Goal: Task Accomplishment & Management: Manage account settings

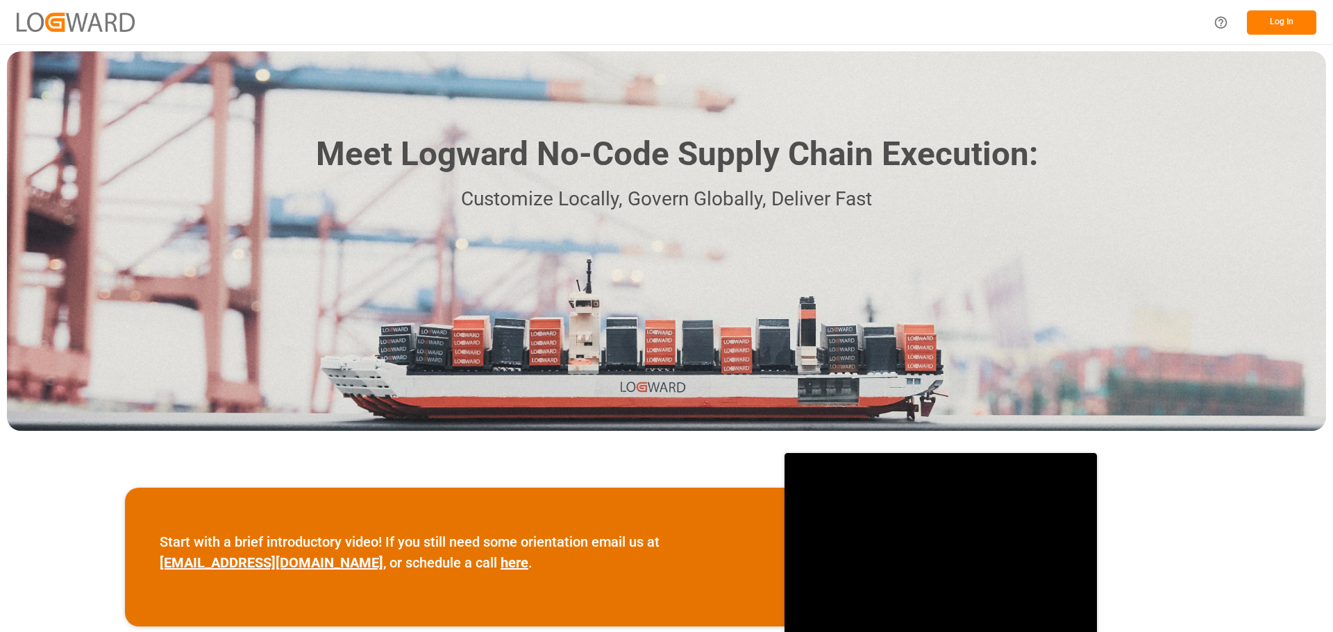
click at [1283, 26] on button "Log In" at bounding box center [1280, 22] width 69 height 24
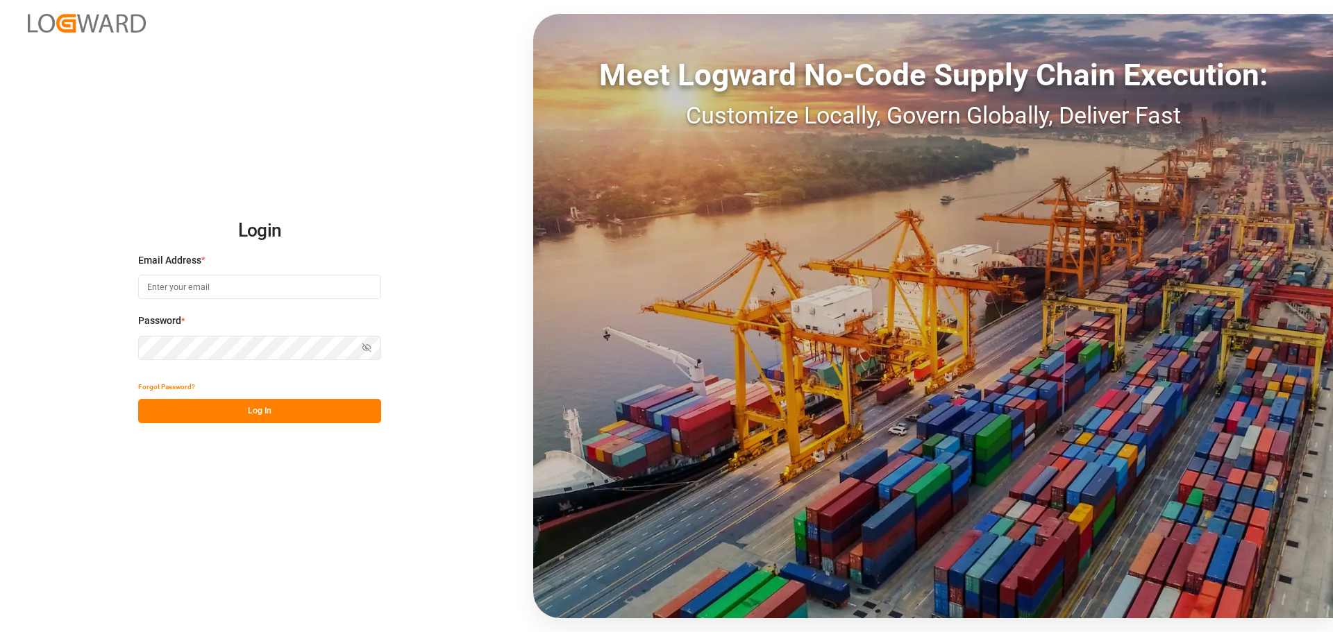
type input "[PERSON_NAME][EMAIL_ADDRESS][PERSON_NAME][DOMAIN_NAME]"
click at [328, 416] on button "Log In" at bounding box center [259, 411] width 243 height 24
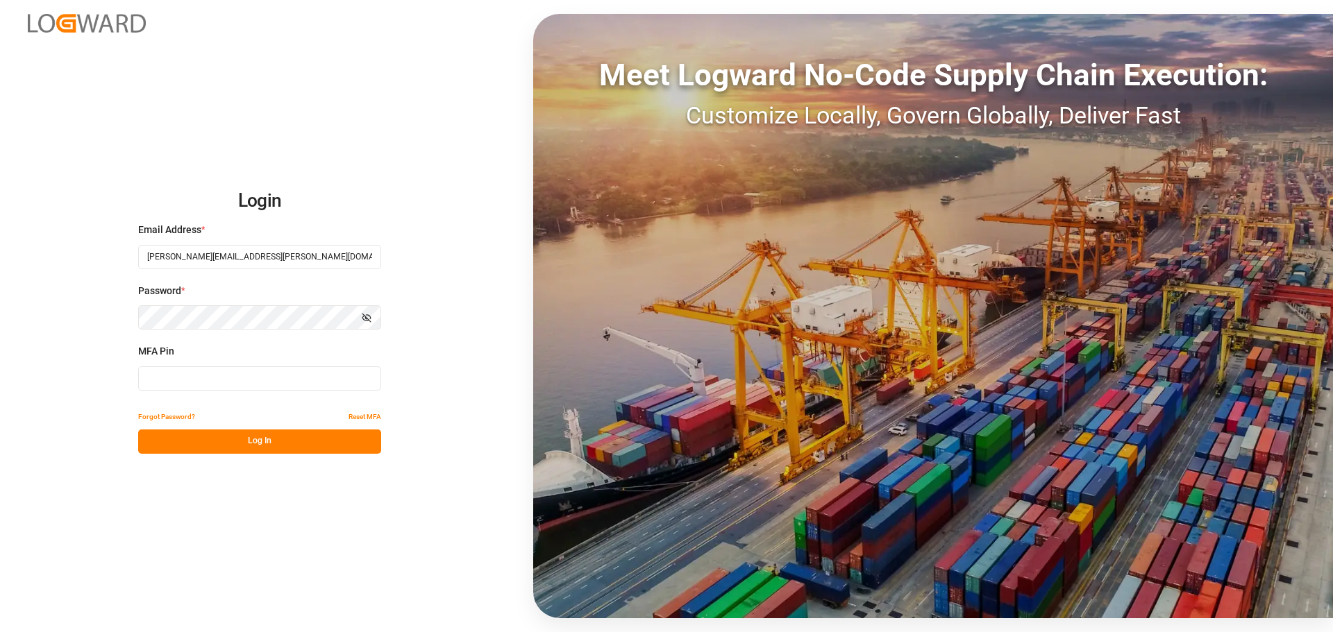
click at [253, 369] on input at bounding box center [259, 378] width 243 height 24
type input "312024"
click at [280, 436] on button "Log In" at bounding box center [259, 442] width 243 height 24
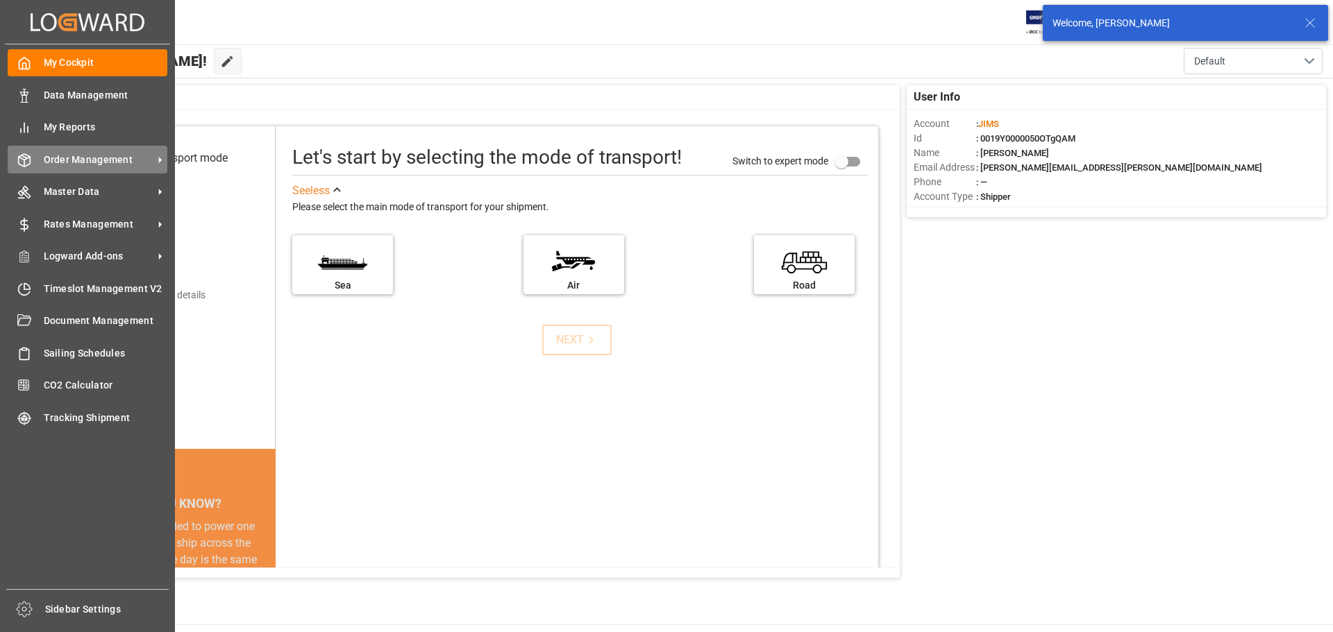
click at [56, 153] on span "Order Management" at bounding box center [99, 160] width 110 height 15
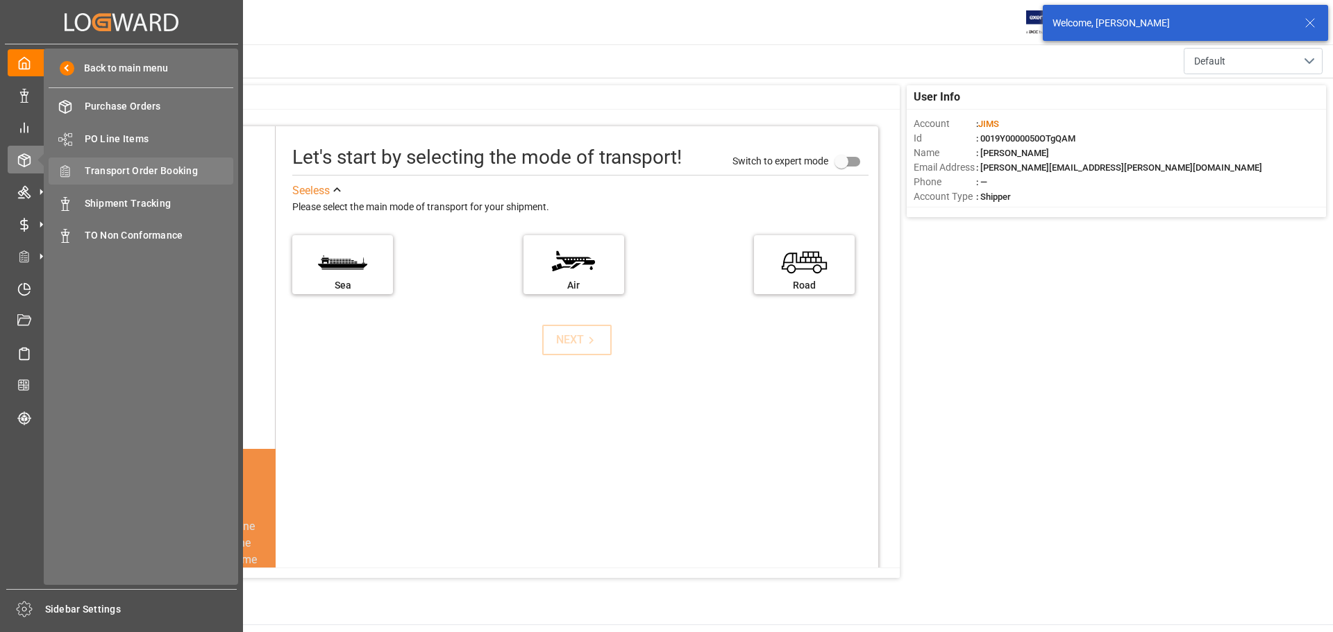
click at [179, 170] on span "Transport Order Booking" at bounding box center [159, 171] width 149 height 15
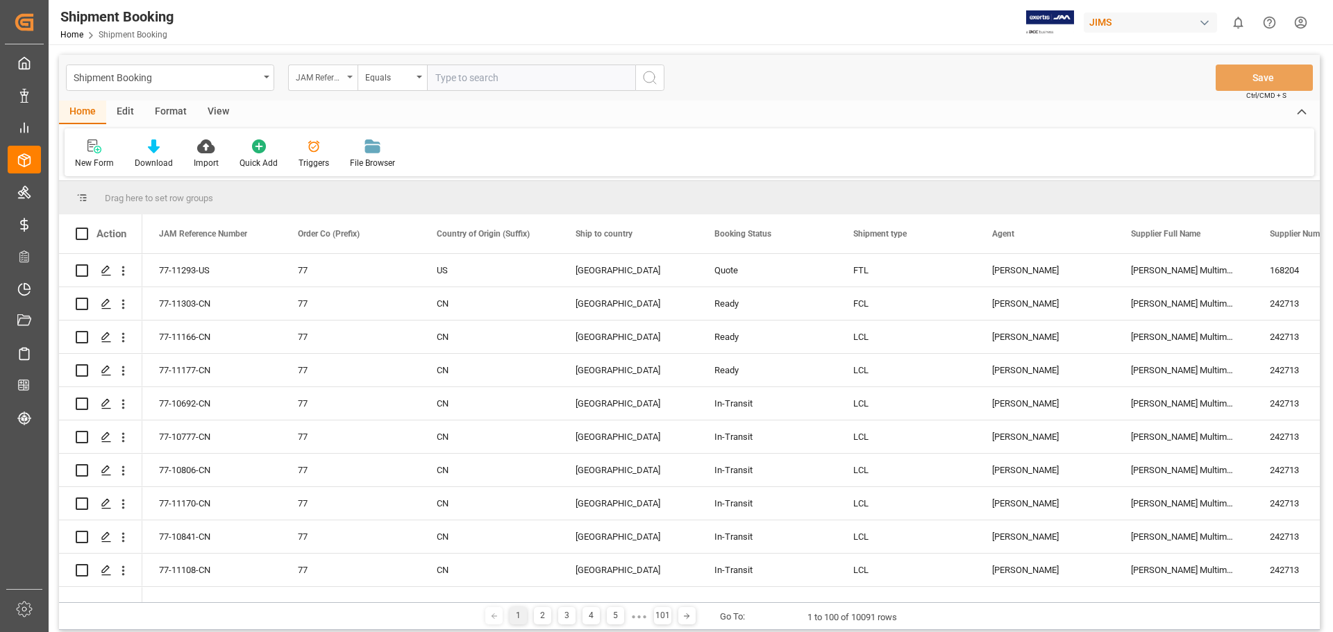
click at [352, 78] on icon "open menu" at bounding box center [350, 77] width 6 height 3
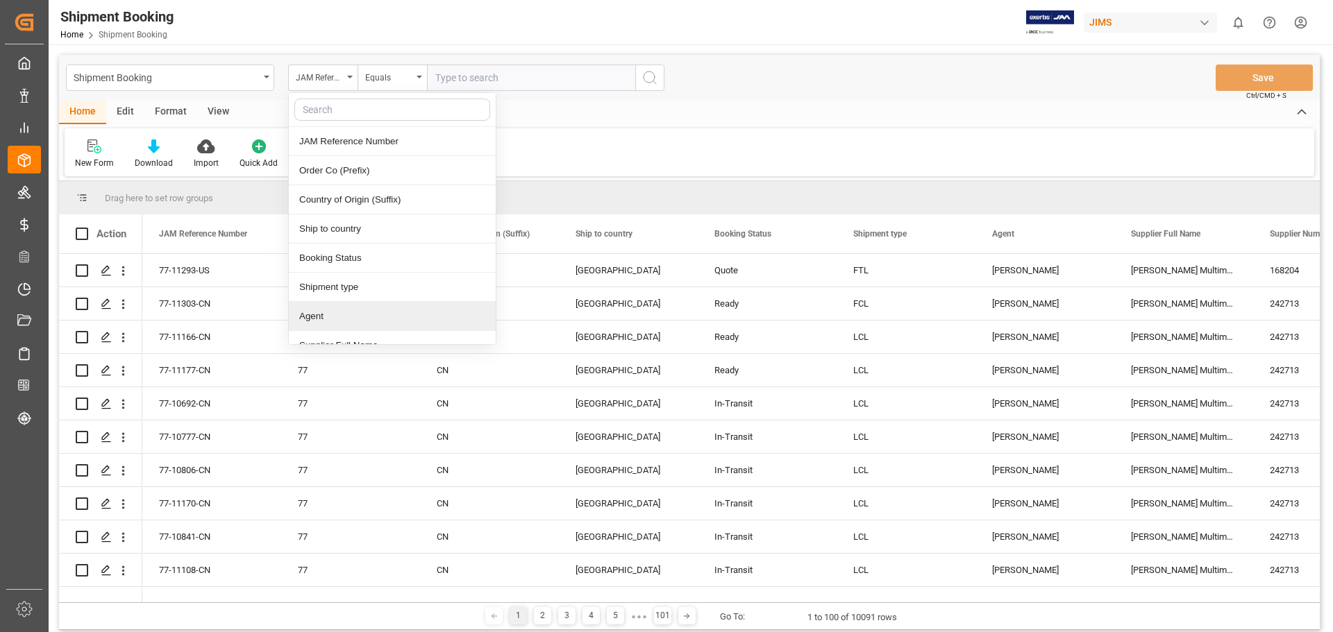
click at [355, 315] on div "Agent" at bounding box center [392, 316] width 207 height 29
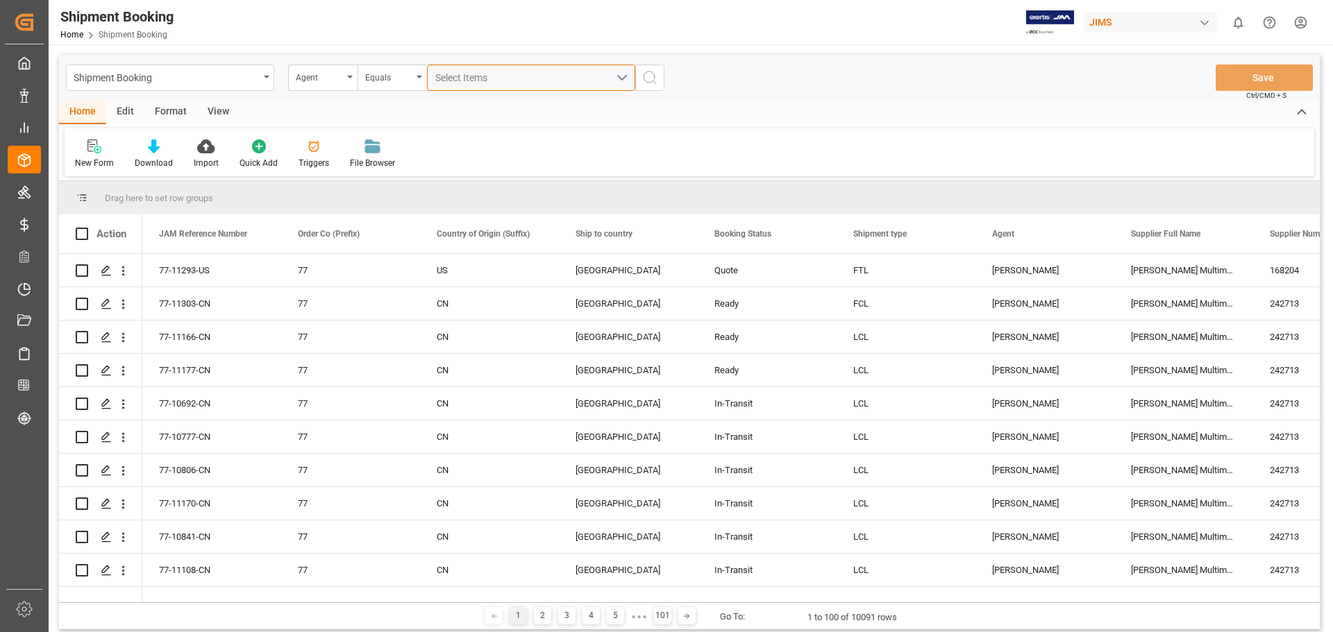
click at [509, 71] on div "Select Items" at bounding box center [525, 78] width 180 height 15
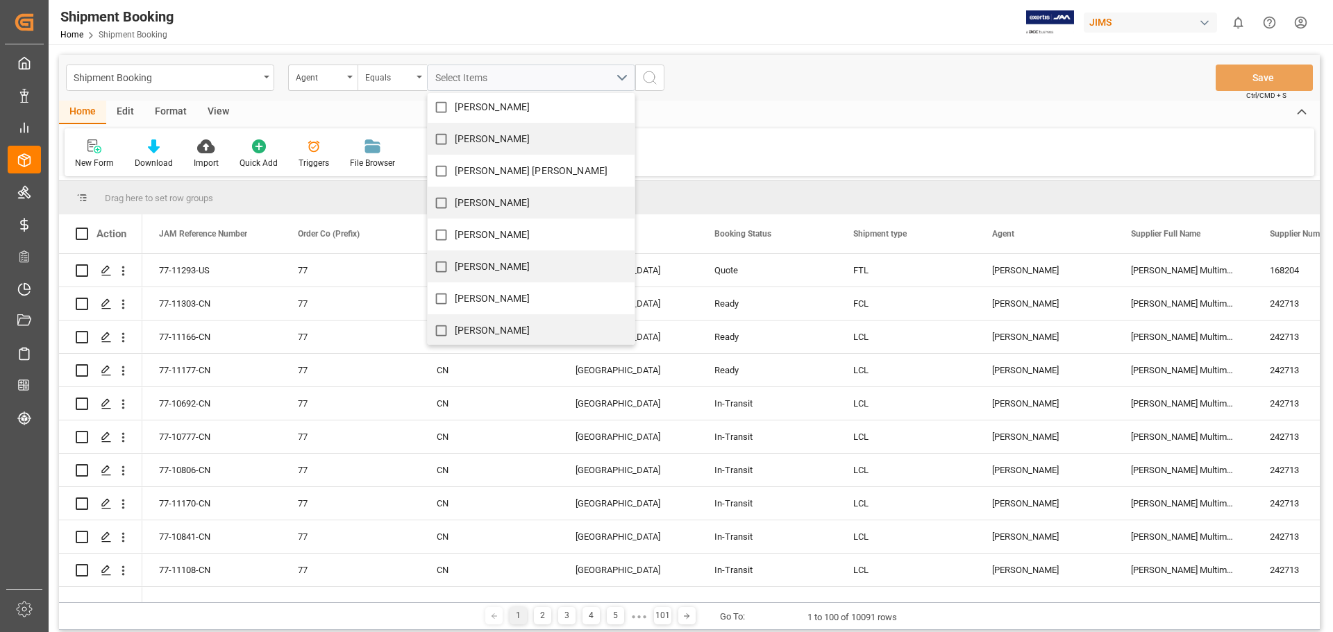
scroll to position [116, 0]
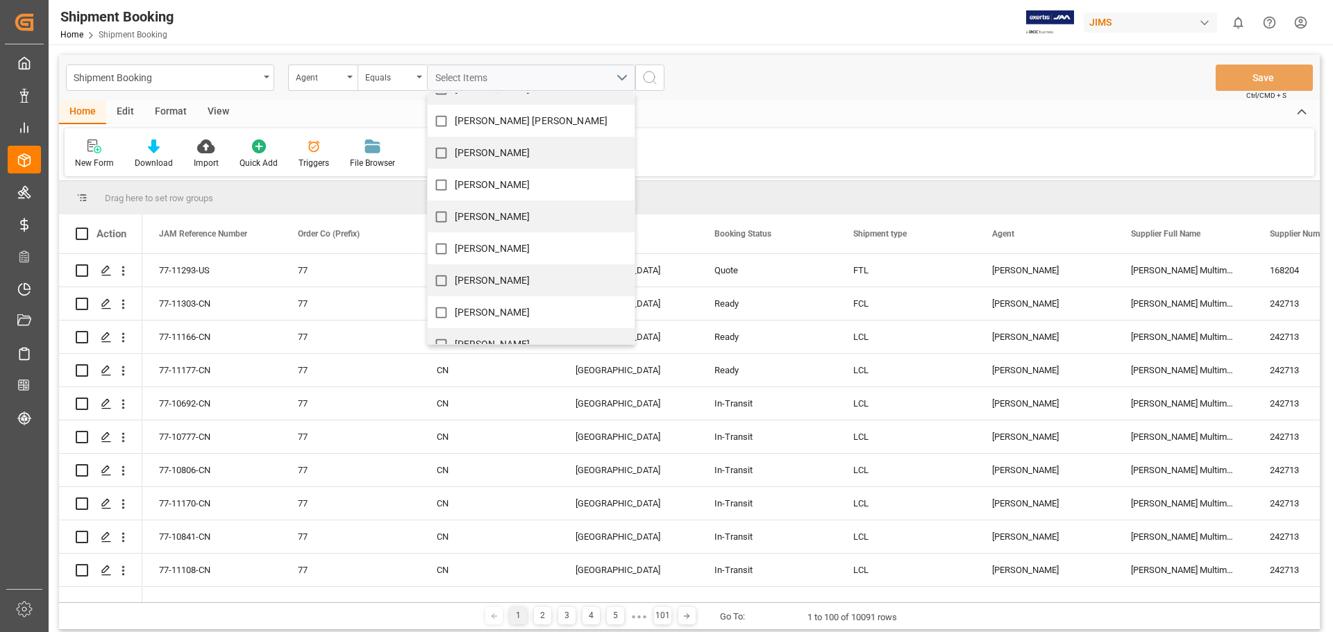
click at [486, 253] on span "Emily Liu" at bounding box center [493, 248] width 76 height 11
click at [455, 253] on input "Emily Liu" at bounding box center [441, 248] width 27 height 27
checkbox input "true"
click at [649, 81] on icon "search button" at bounding box center [649, 77] width 17 height 17
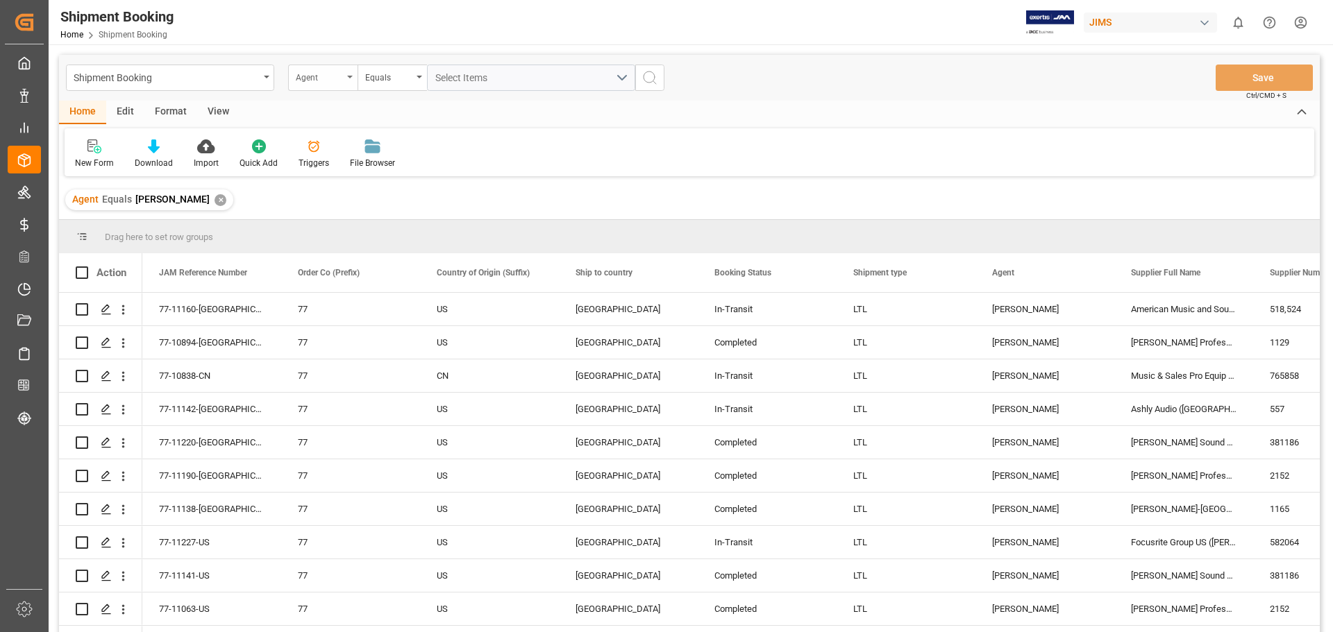
click at [350, 79] on div "Agent" at bounding box center [322, 78] width 69 height 26
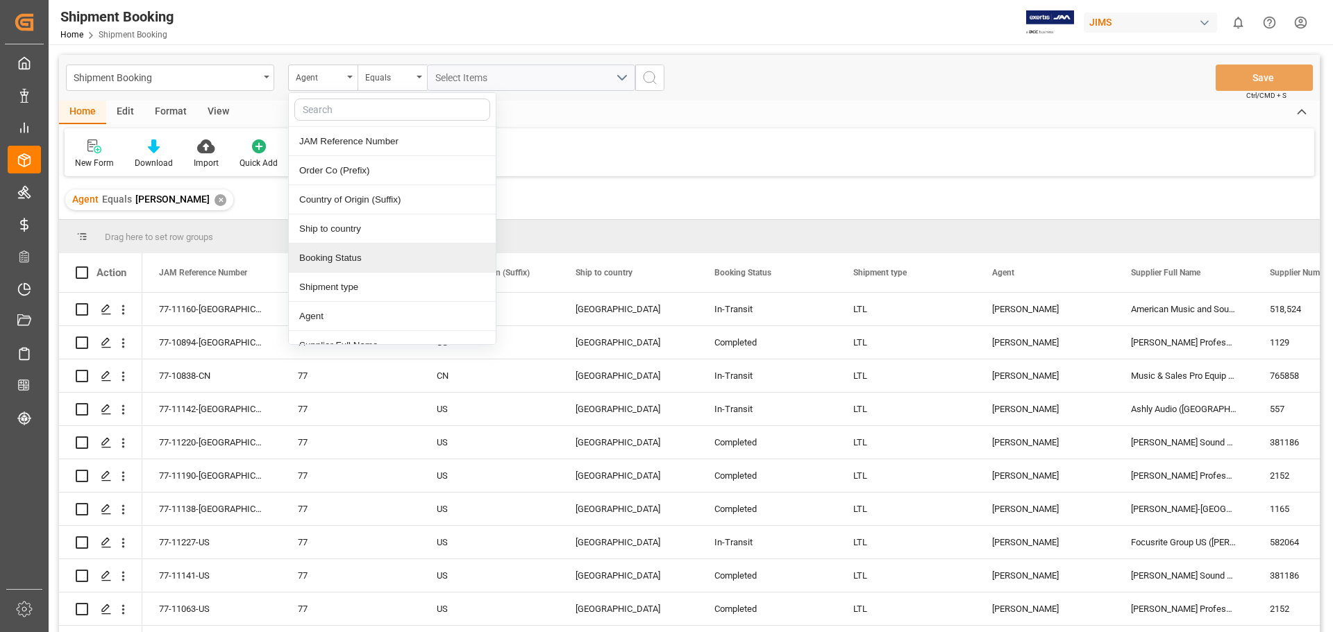
click at [373, 255] on div "Booking Status" at bounding box center [392, 258] width 207 height 29
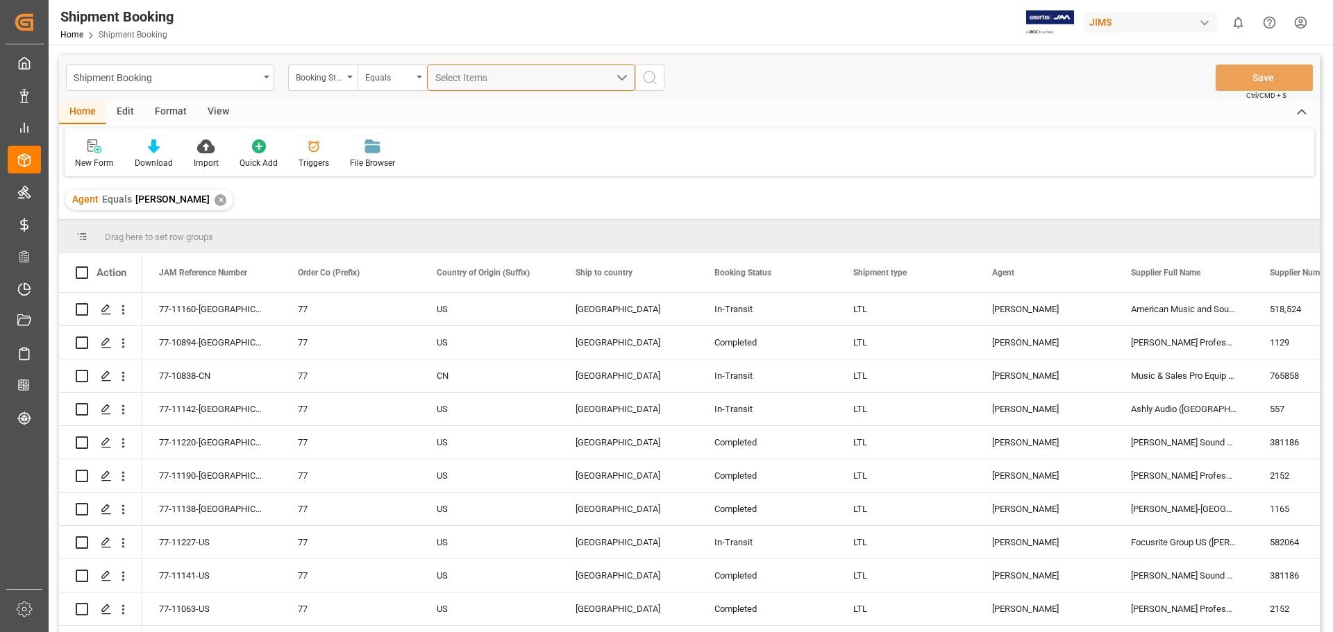
click at [621, 76] on button "Select Items" at bounding box center [531, 78] width 208 height 26
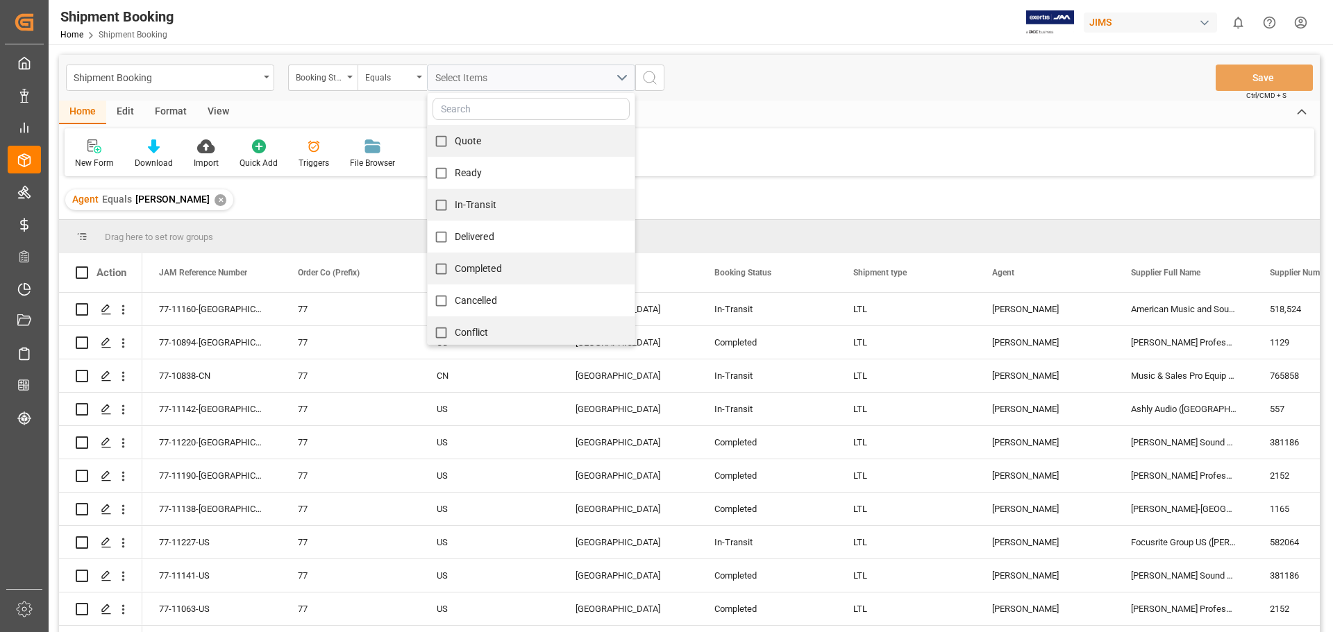
click at [477, 212] on span "In-Transit" at bounding box center [476, 205] width 42 height 15
click at [455, 212] on input "In-Transit" at bounding box center [441, 205] width 27 height 27
checkbox input "true"
click at [654, 78] on circle "search button" at bounding box center [648, 76] width 11 height 11
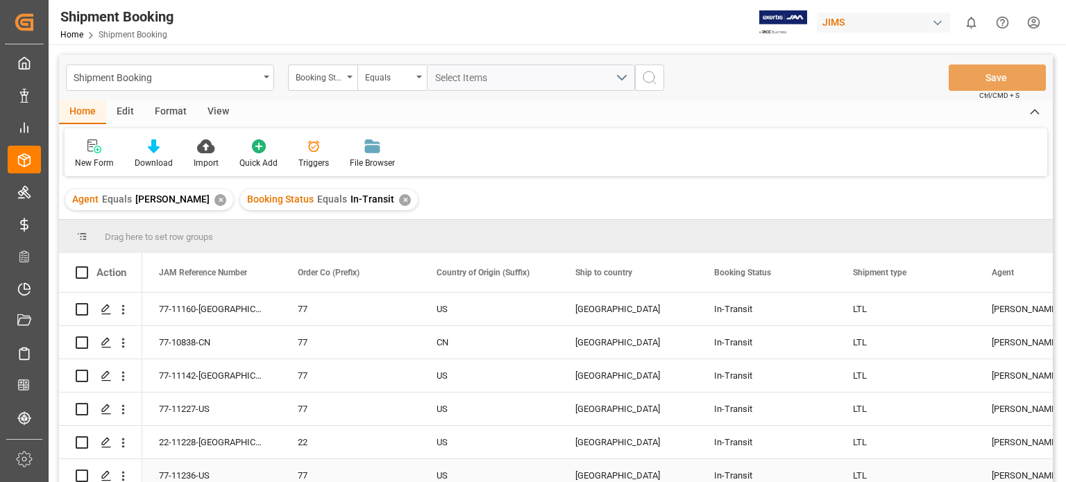
scroll to position [44, 0]
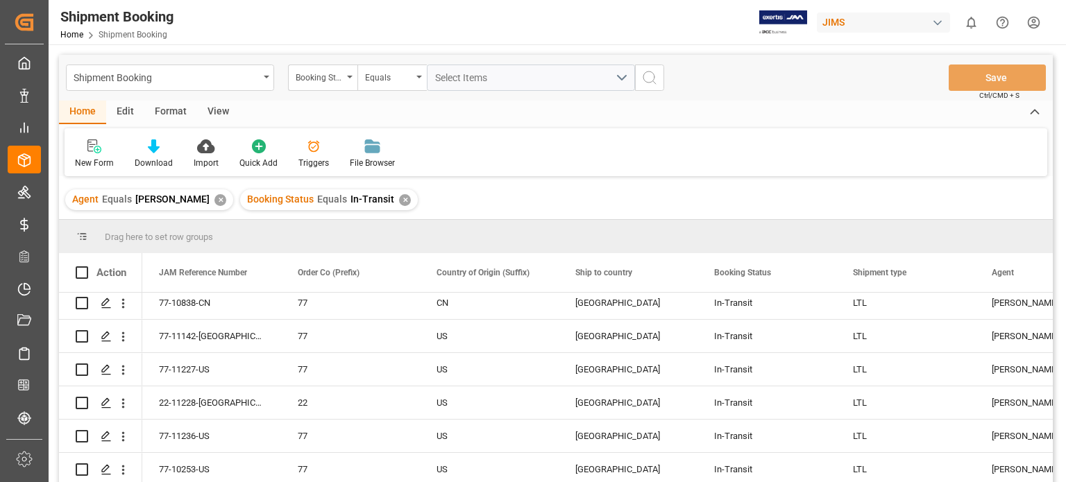
click at [546, 189] on div "Agent Equals Emily Liu ✕ Booking Status Equals In-Transit ✕" at bounding box center [556, 199] width 994 height 39
click at [107, 366] on polygon "Press SPACE to select this row." at bounding box center [105, 369] width 7 height 7
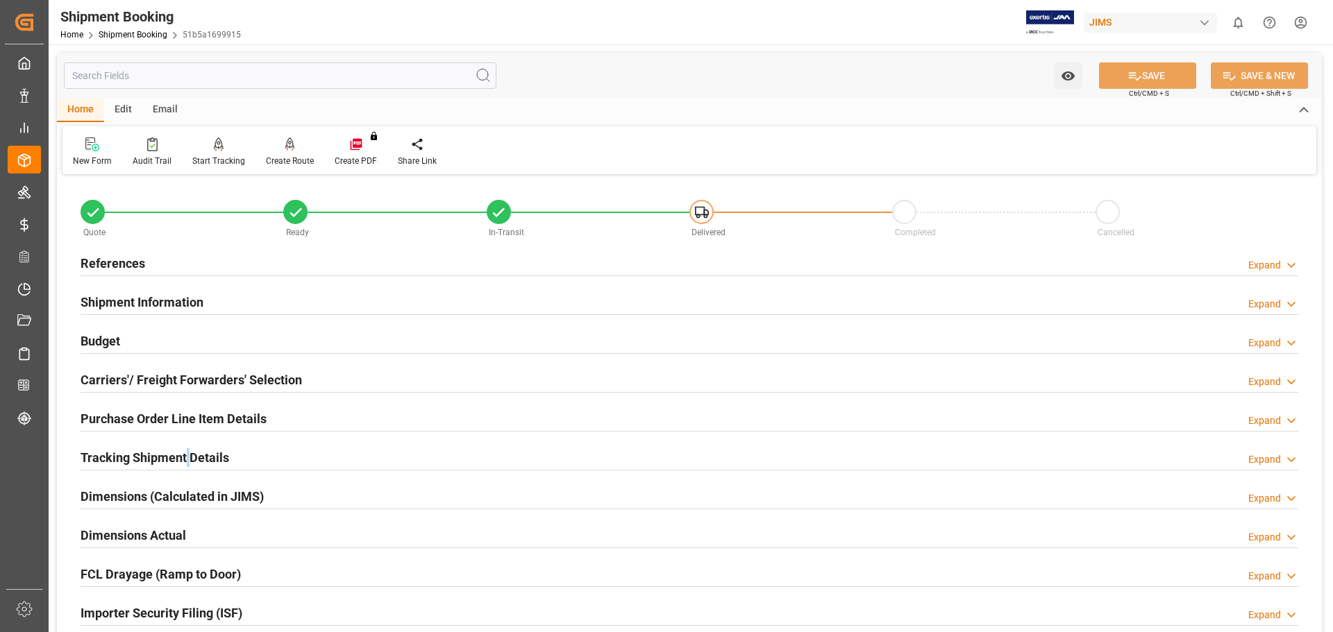
click at [185, 457] on h2 "Tracking Shipment Details" at bounding box center [155, 457] width 149 height 19
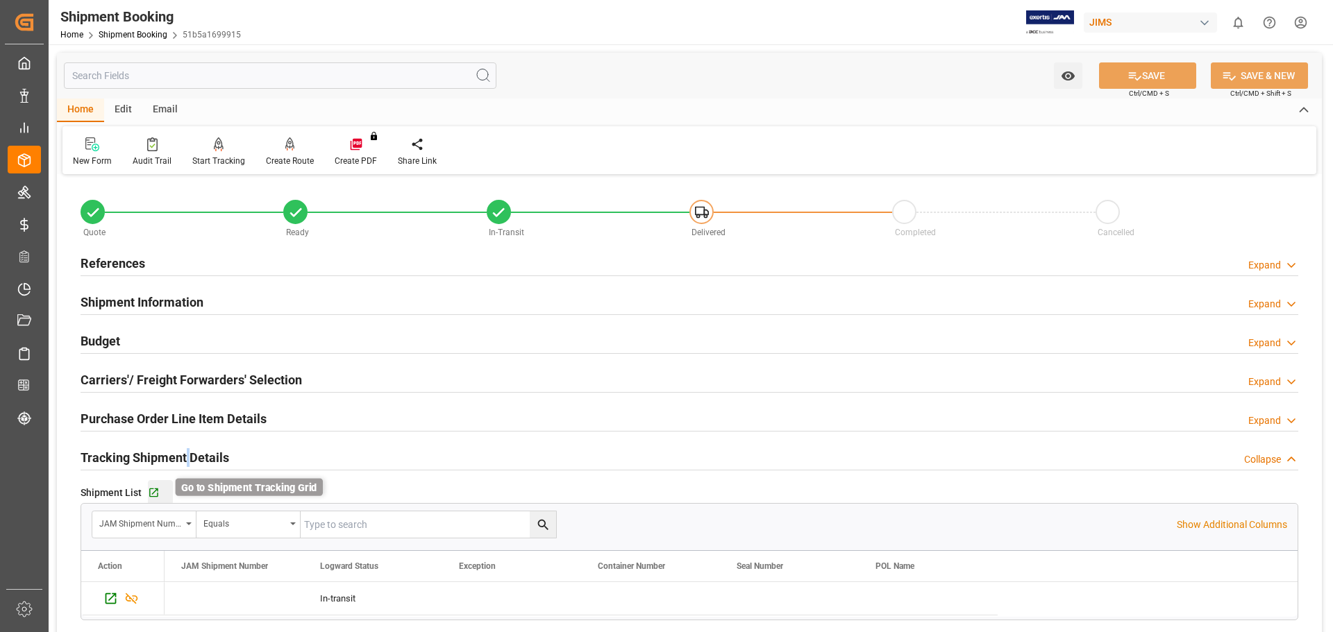
click at [156, 489] on icon "button" at bounding box center [153, 493] width 9 height 9
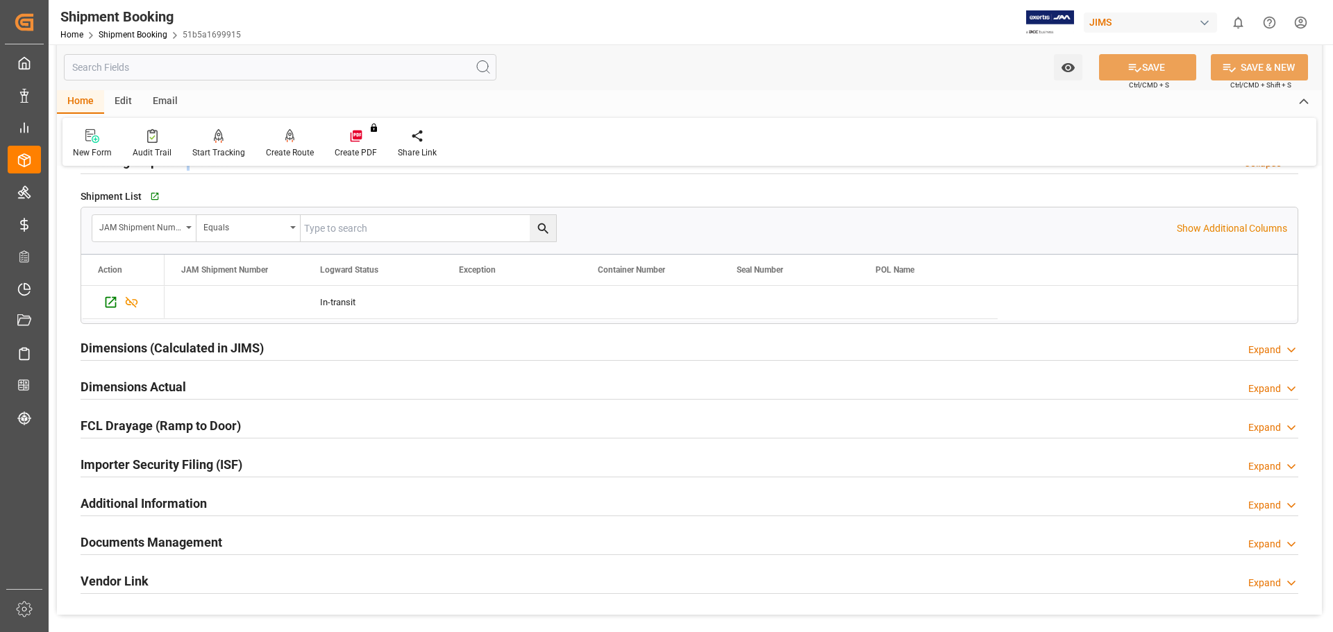
scroll to position [557, 0]
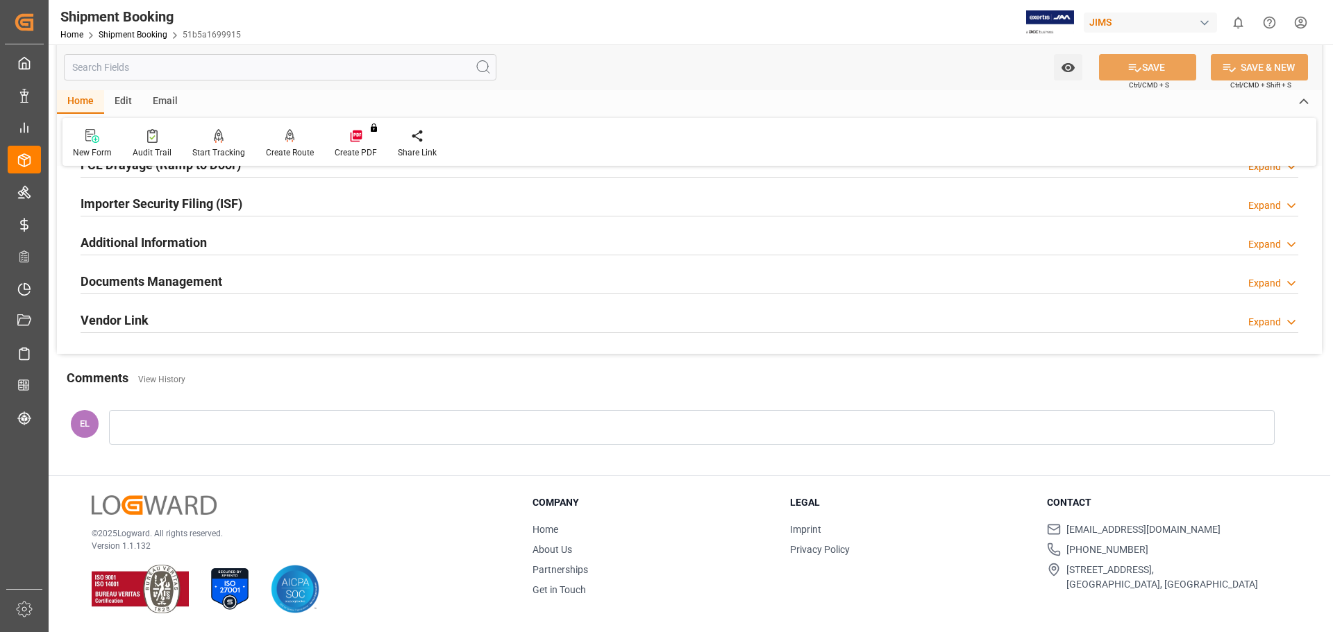
click at [214, 270] on div "Documents Management" at bounding box center [152, 280] width 142 height 26
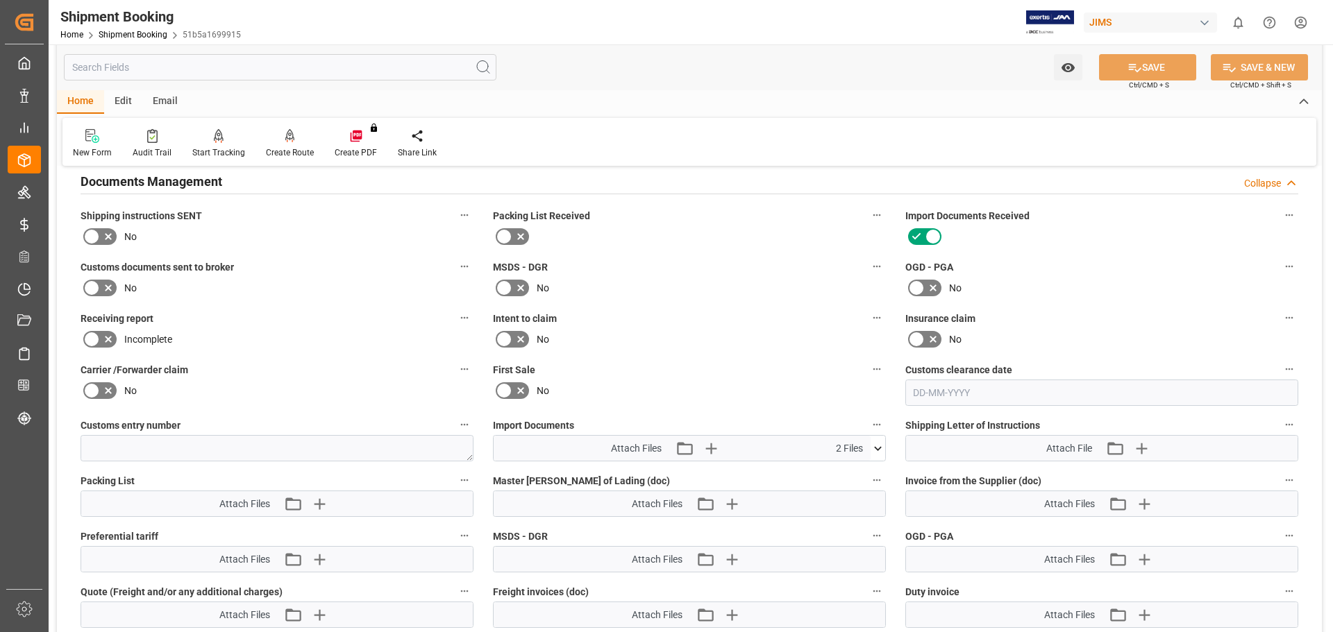
scroll to position [522, 0]
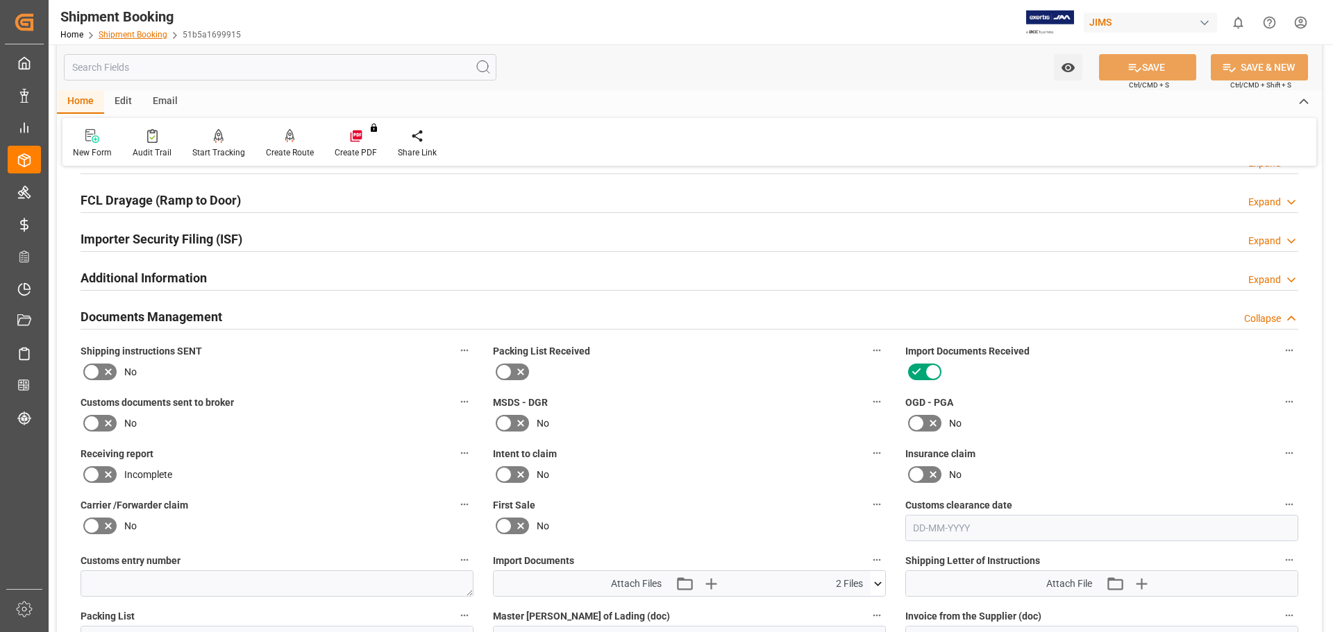
click at [119, 32] on link "Shipment Booking" at bounding box center [133, 35] width 69 height 10
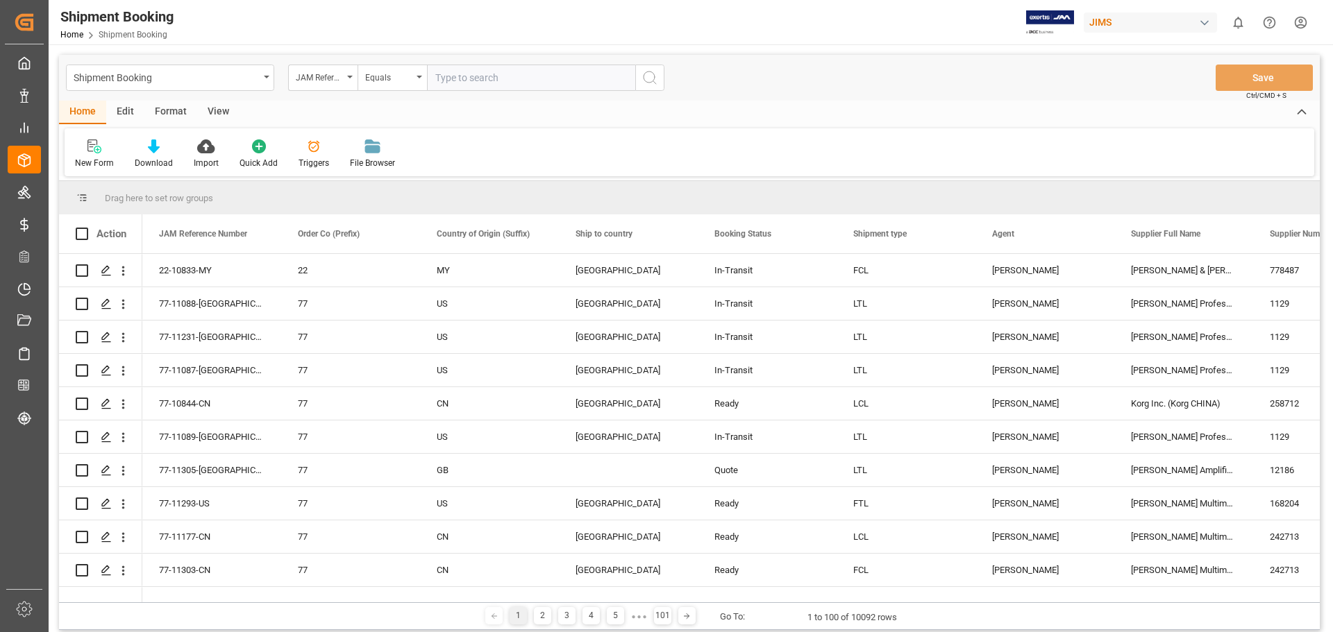
click at [487, 82] on input "text" at bounding box center [531, 78] width 208 height 26
type input "77-11160-US"
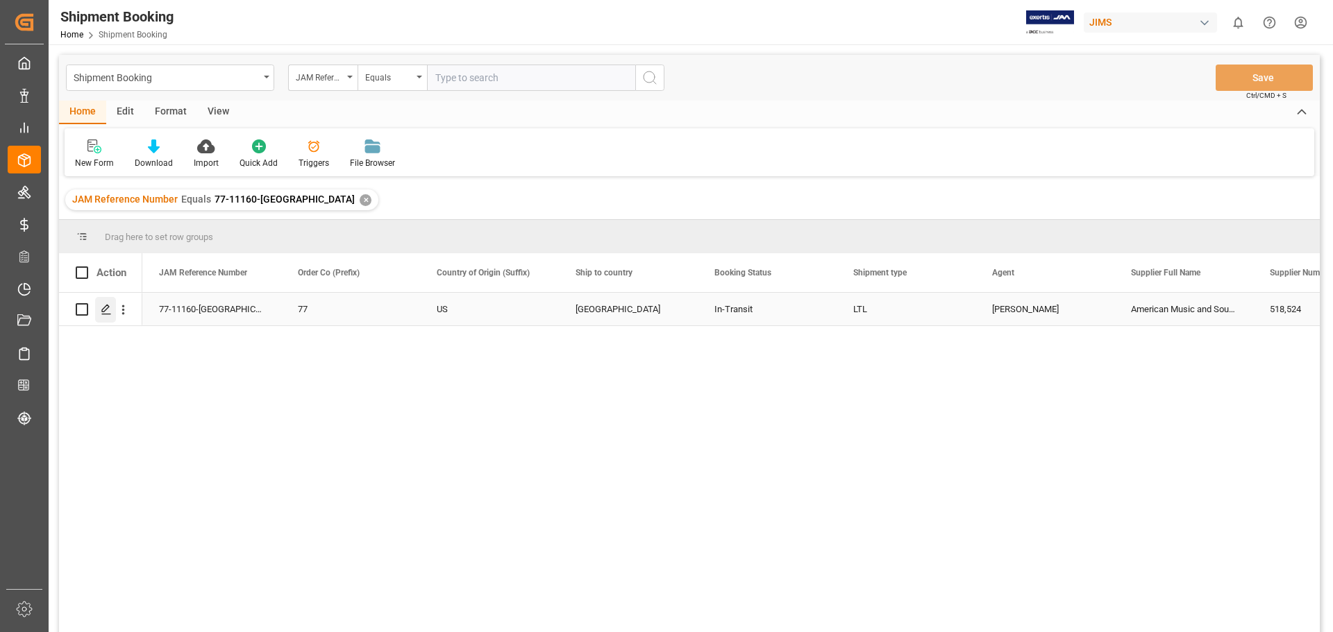
click at [105, 309] on icon "Press SPACE to select this row." at bounding box center [106, 309] width 11 height 11
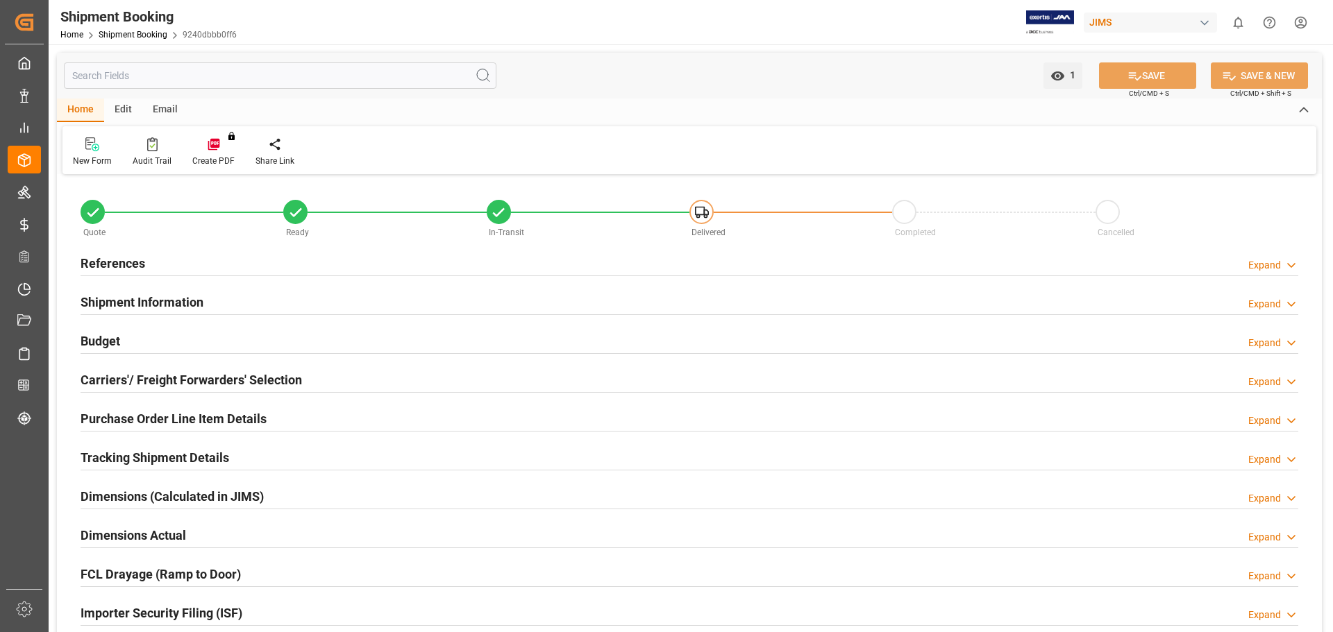
type input "26"
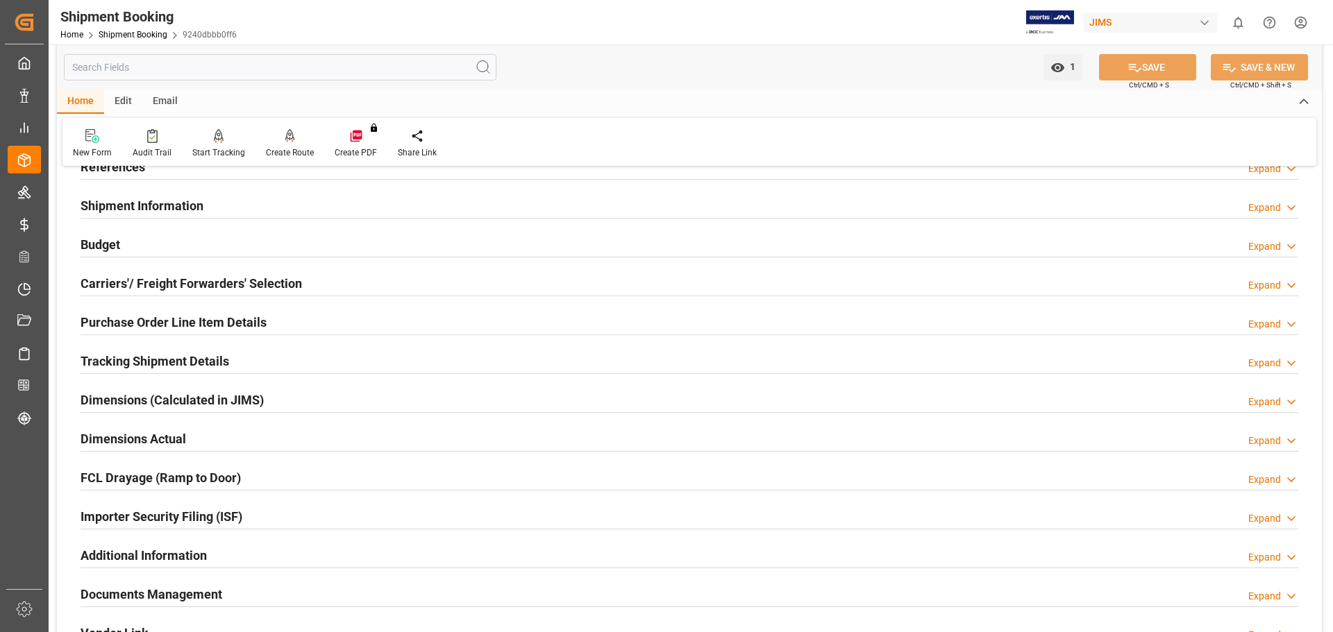
scroll to position [231, 0]
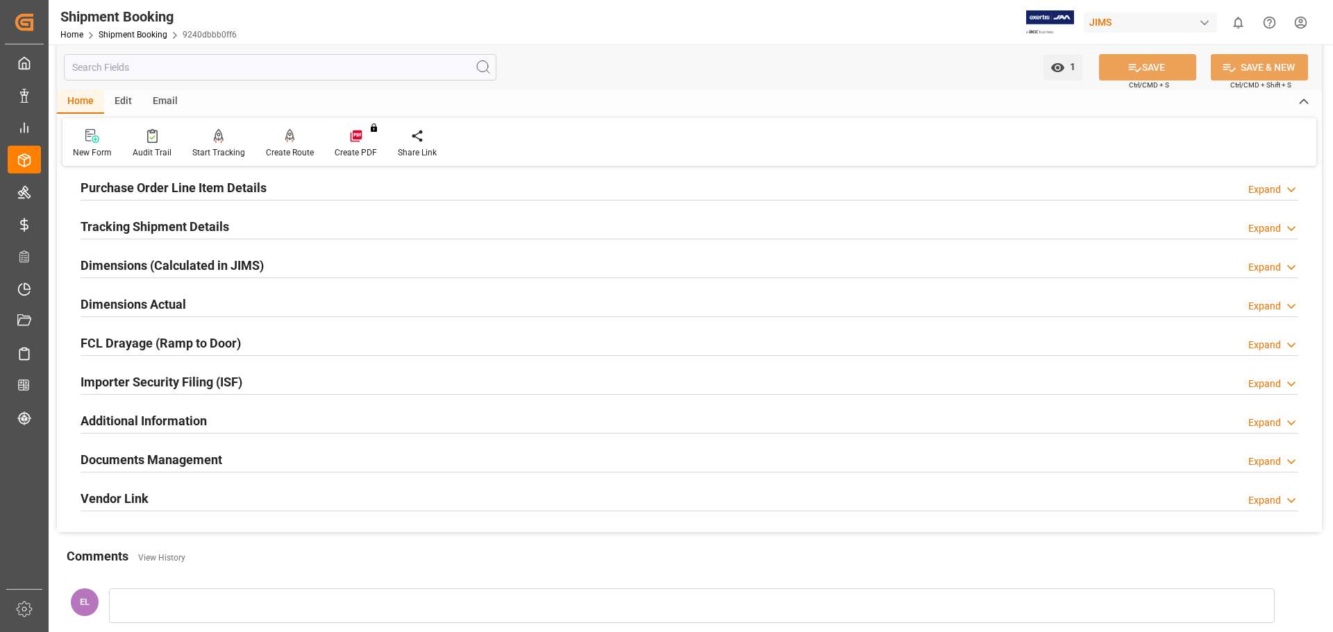
click at [124, 187] on h2 "Purchase Order Line Item Details" at bounding box center [174, 187] width 186 height 19
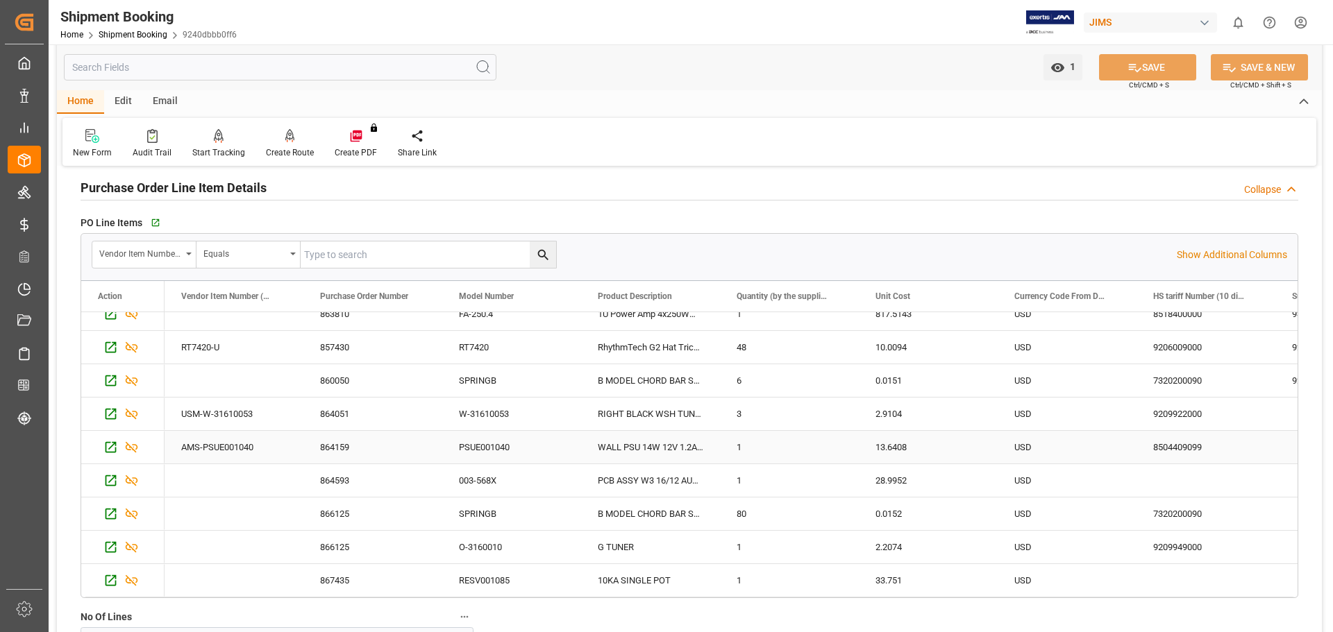
scroll to position [0, 0]
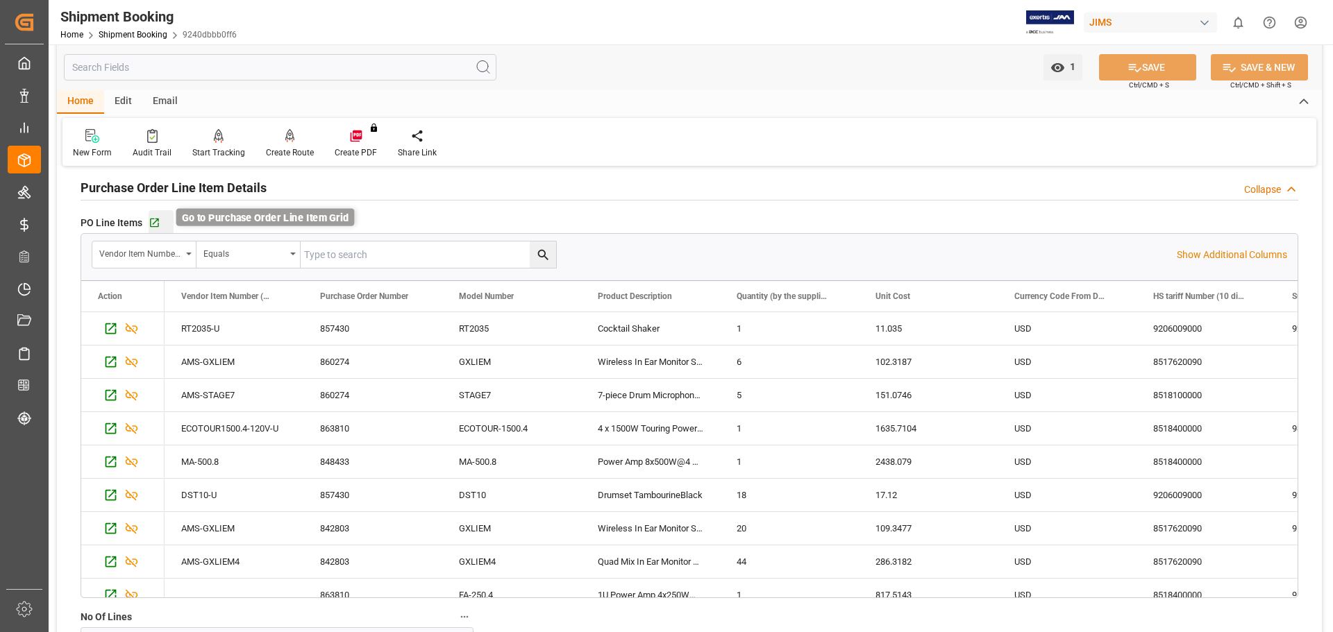
click at [155, 221] on icon "button" at bounding box center [155, 223] width 12 height 12
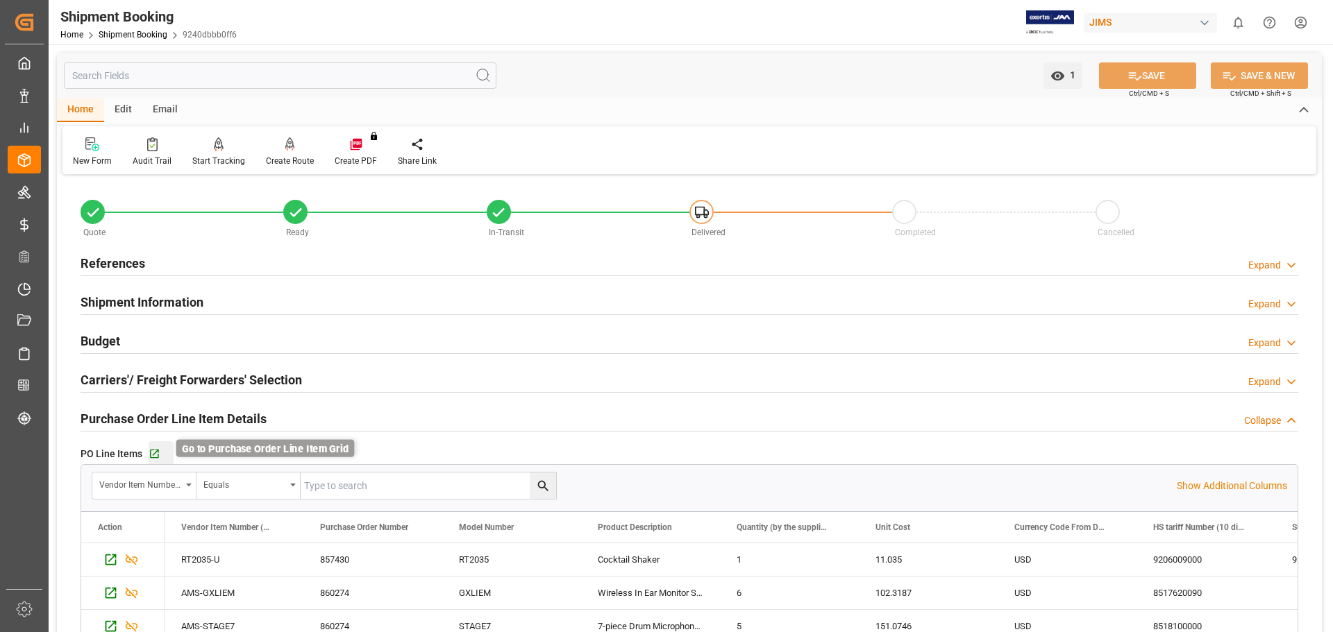
click at [155, 452] on icon "button" at bounding box center [154, 454] width 9 height 9
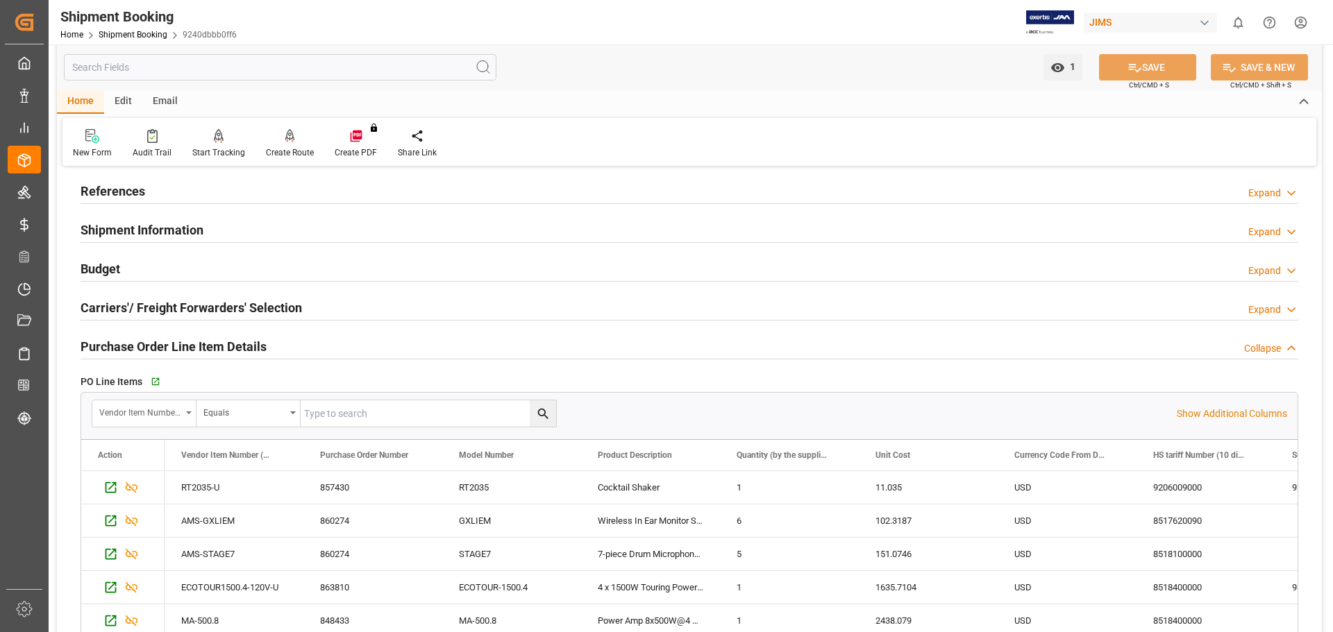
scroll to position [116, 0]
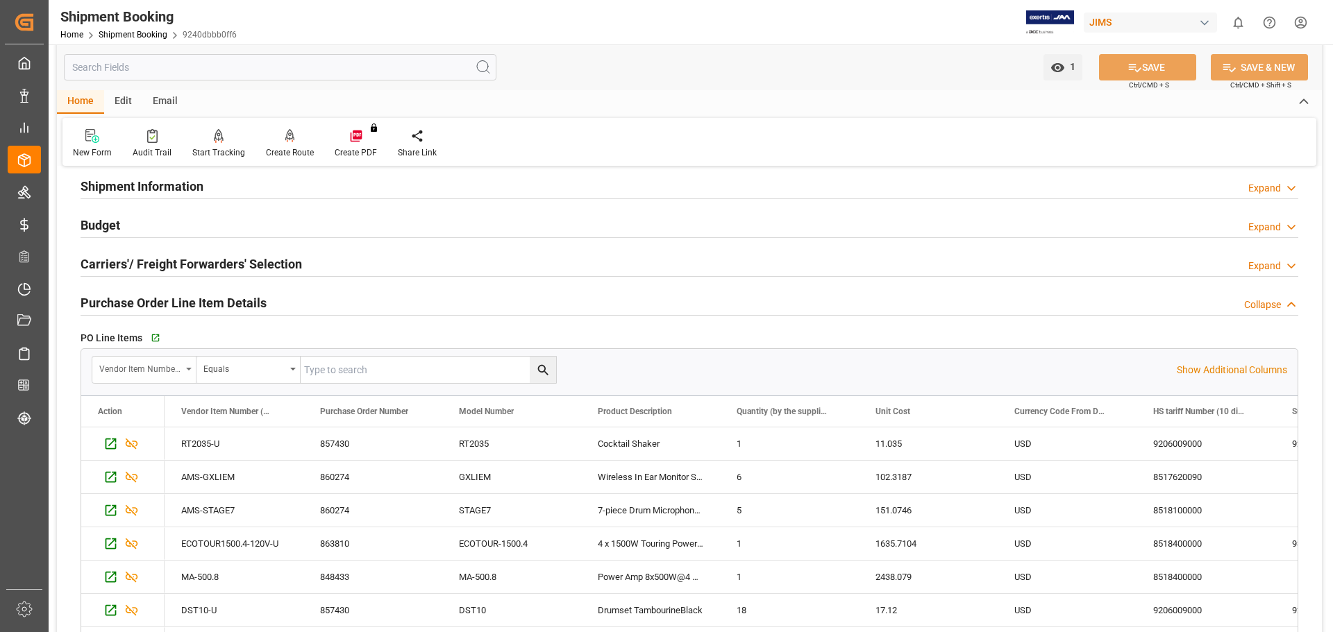
click at [192, 366] on div "Vendor Item Number (By The Supplier)" at bounding box center [144, 370] width 104 height 26
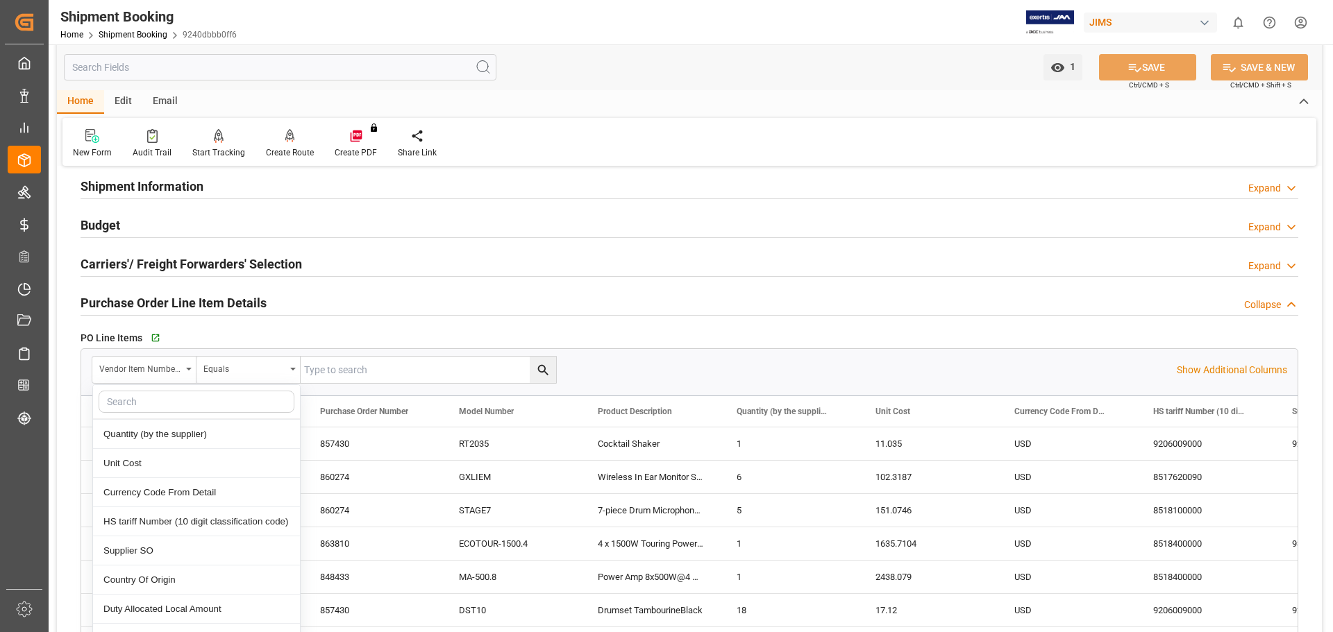
scroll to position [228, 0]
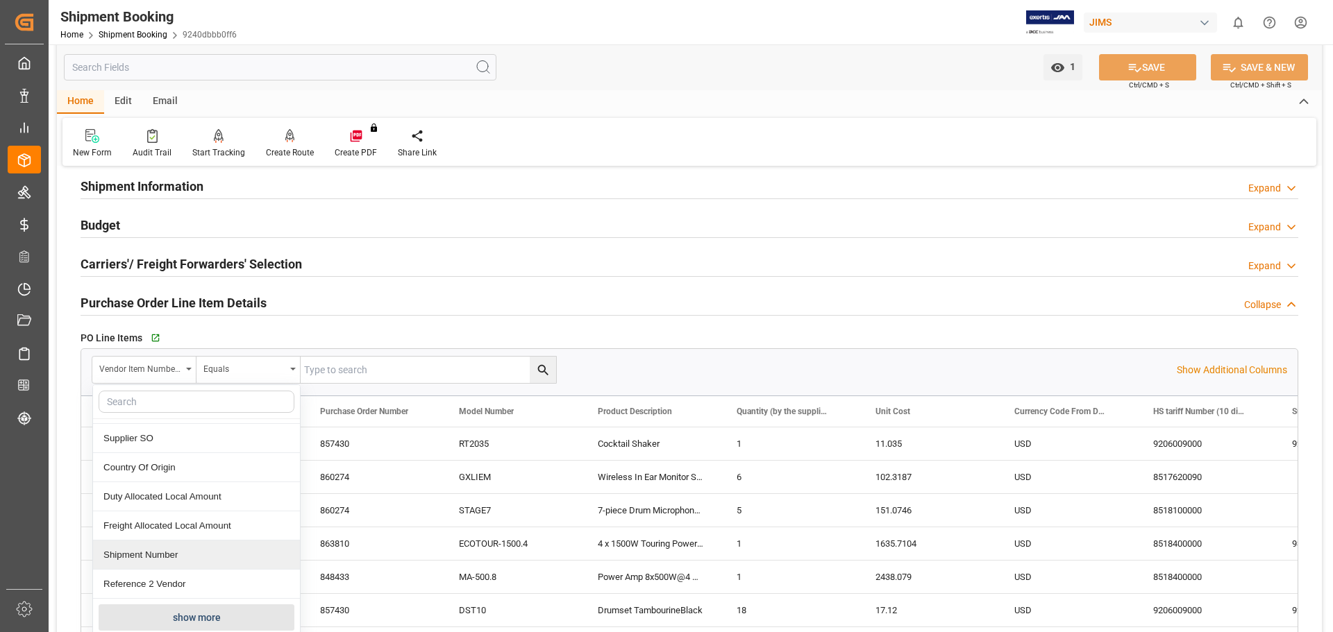
click at [195, 558] on div "Shipment Number" at bounding box center [196, 555] width 207 height 29
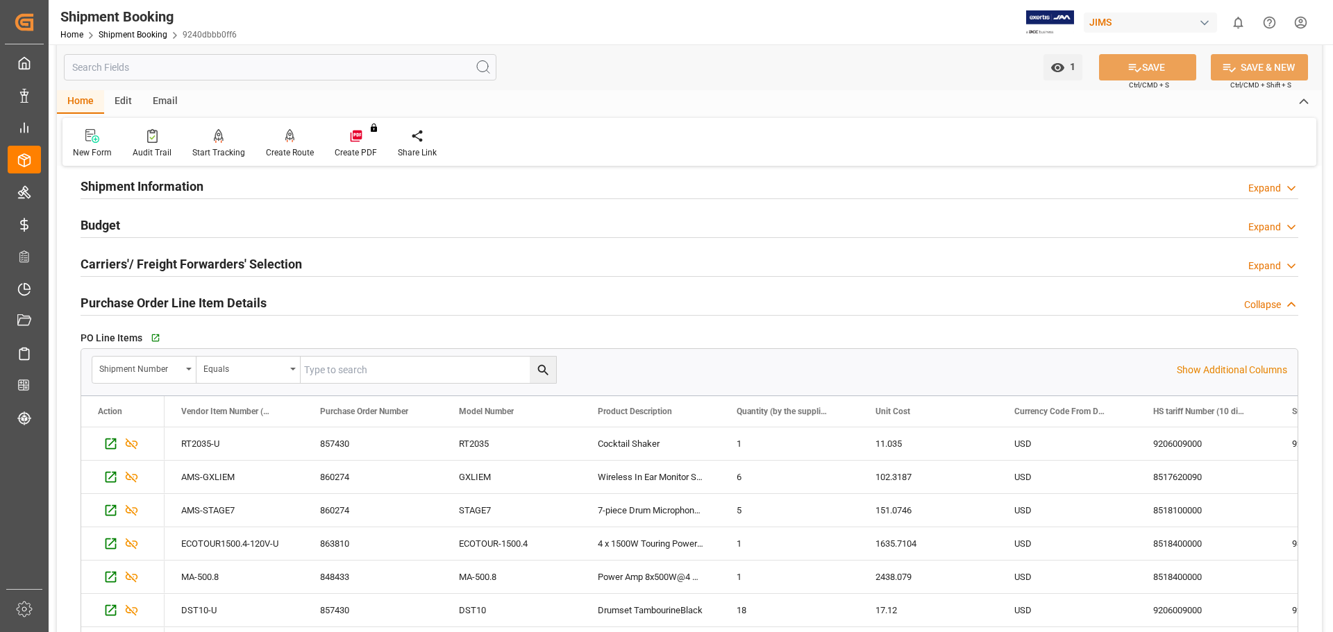
click at [371, 357] on input "text" at bounding box center [428, 370] width 255 height 26
type input "73216"
click at [537, 365] on icon "search button" at bounding box center [543, 370] width 15 height 15
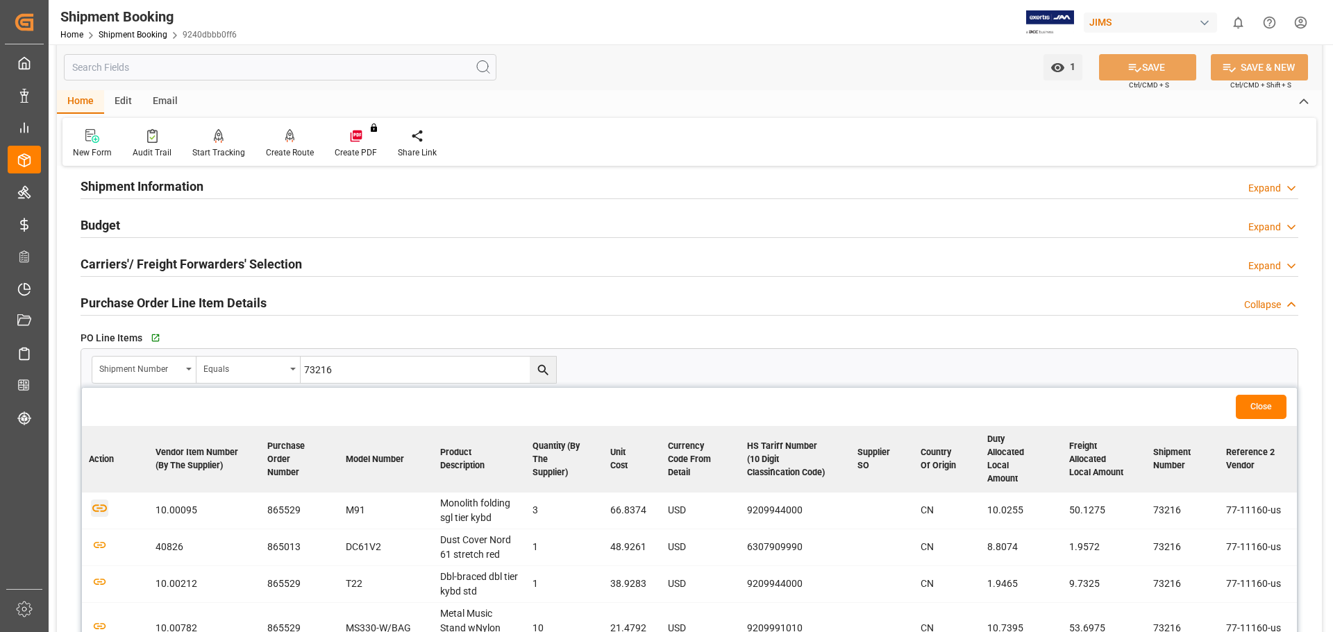
click at [100, 508] on icon "button" at bounding box center [99, 509] width 15 height 8
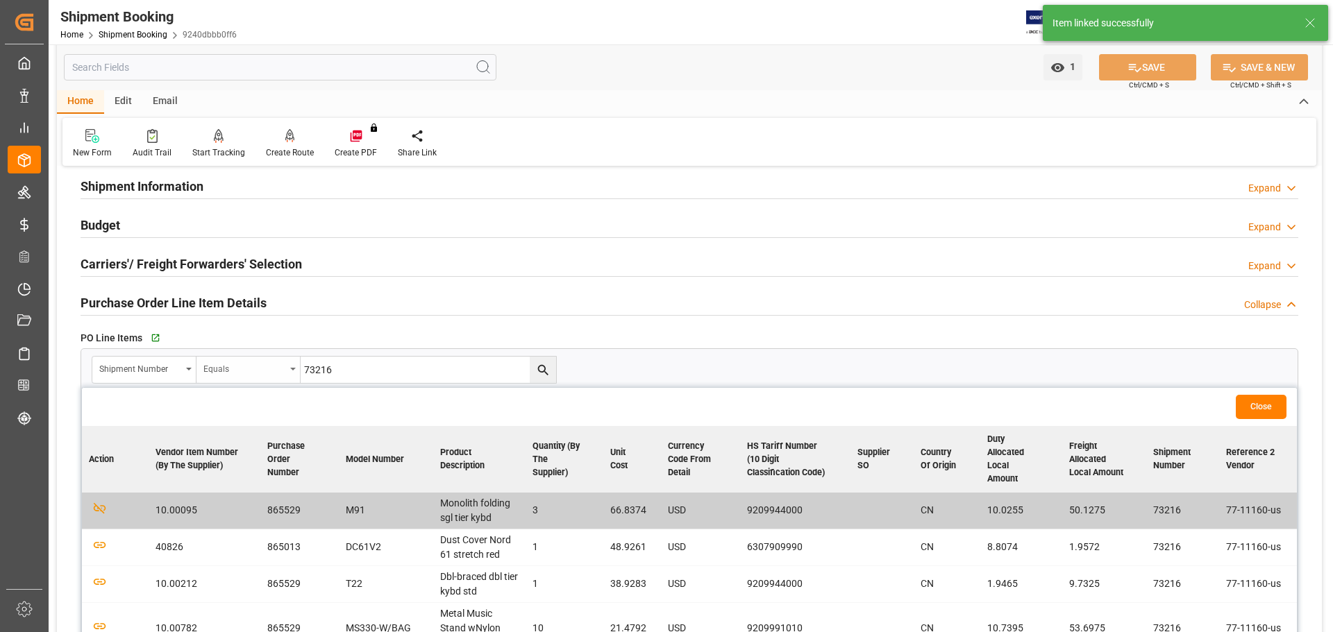
scroll to position [231, 0]
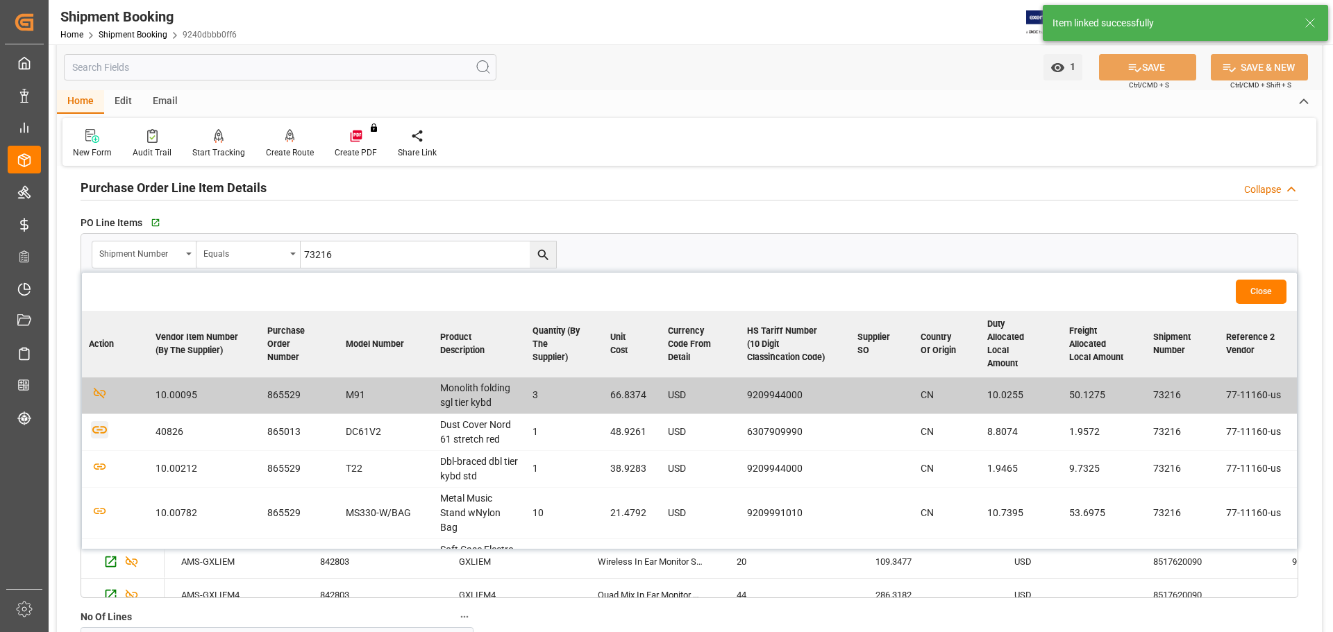
click at [105, 434] on icon "button" at bounding box center [99, 429] width 17 height 17
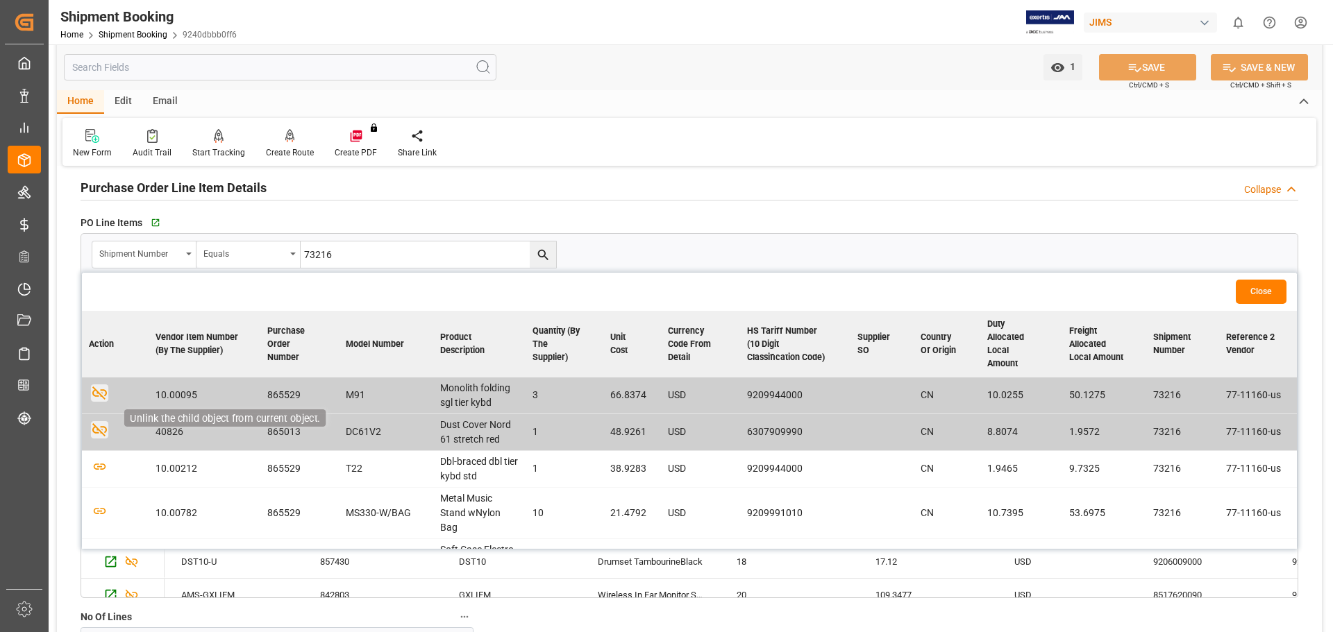
click at [99, 389] on icon "button" at bounding box center [99, 392] width 17 height 17
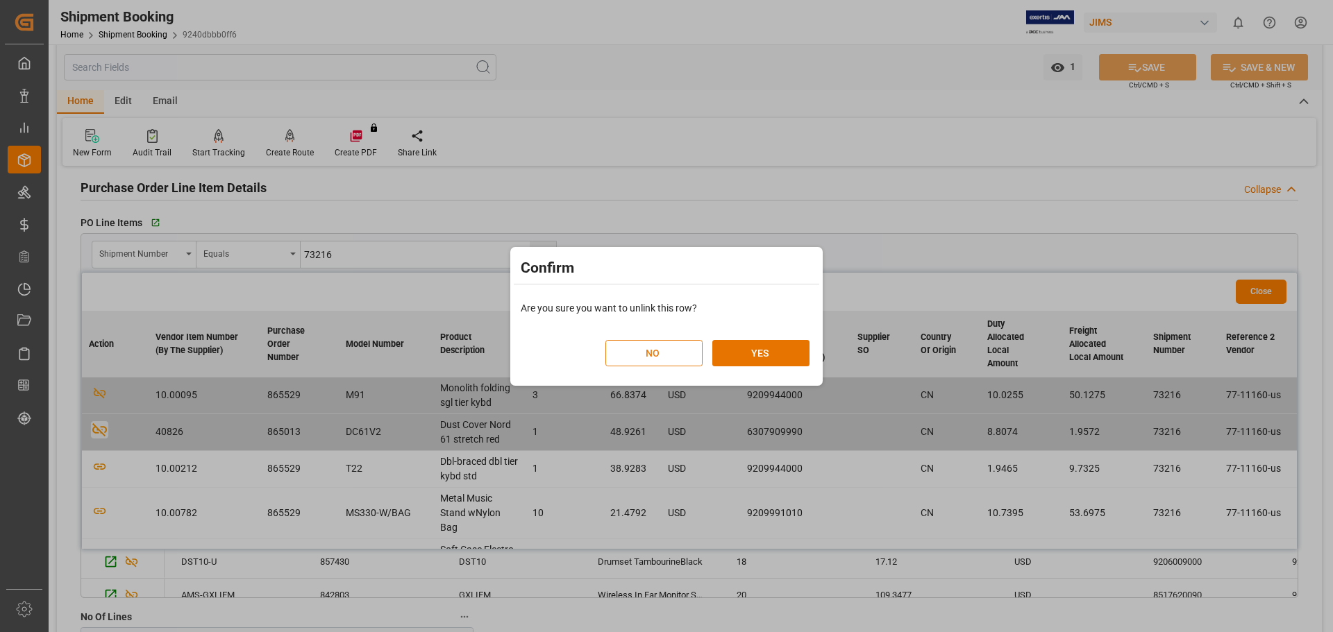
click at [666, 353] on button "NO" at bounding box center [653, 353] width 97 height 26
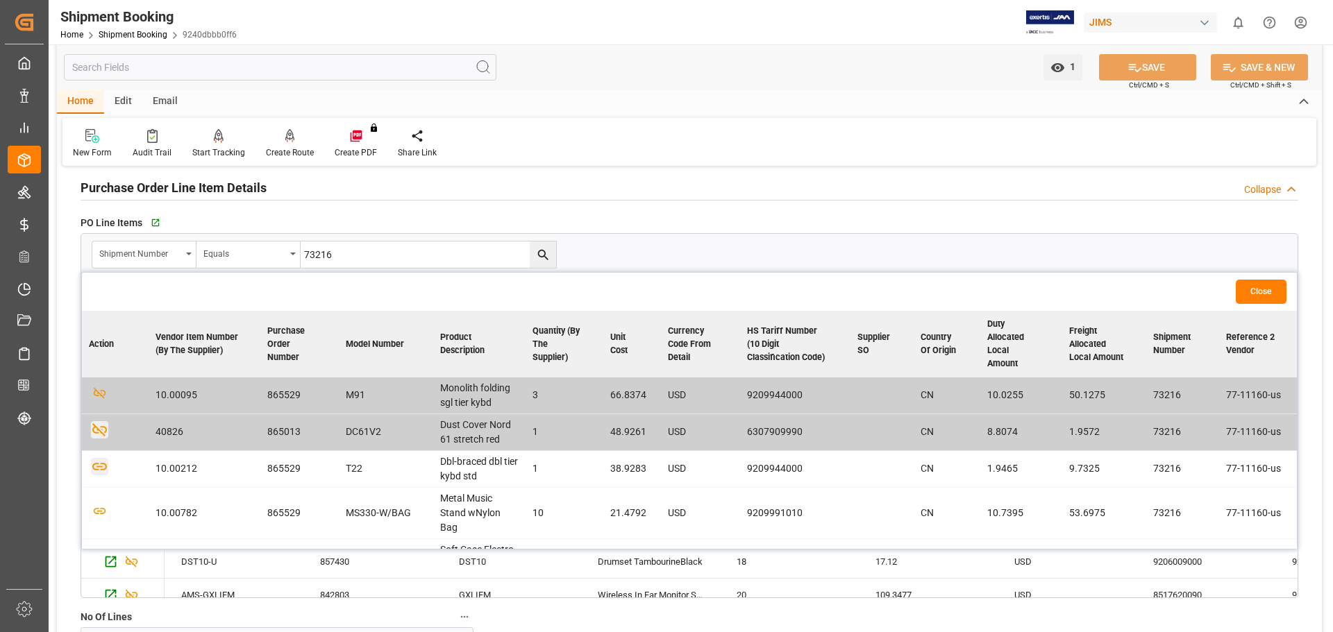
click at [100, 470] on icon "button" at bounding box center [99, 466] width 17 height 17
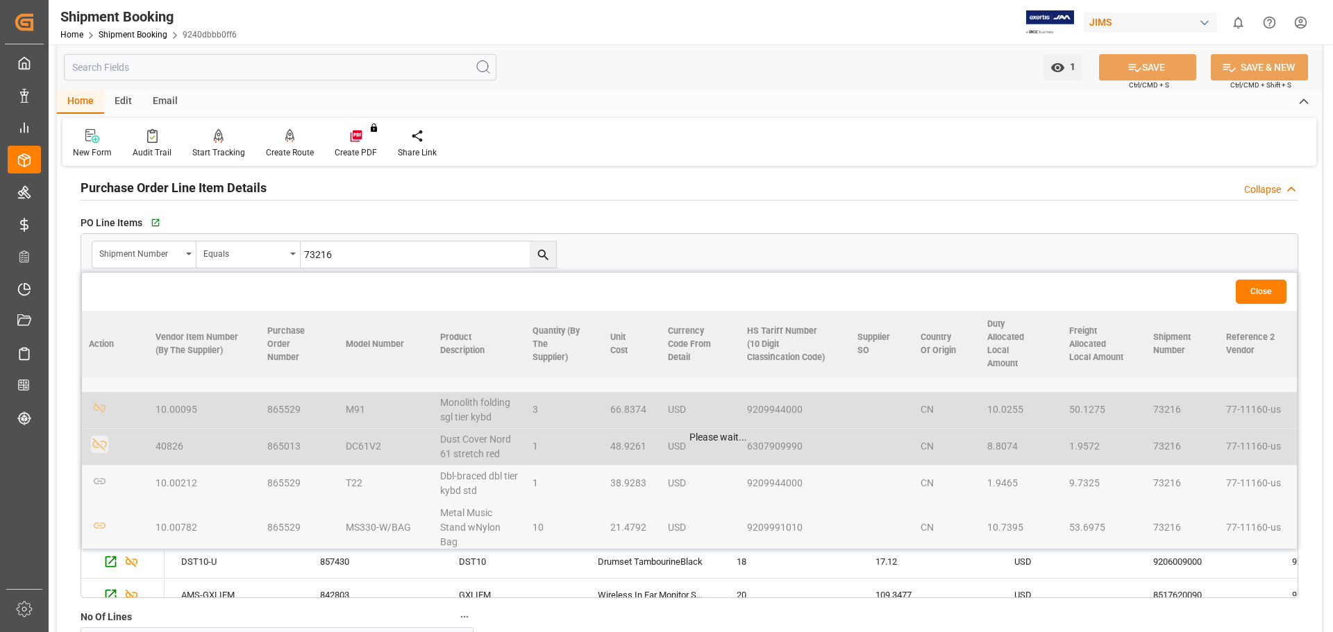
click at [100, 525] on table "Action Vendor Item Number (By The Supplier) Purchase Order Number Model Number …" at bounding box center [689, 531] width 1215 height 441
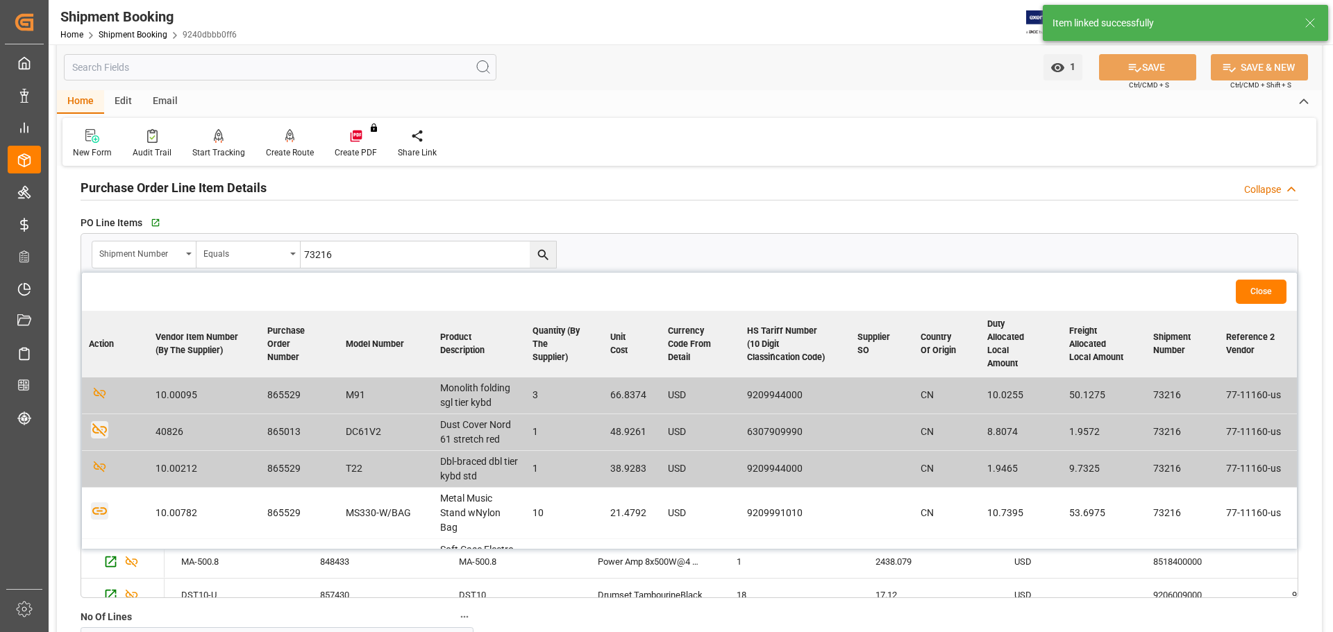
click at [101, 509] on icon "button" at bounding box center [99, 510] width 17 height 17
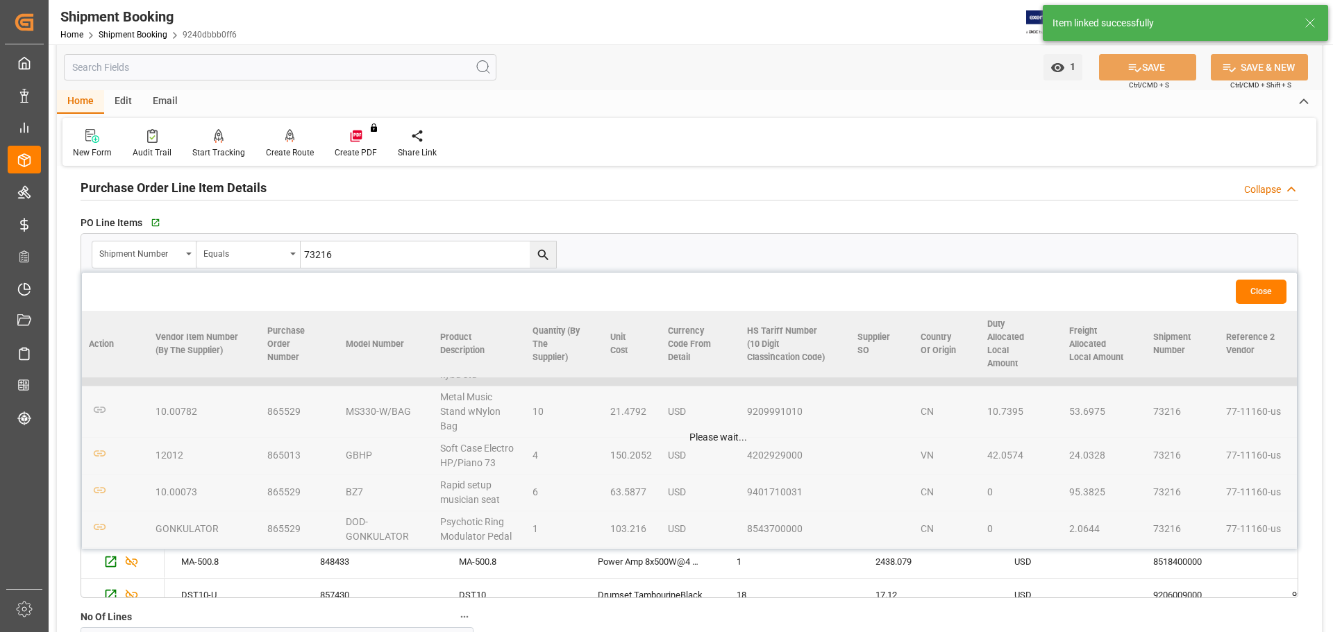
scroll to position [101, 0]
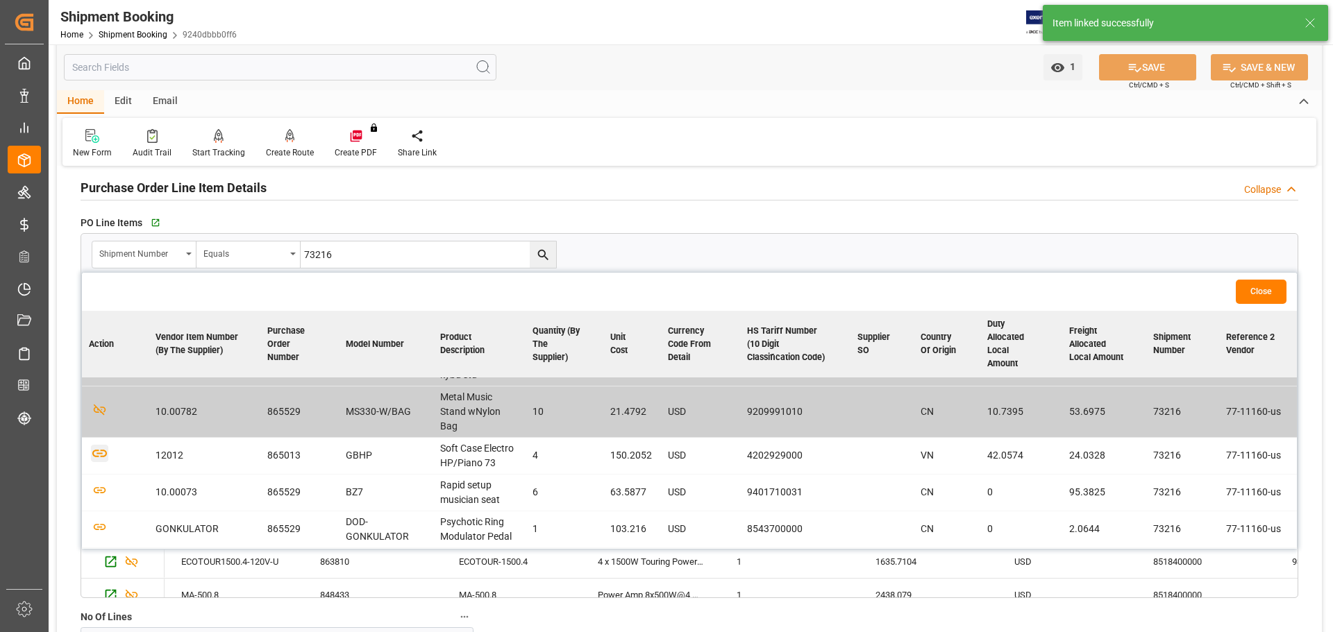
click at [98, 454] on icon "button" at bounding box center [99, 453] width 17 height 17
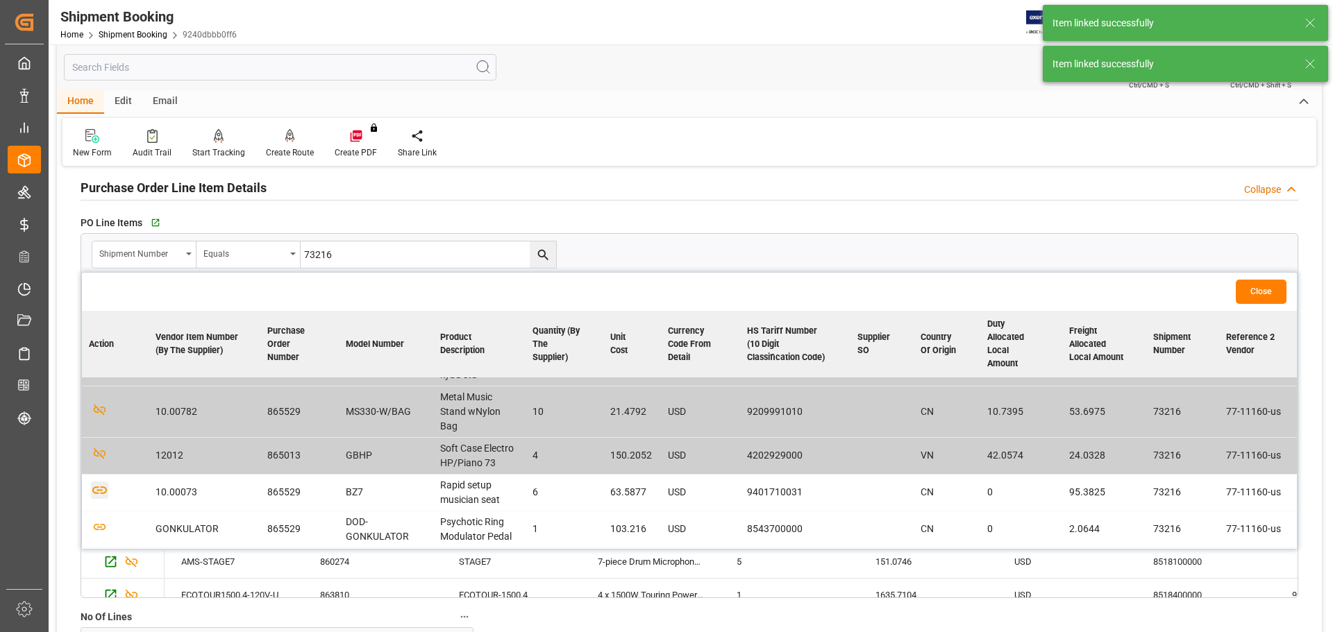
click at [101, 487] on icon "button" at bounding box center [99, 491] width 15 height 8
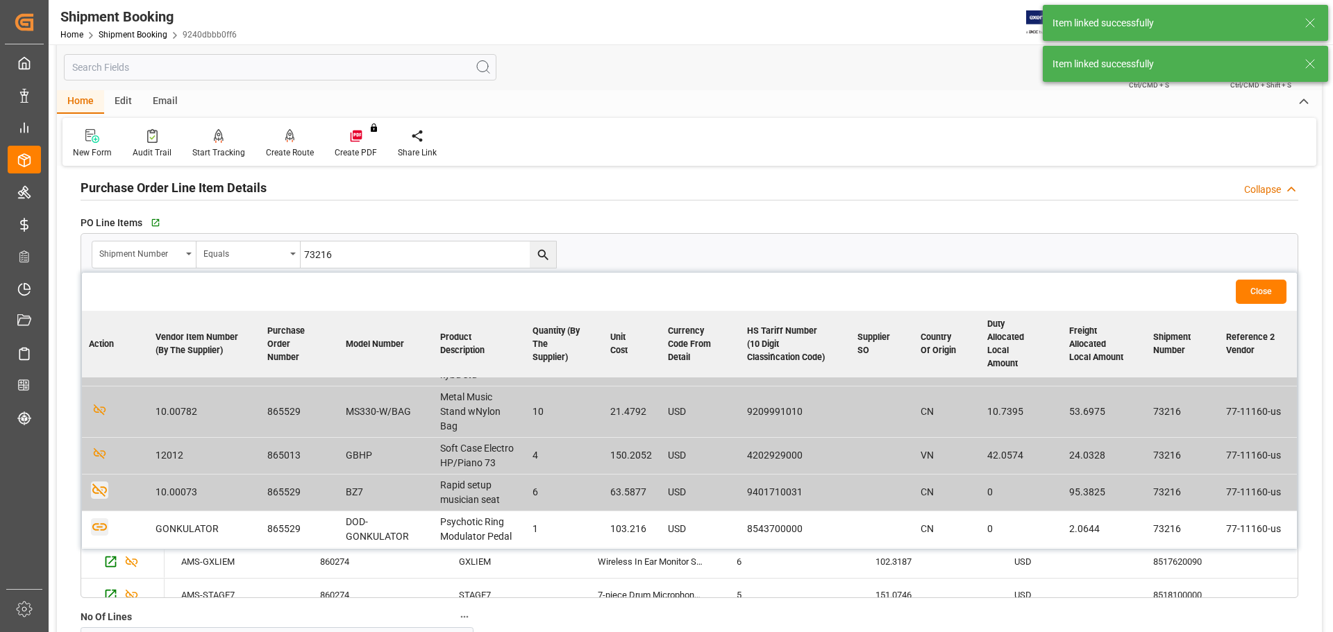
click at [99, 527] on icon "button" at bounding box center [99, 528] width 15 height 8
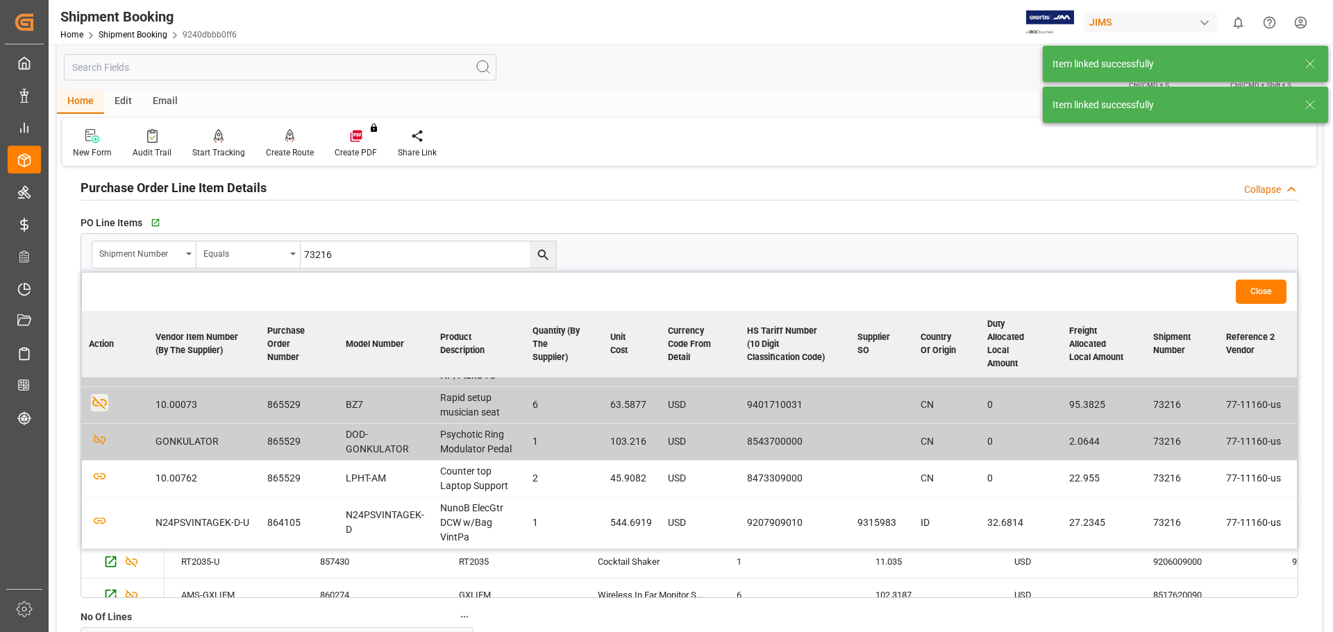
scroll to position [189, 0]
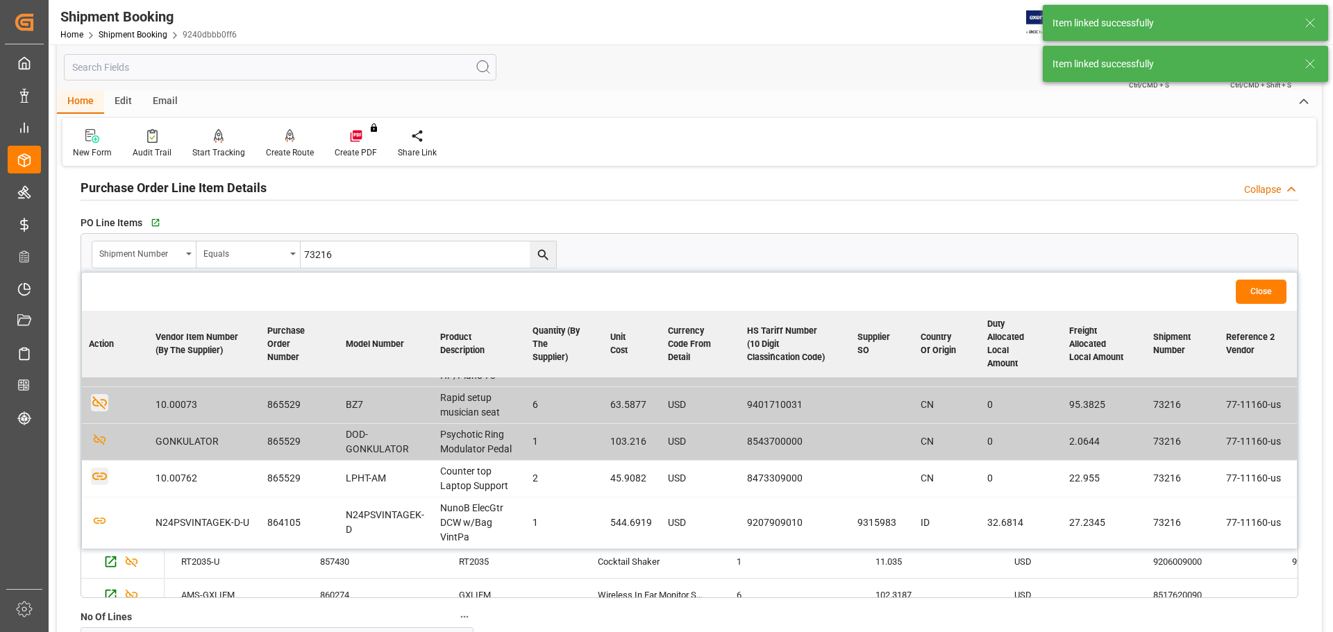
click at [100, 478] on icon "button" at bounding box center [99, 476] width 17 height 17
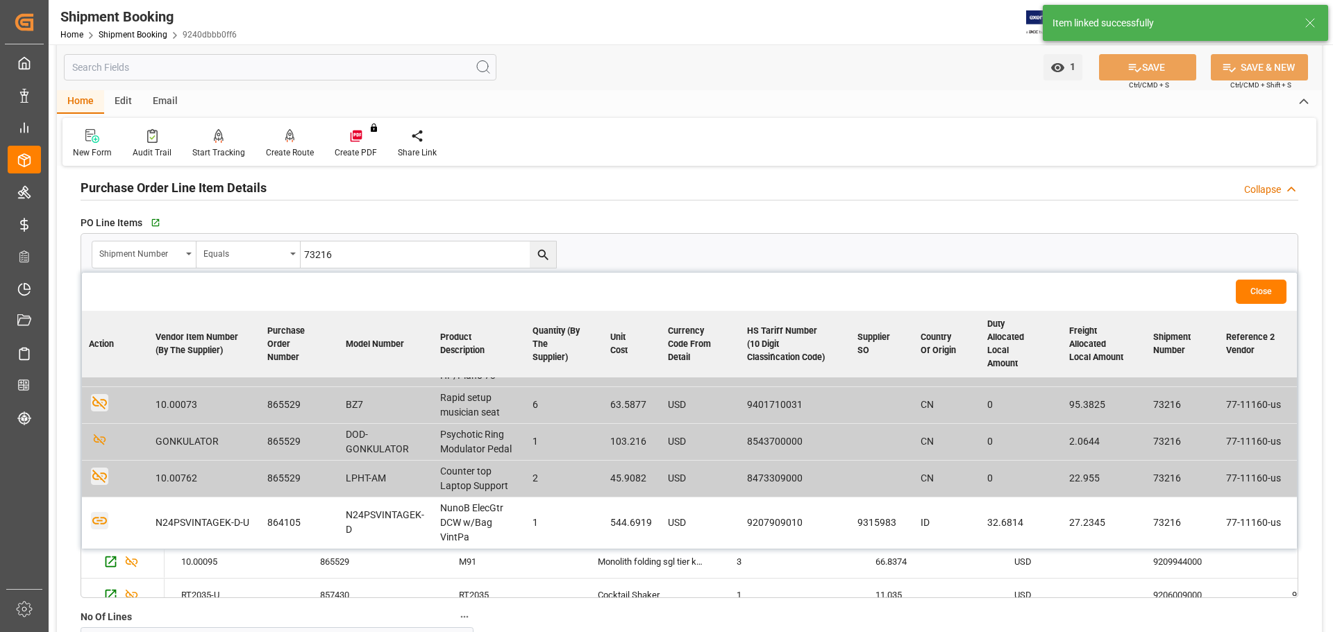
click at [98, 521] on icon "button" at bounding box center [99, 520] width 17 height 17
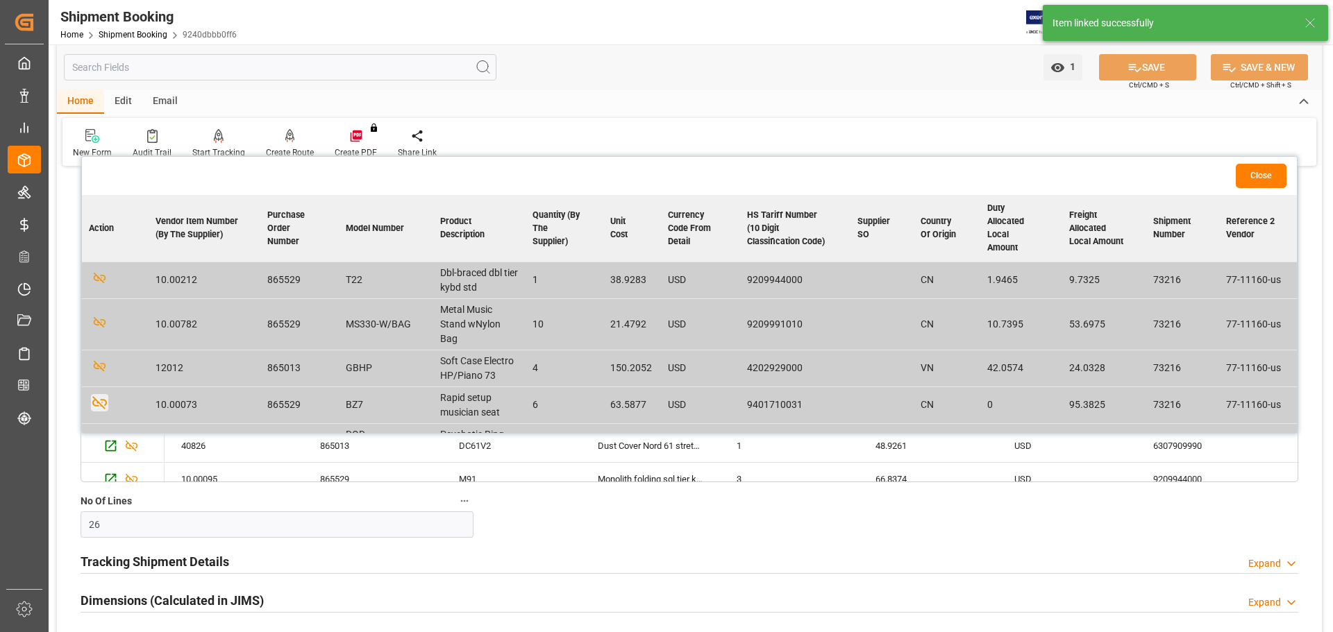
scroll to position [0, 0]
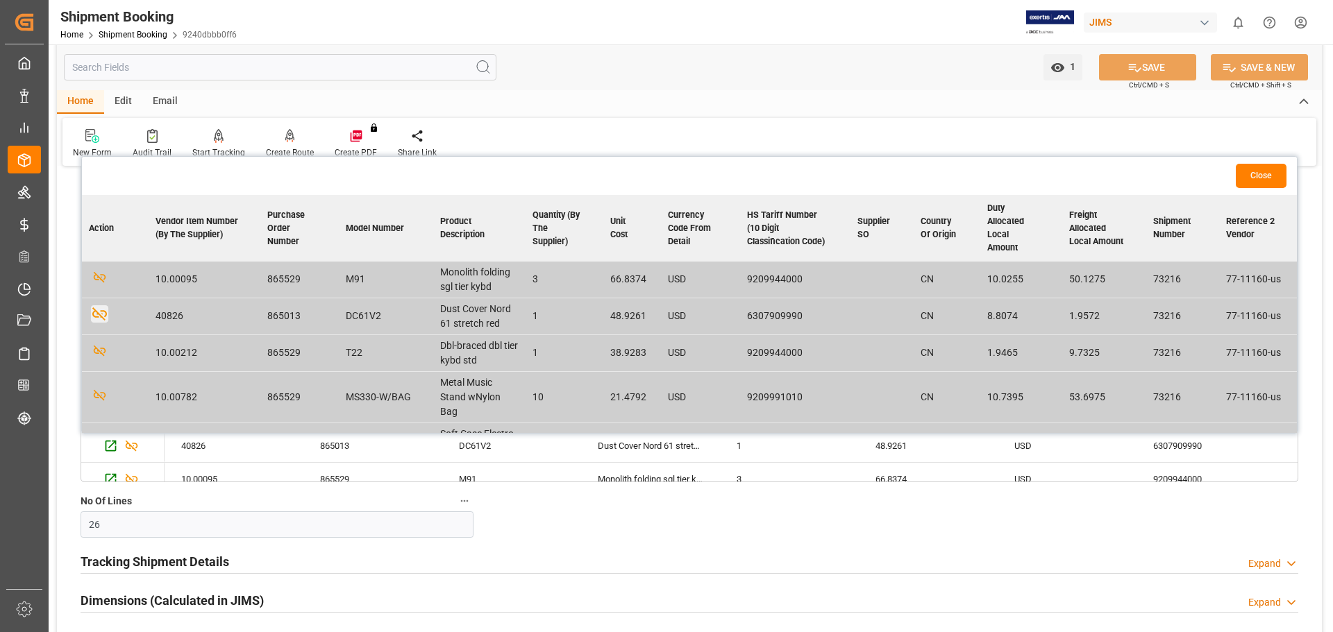
click at [1255, 173] on button "Close" at bounding box center [1260, 176] width 51 height 24
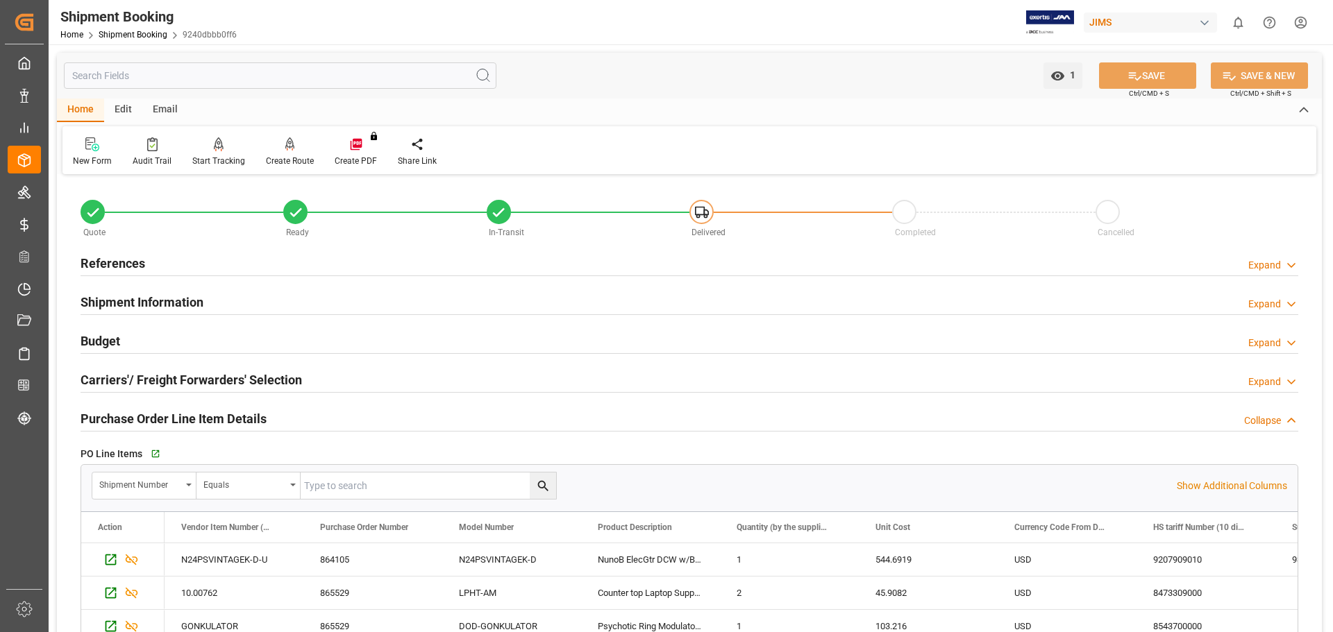
scroll to position [116, 0]
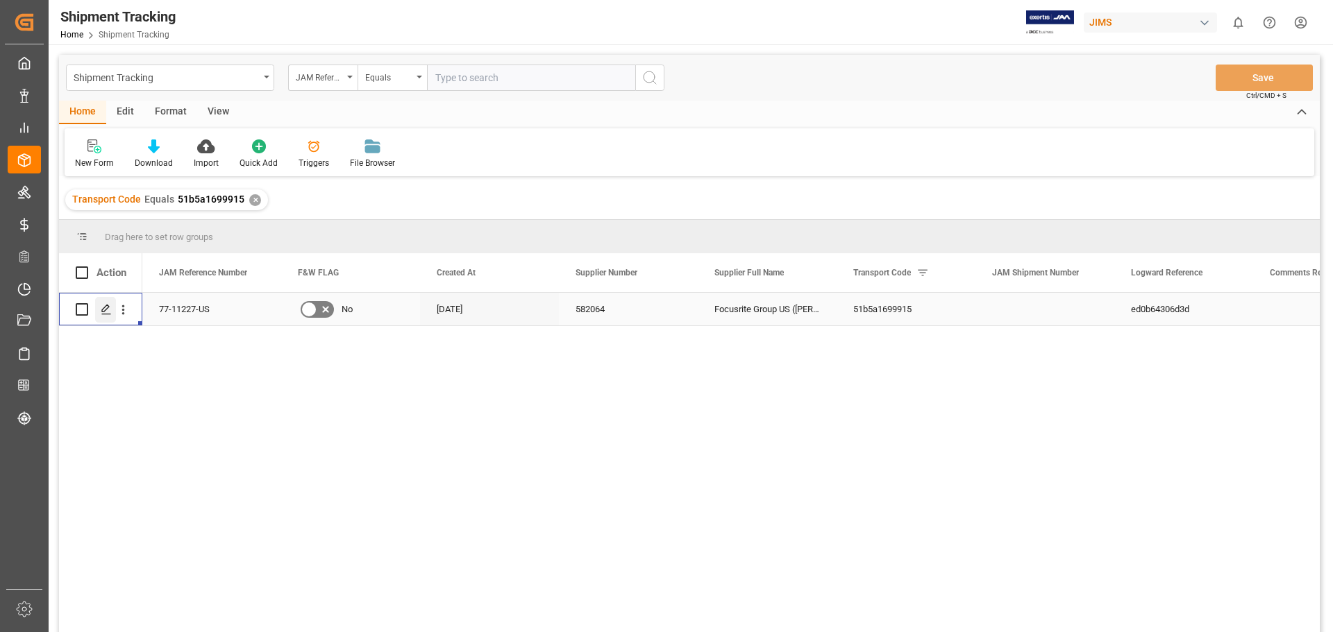
click at [108, 312] on icon "Press SPACE to select this row." at bounding box center [106, 309] width 11 height 11
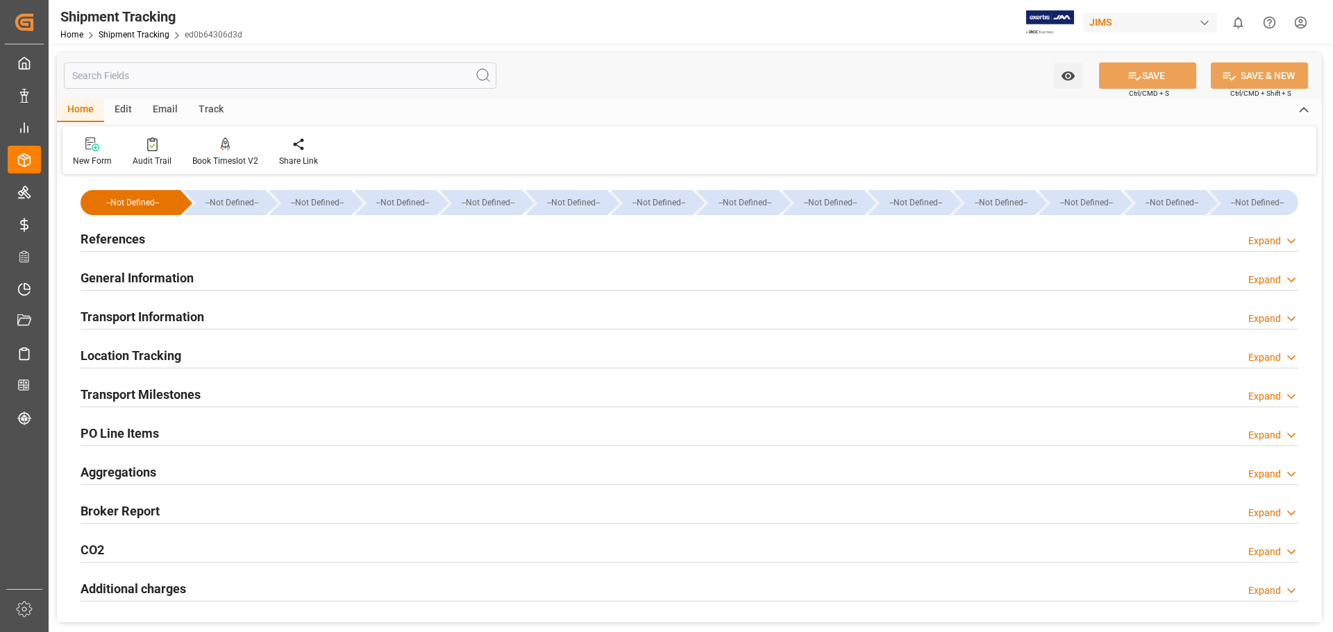
type input "25-09-2025 00:00"
type input "29-09-2025 00:00"
type input "25-09-2025"
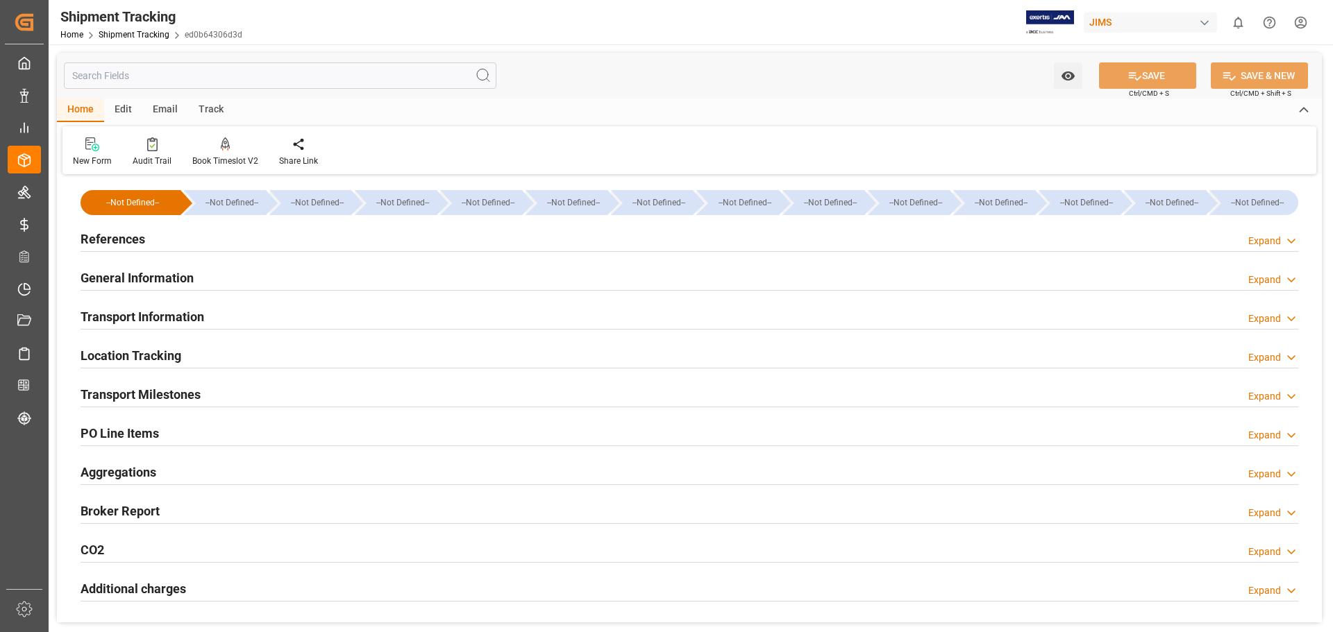
type input "27-09-2025"
type input "29-09-2025"
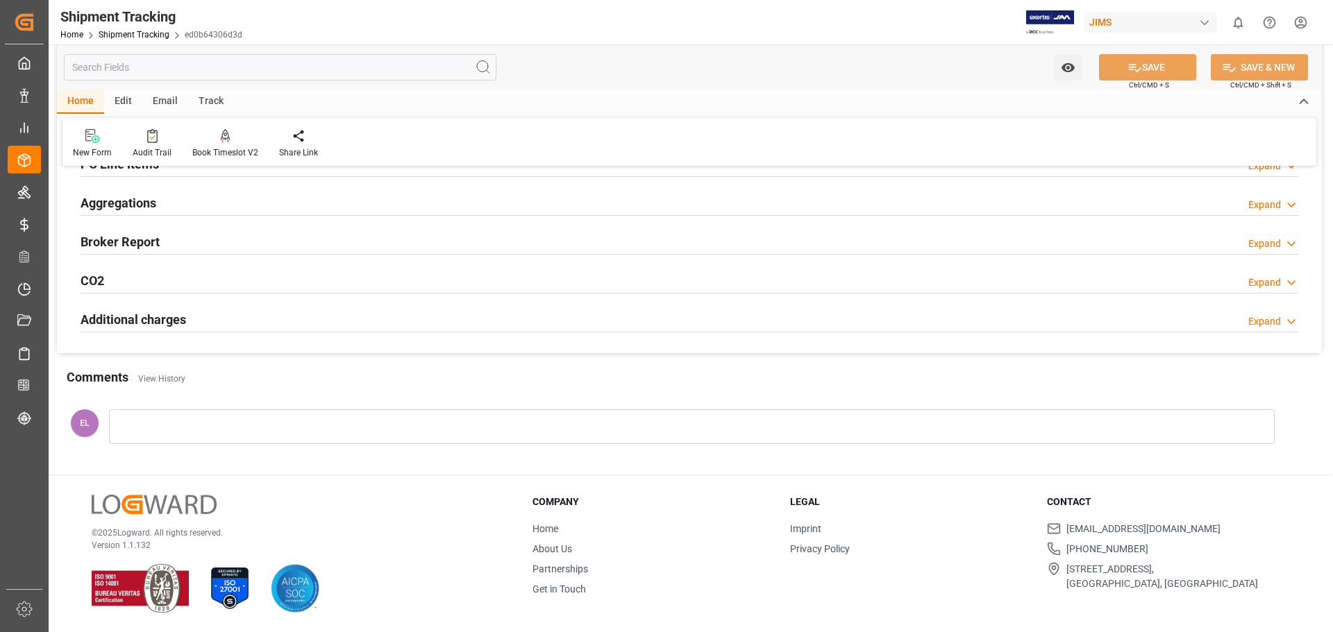
scroll to position [38, 0]
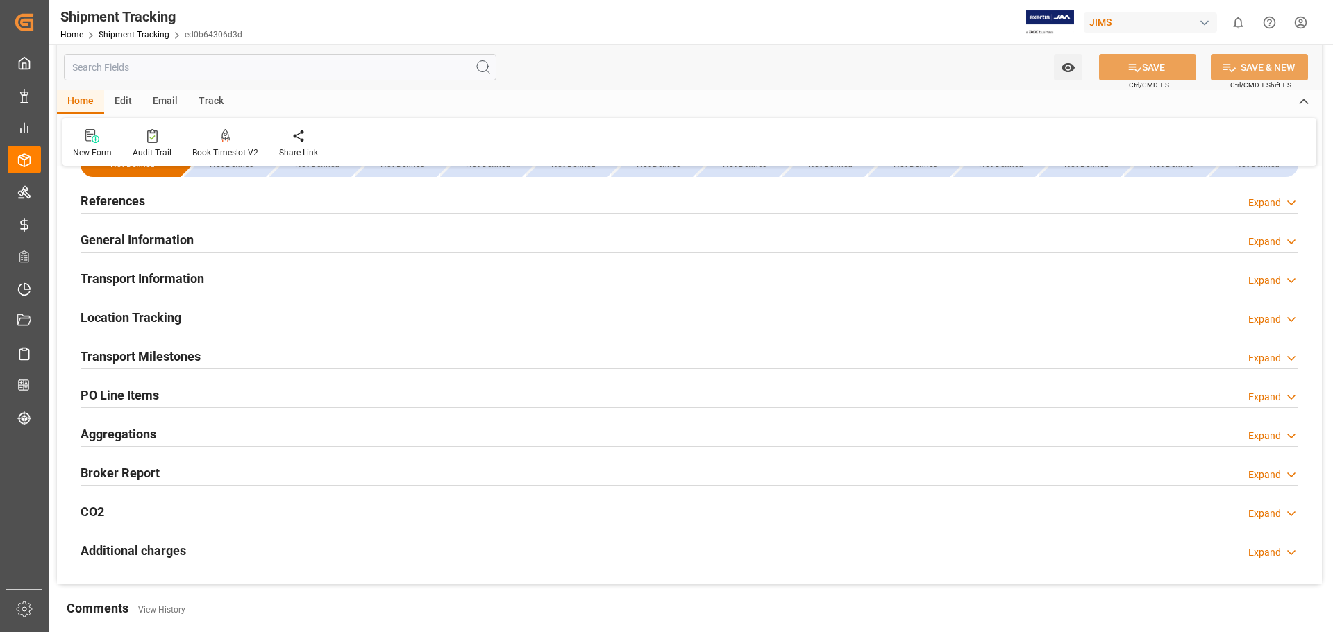
click at [141, 357] on h2 "Transport Milestones" at bounding box center [141, 356] width 120 height 19
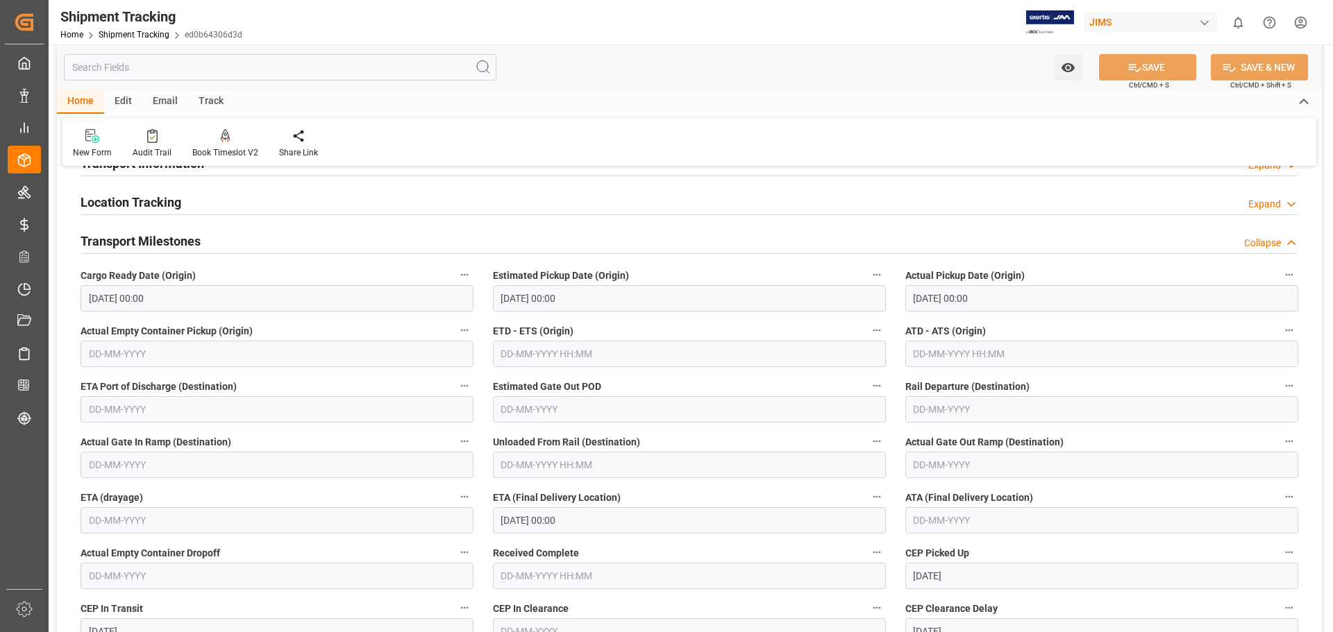
scroll to position [269, 0]
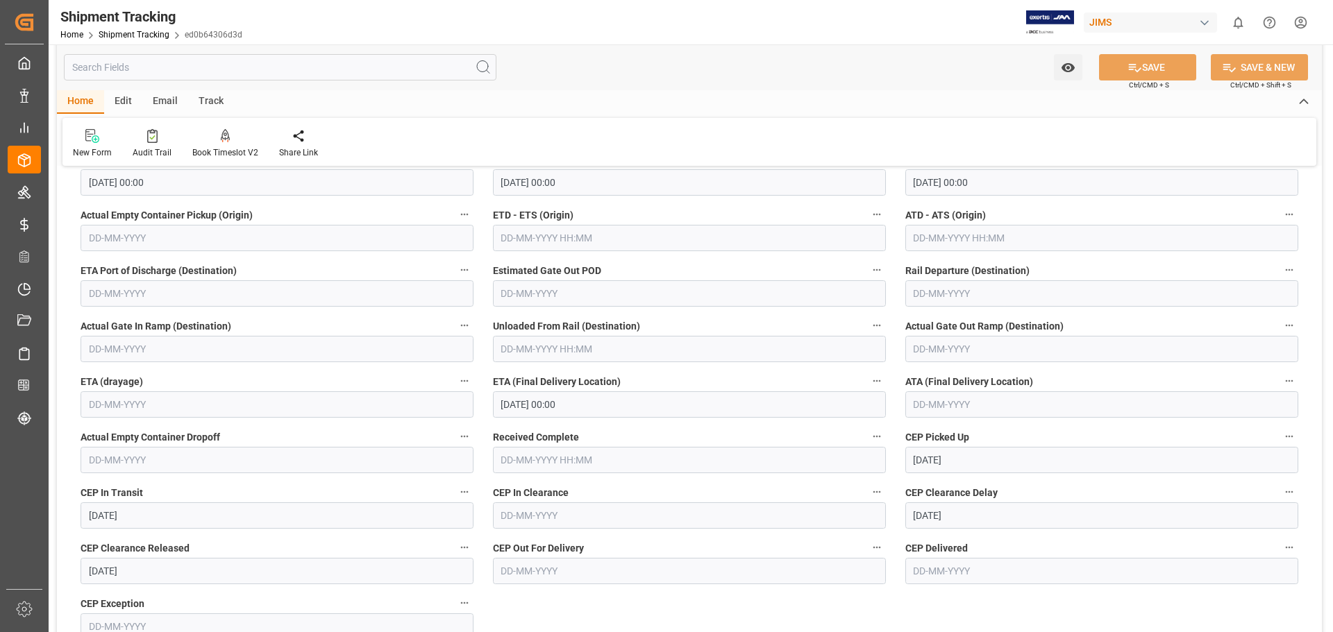
click at [527, 405] on input "29-09-2025 00:00" at bounding box center [689, 404] width 393 height 26
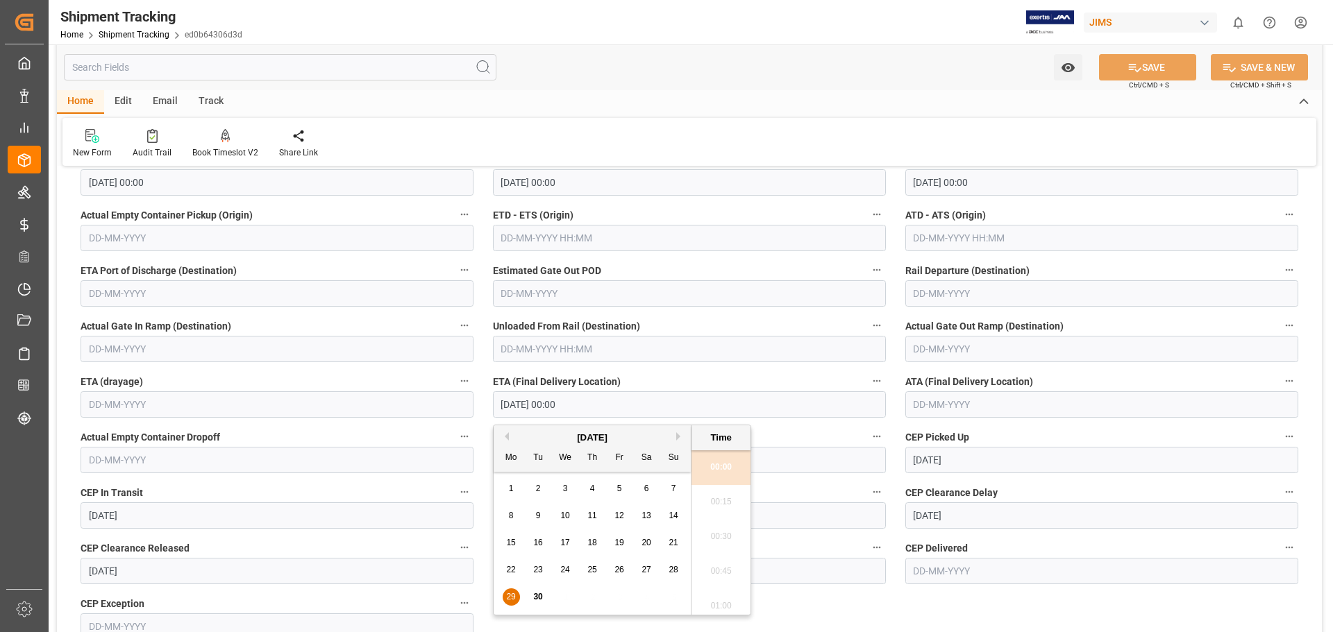
click at [538, 597] on span "30" at bounding box center [537, 597] width 9 height 10
type input "30-09-2025 00:00"
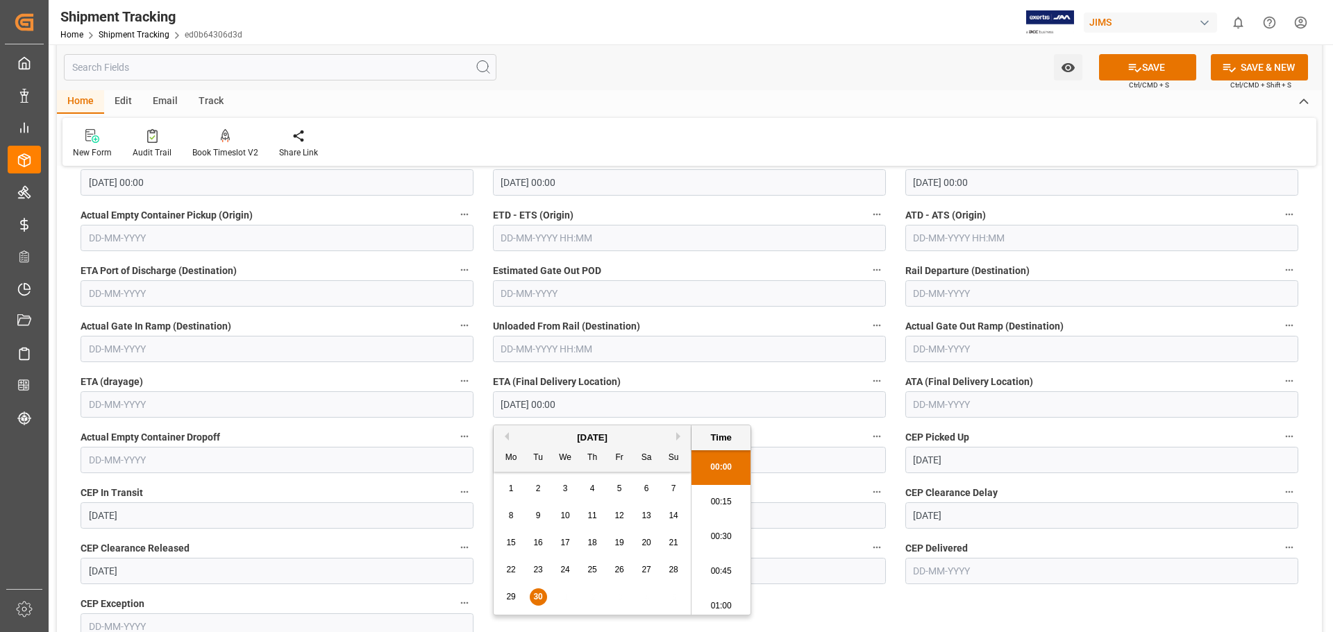
click at [658, 62] on div "Watch Option SAVE Ctrl/CMD + S SAVE & NEW Ctrl/CMD + Shift + S" at bounding box center [689, 67] width 1265 height 46
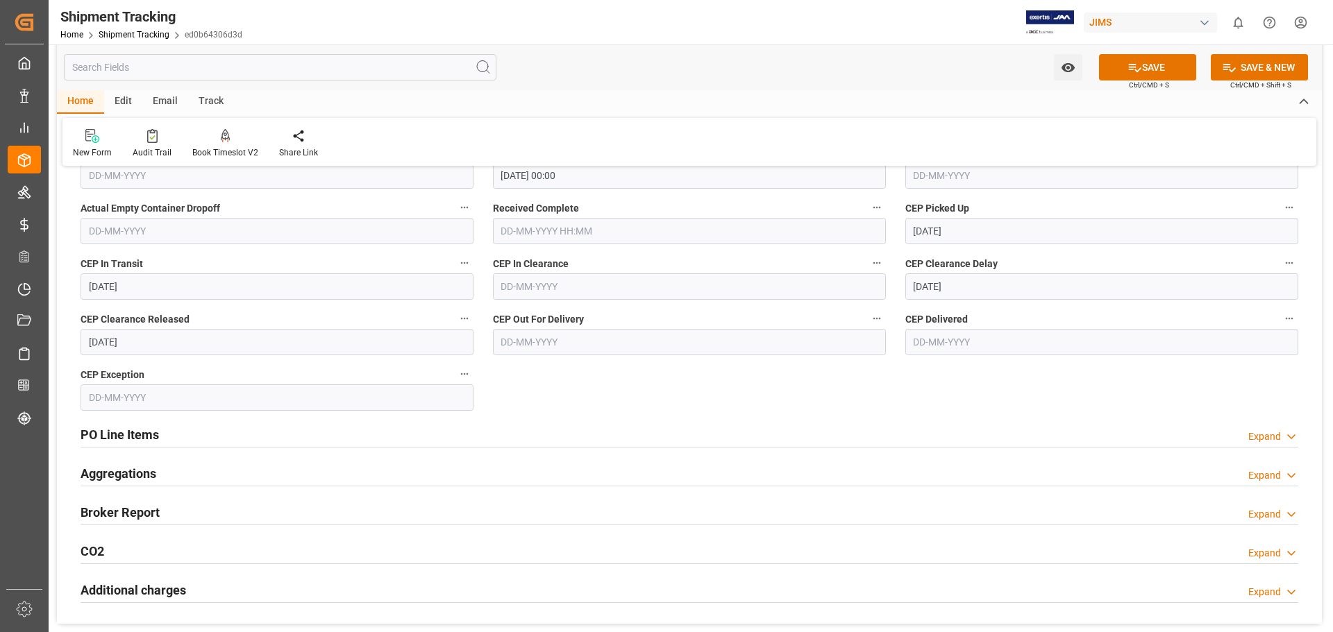
scroll to position [500, 0]
click at [1127, 69] on icon at bounding box center [1134, 67] width 15 height 15
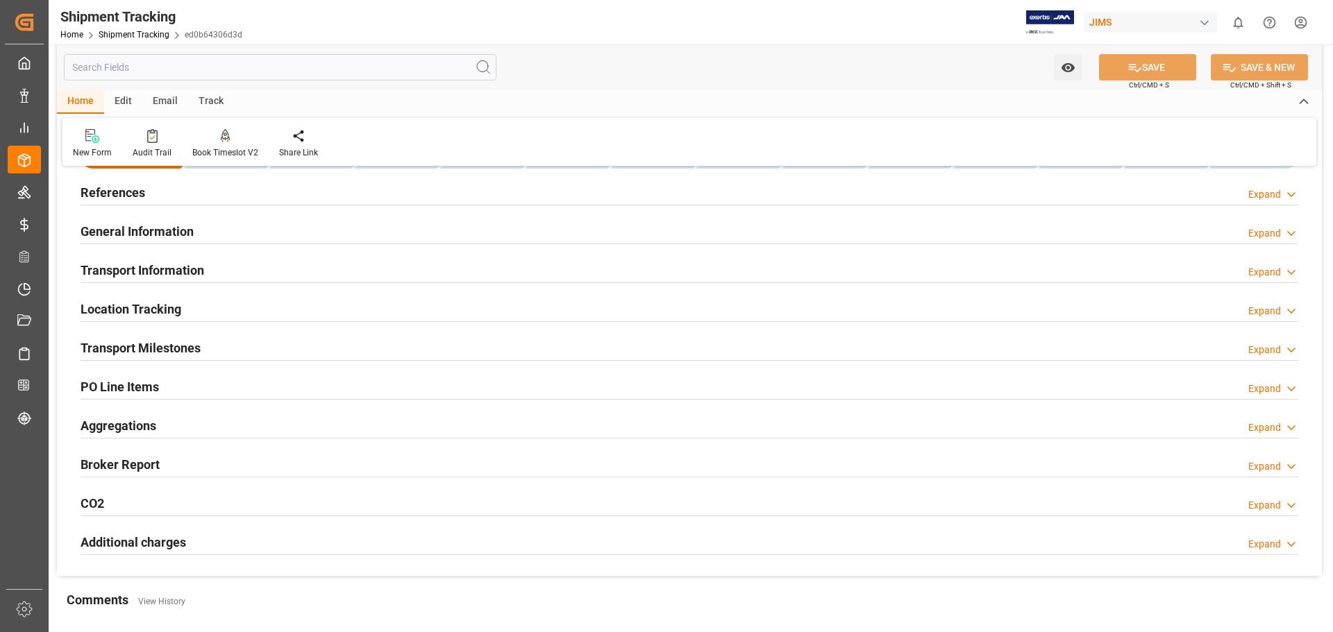
scroll to position [0, 0]
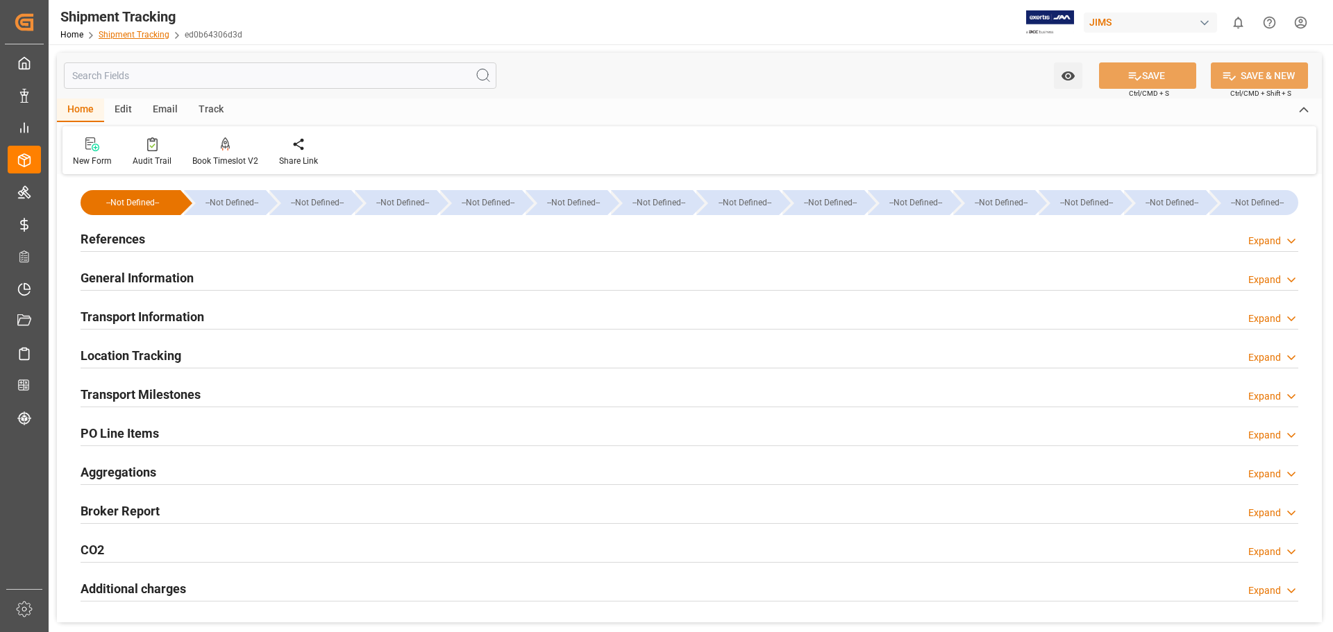
click at [137, 34] on link "Shipment Tracking" at bounding box center [134, 35] width 71 height 10
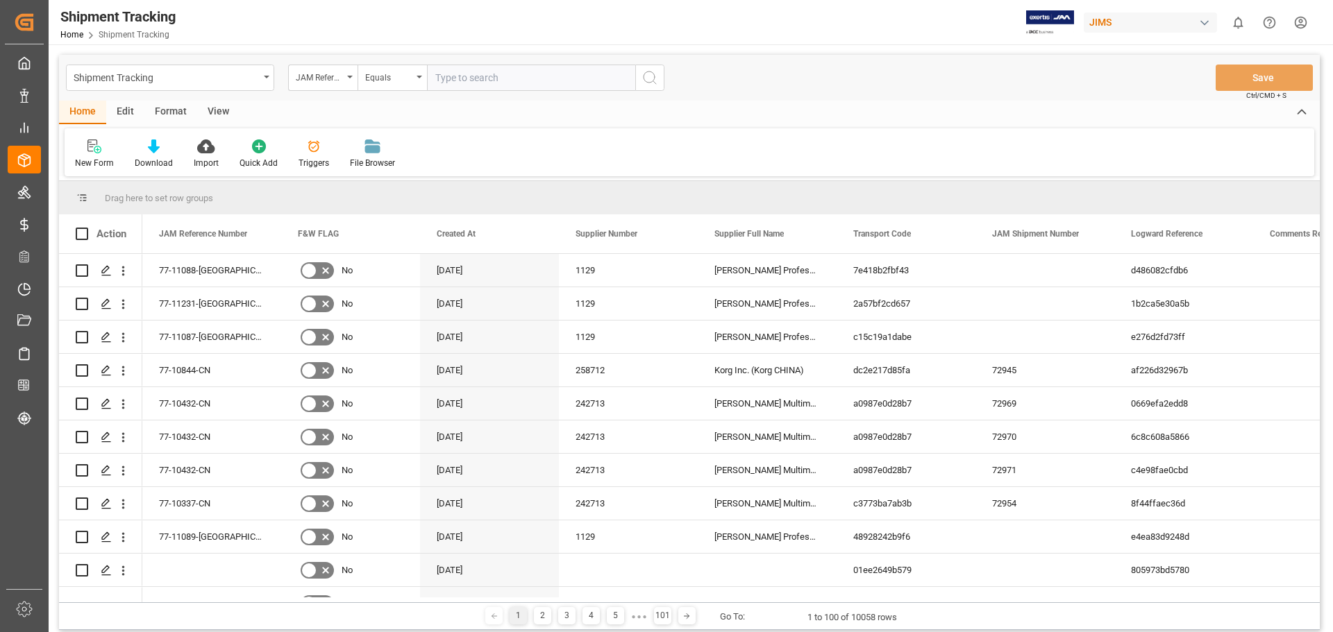
click at [477, 87] on input "text" at bounding box center [531, 78] width 208 height 26
type input "77-11160-US"
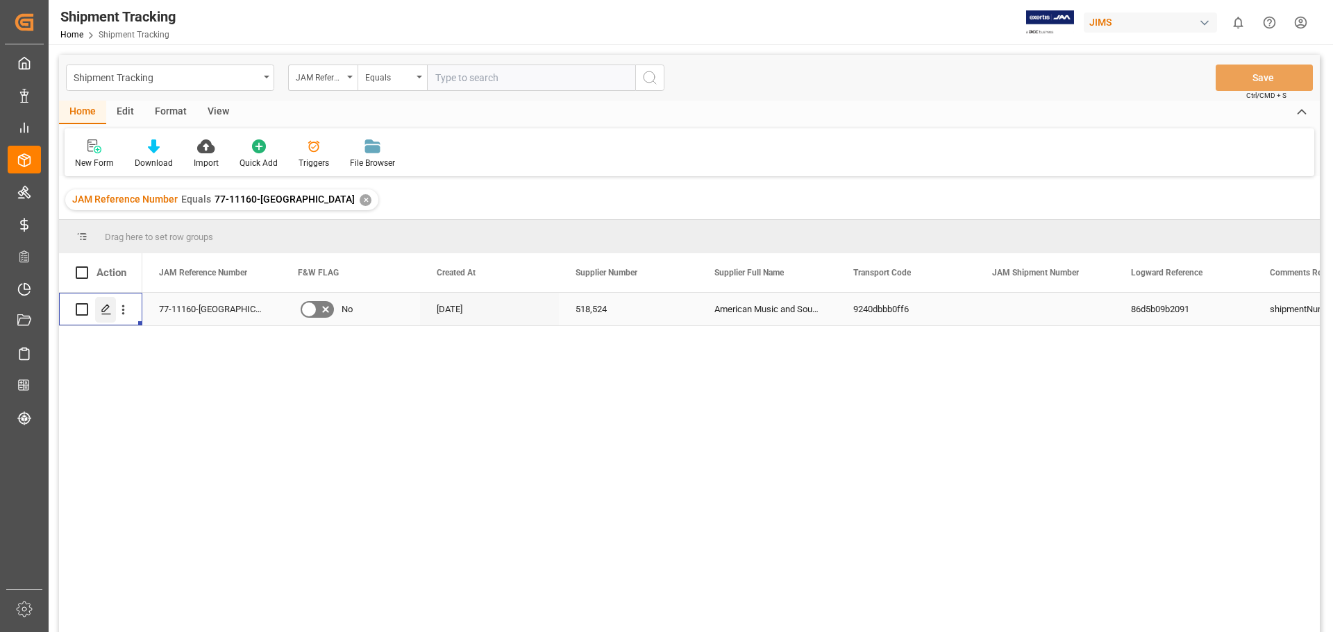
click at [101, 303] on div "Press SPACE to select this row." at bounding box center [105, 310] width 21 height 26
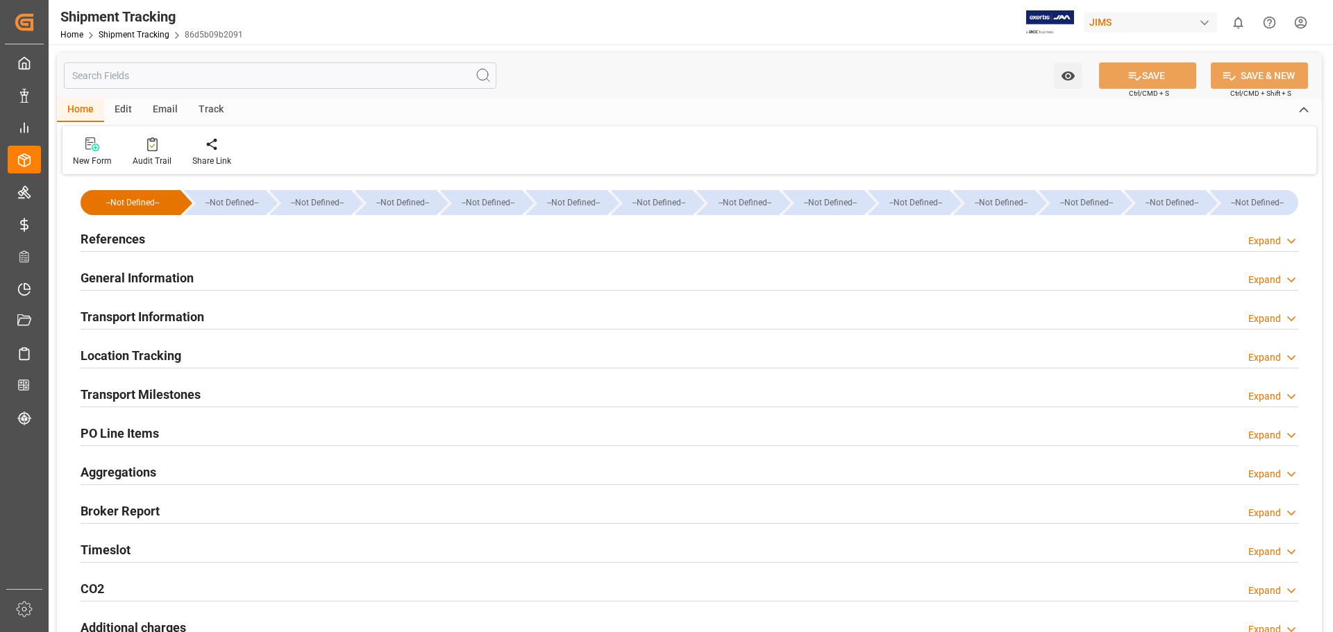
type input "13458.5445"
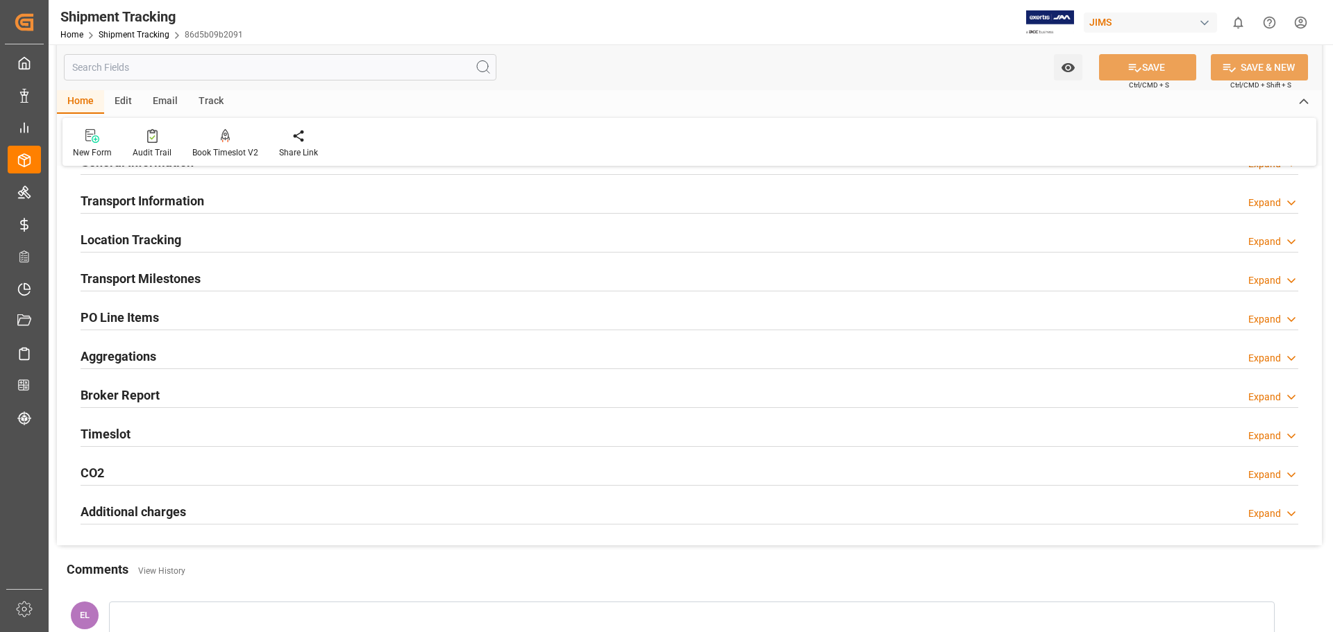
click at [137, 202] on h2 "Transport Information" at bounding box center [143, 201] width 124 height 19
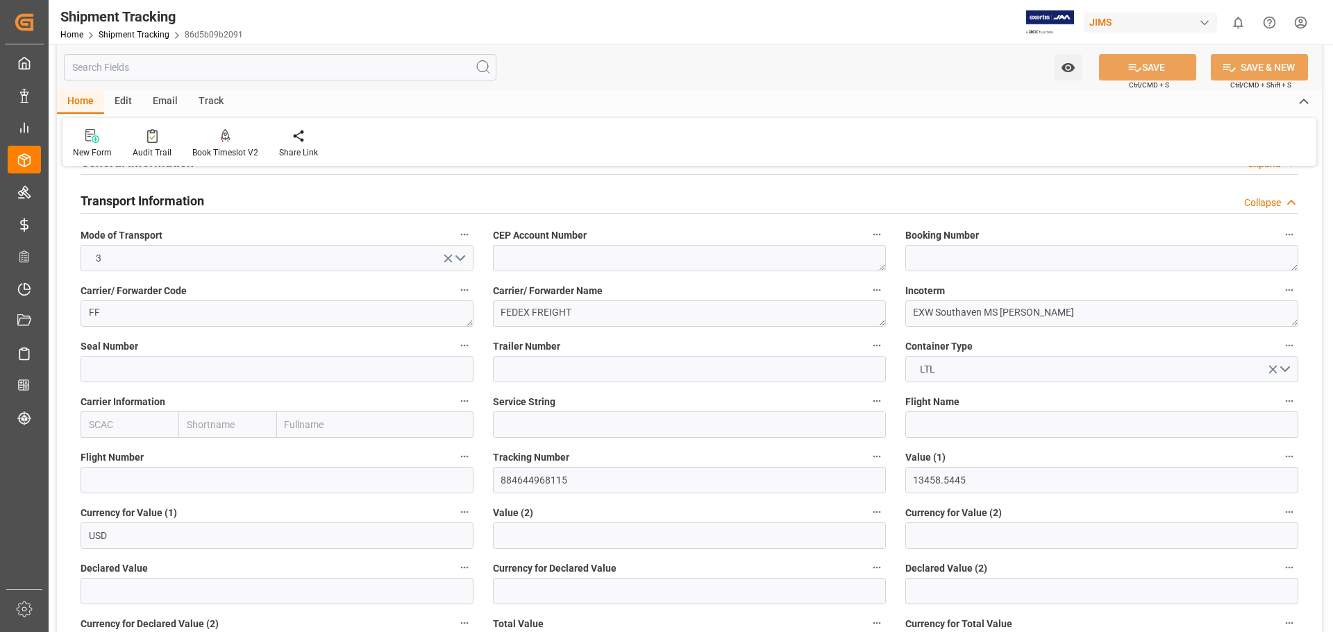
scroll to position [578, 0]
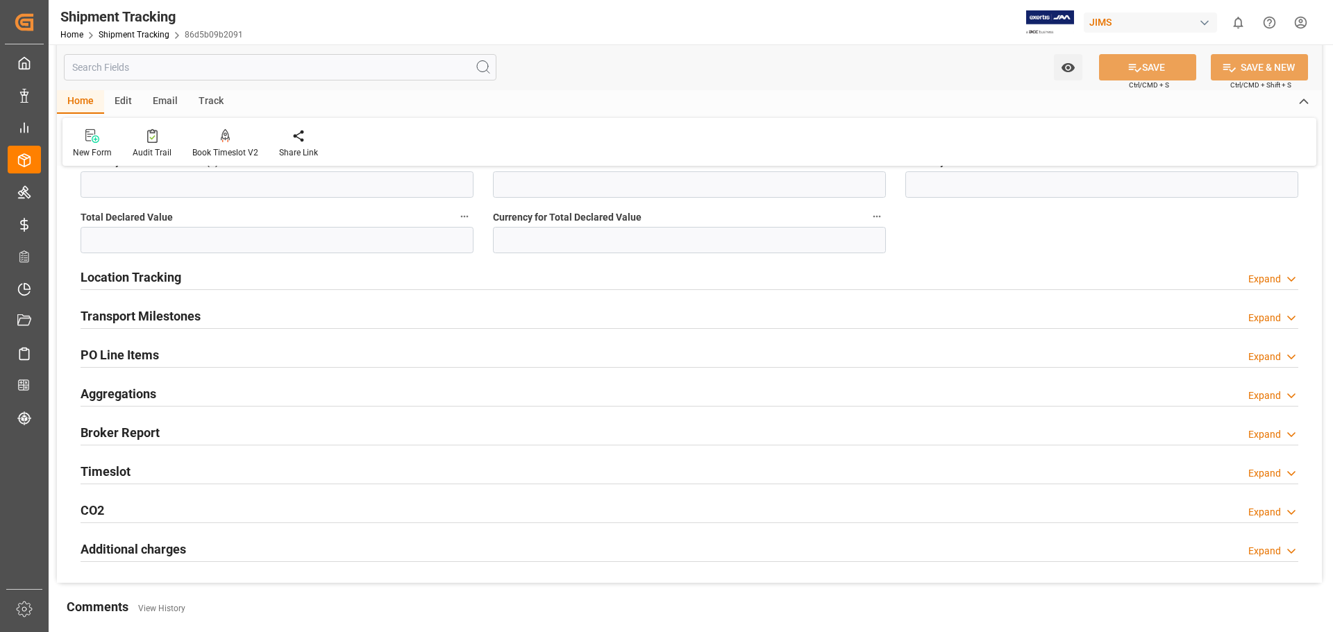
click at [168, 312] on h2 "Transport Milestones" at bounding box center [141, 316] width 120 height 19
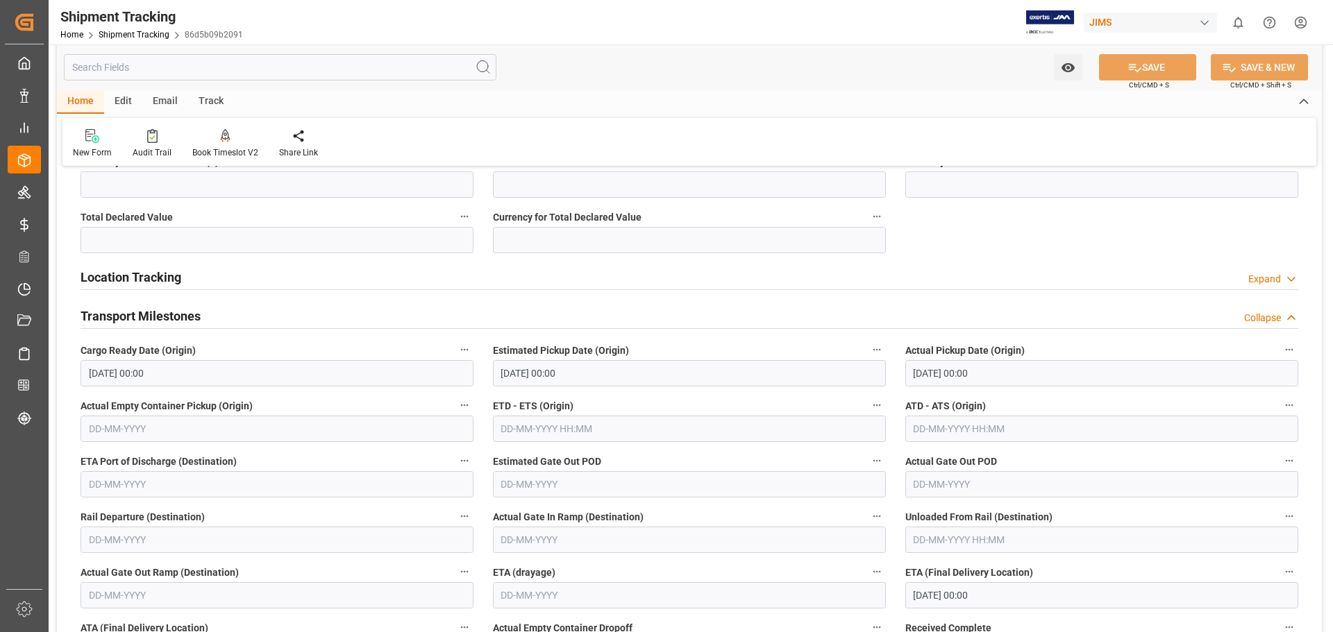
drag, startPoint x: 142, startPoint y: 317, endPoint x: 162, endPoint y: 315, distance: 20.2
click at [142, 318] on h2 "Transport Milestones" at bounding box center [141, 316] width 120 height 19
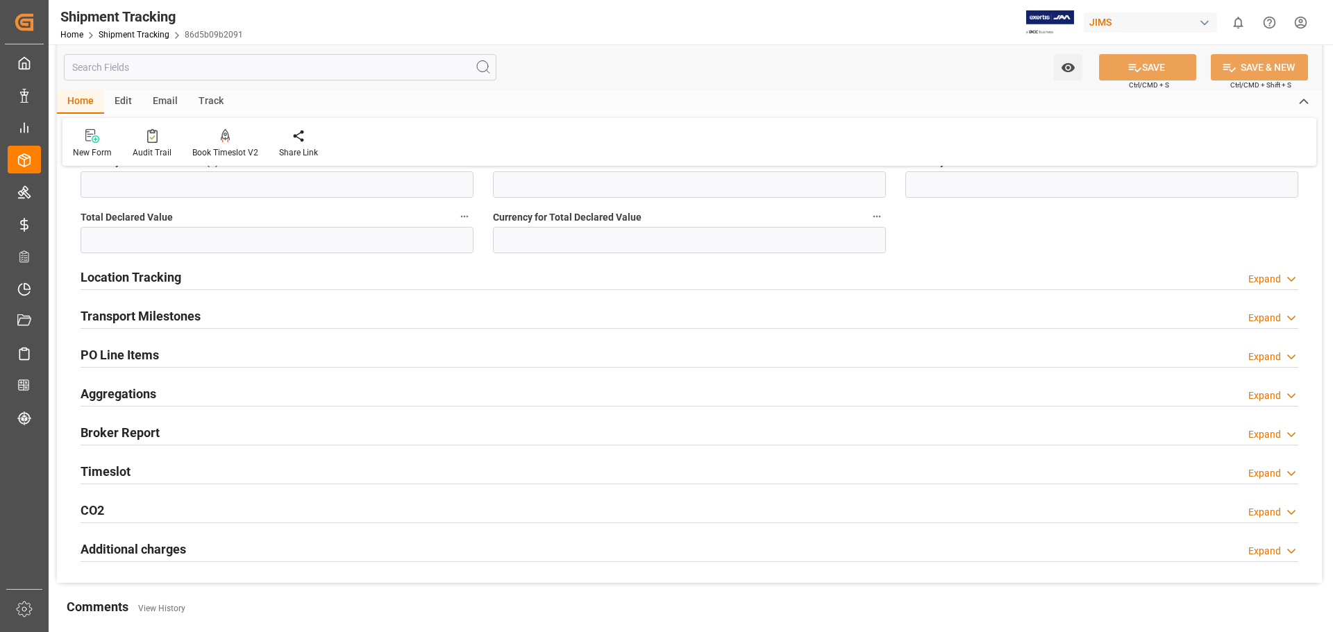
click at [133, 356] on h2 "PO Line Items" at bounding box center [120, 355] width 78 height 19
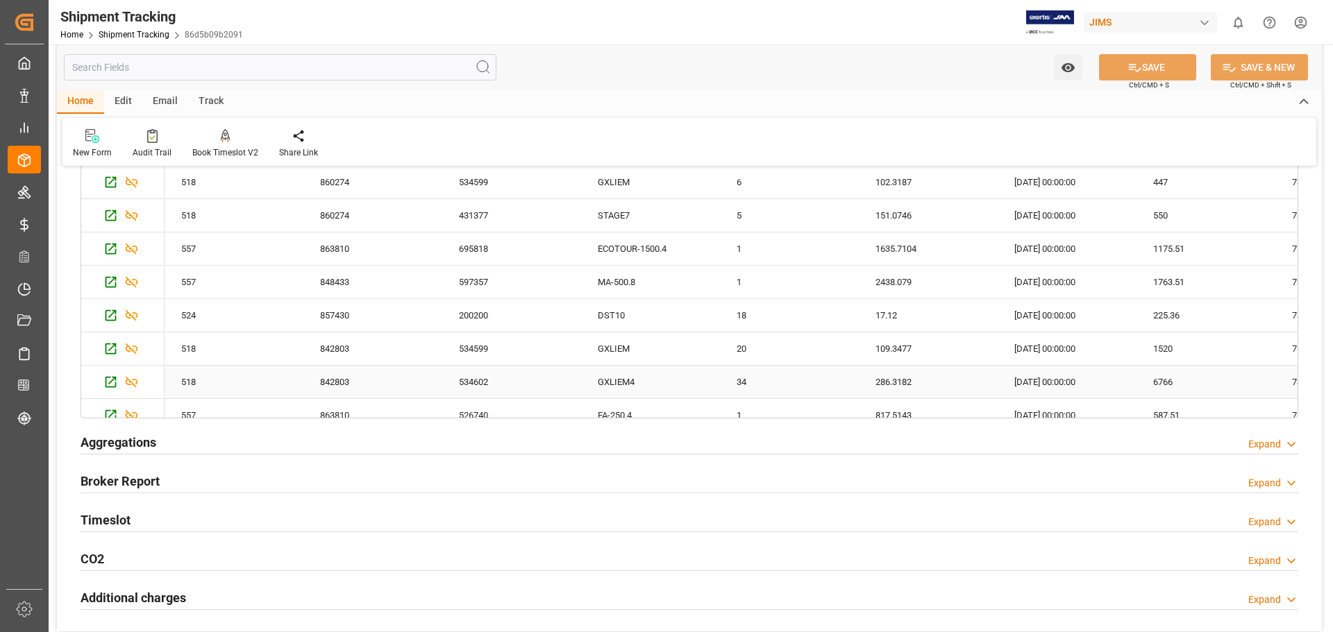
scroll to position [694, 0]
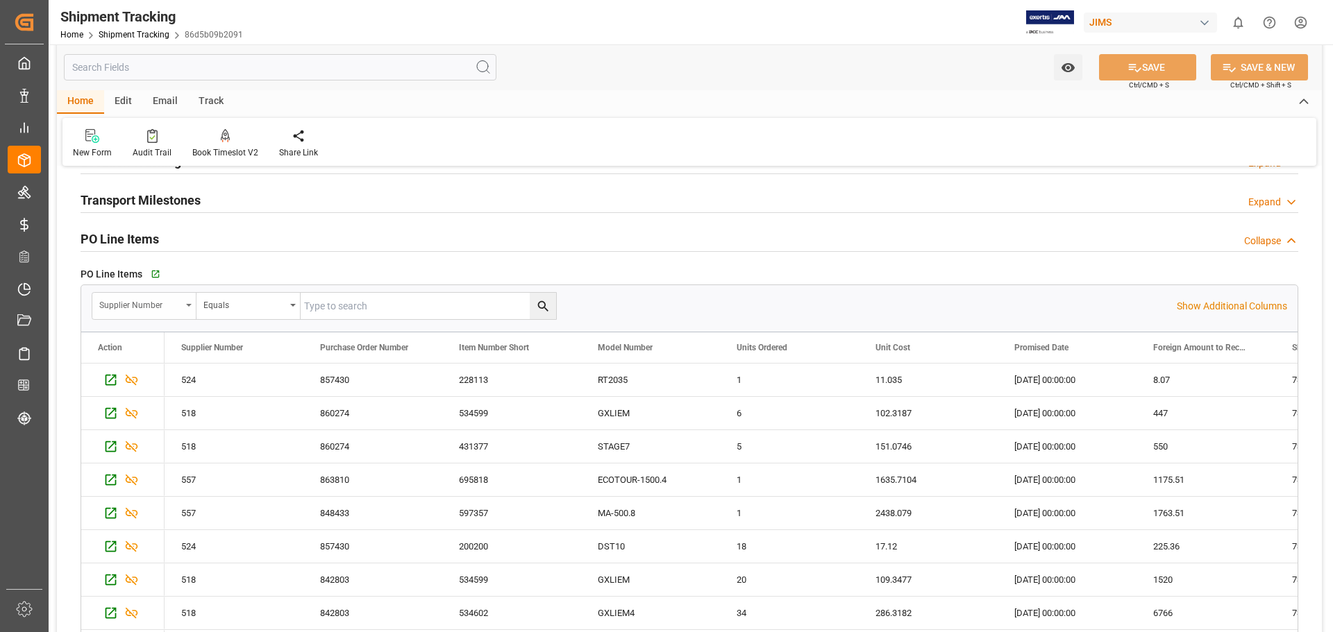
click at [193, 308] on div "Supplier Number" at bounding box center [144, 306] width 104 height 26
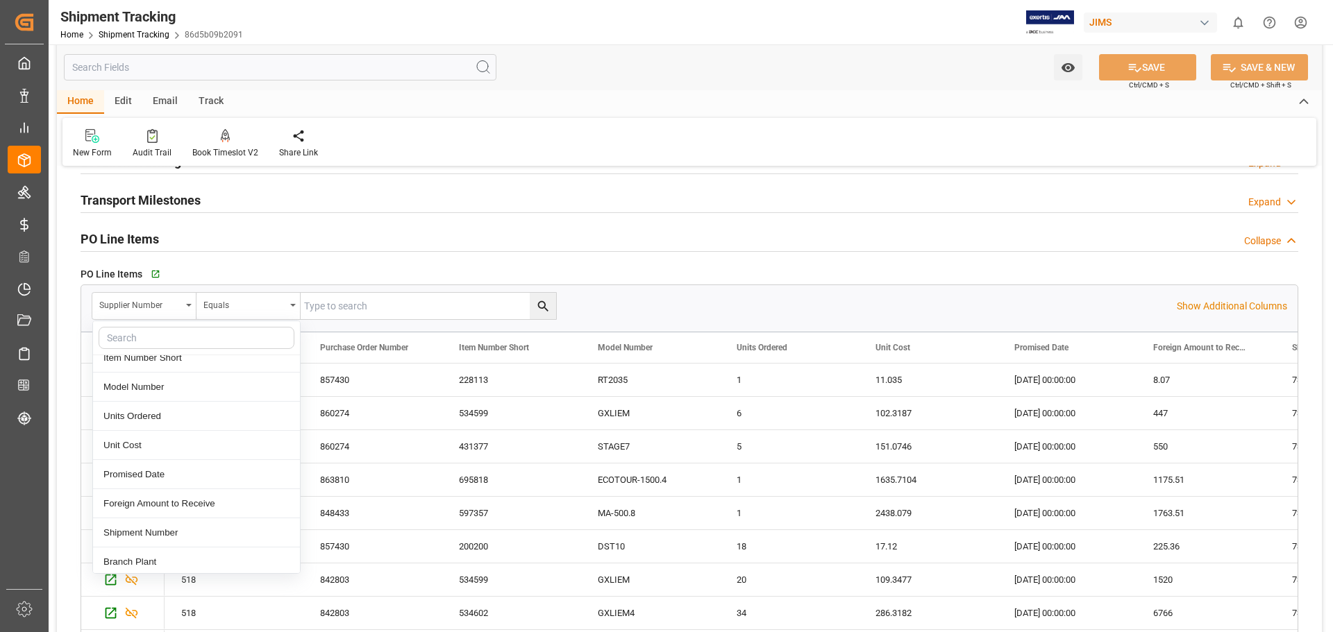
scroll to position [116, 0]
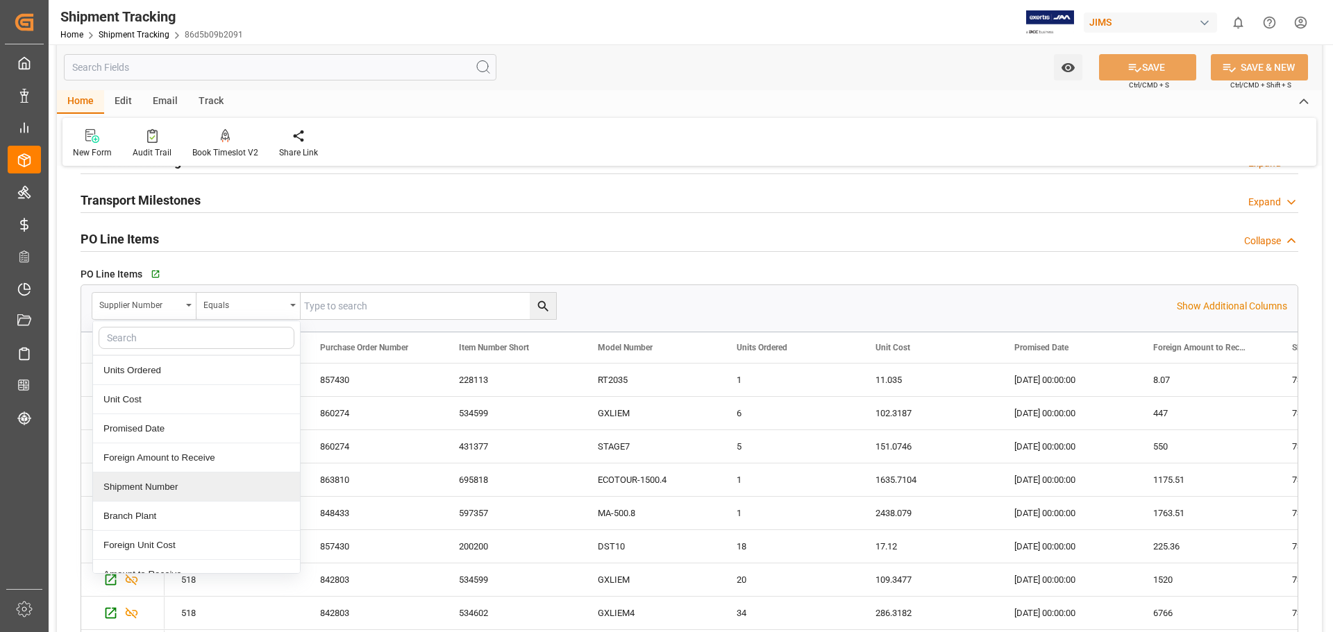
click at [193, 494] on div "Shipment Number" at bounding box center [196, 487] width 207 height 29
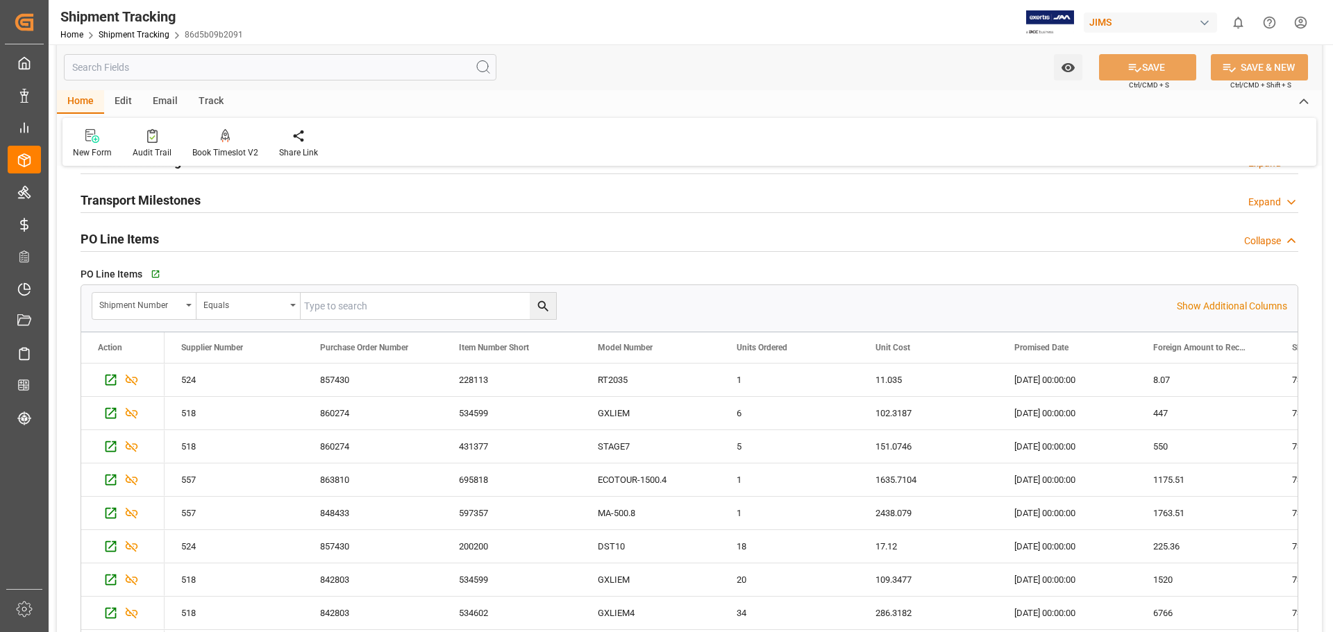
click at [432, 310] on input "text" at bounding box center [428, 306] width 255 height 26
click at [375, 309] on input "text" at bounding box center [428, 306] width 255 height 26
paste input "73216"
type input "73216"
click at [542, 308] on icon "search button" at bounding box center [542, 306] width 10 height 10
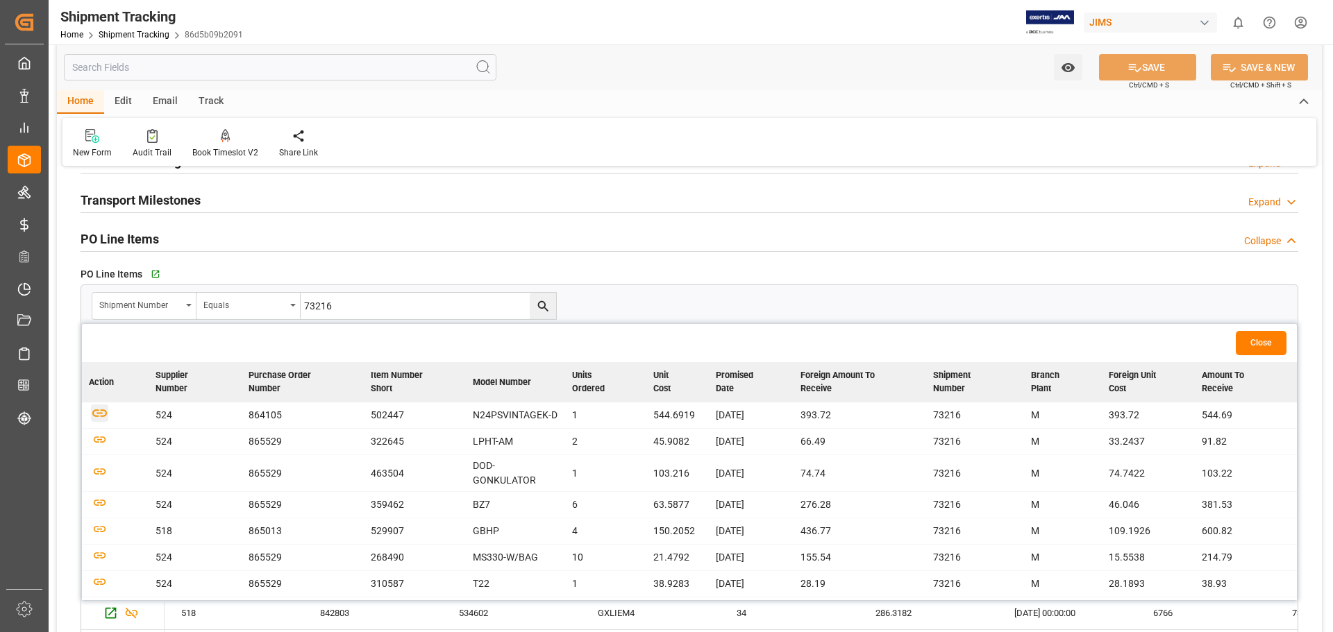
click at [96, 419] on icon "button" at bounding box center [99, 413] width 17 height 17
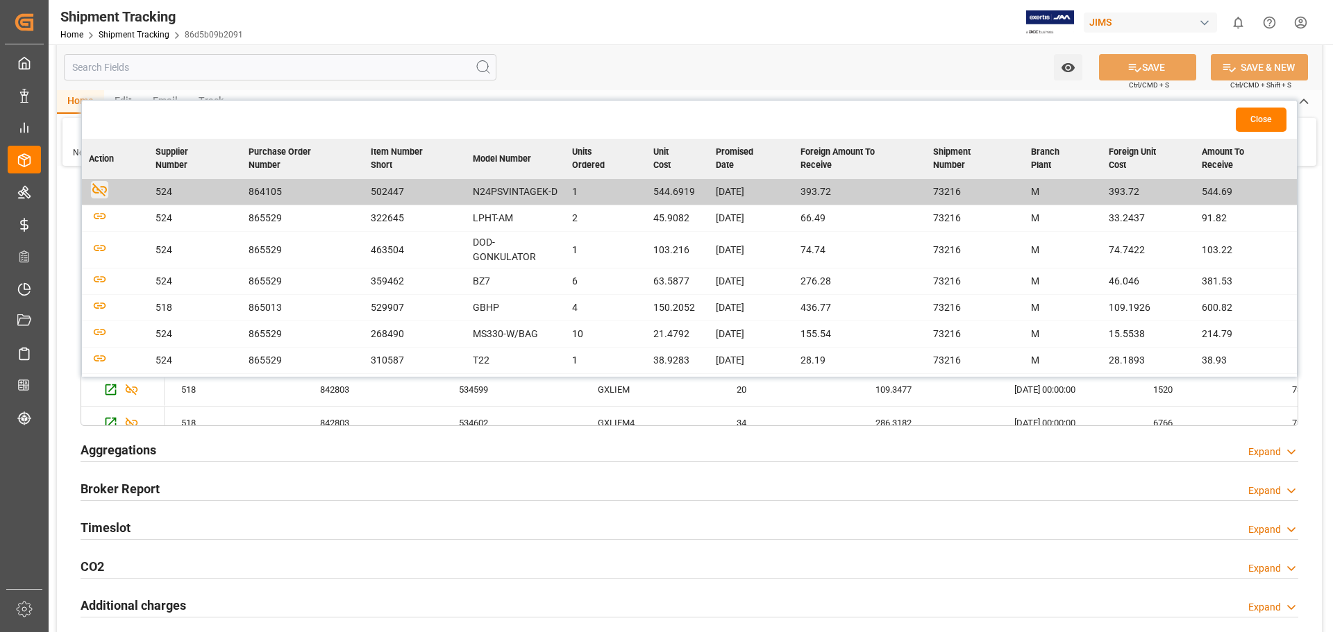
scroll to position [925, 0]
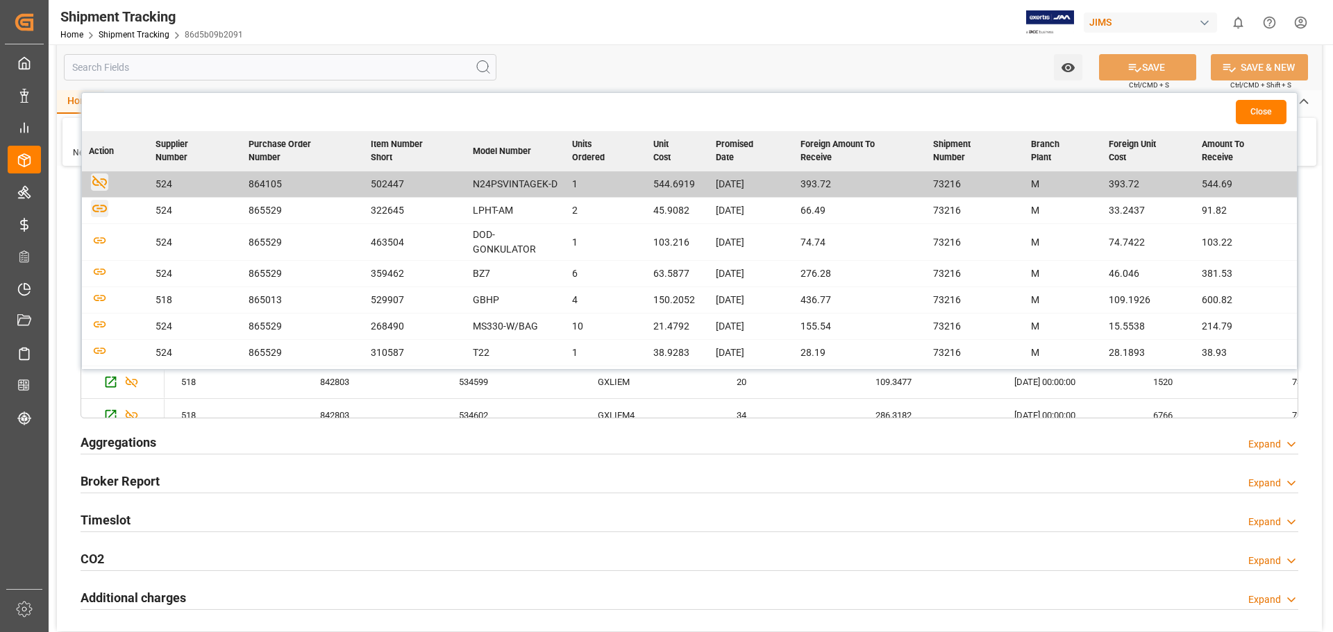
click at [99, 217] on icon "button" at bounding box center [99, 208] width 17 height 17
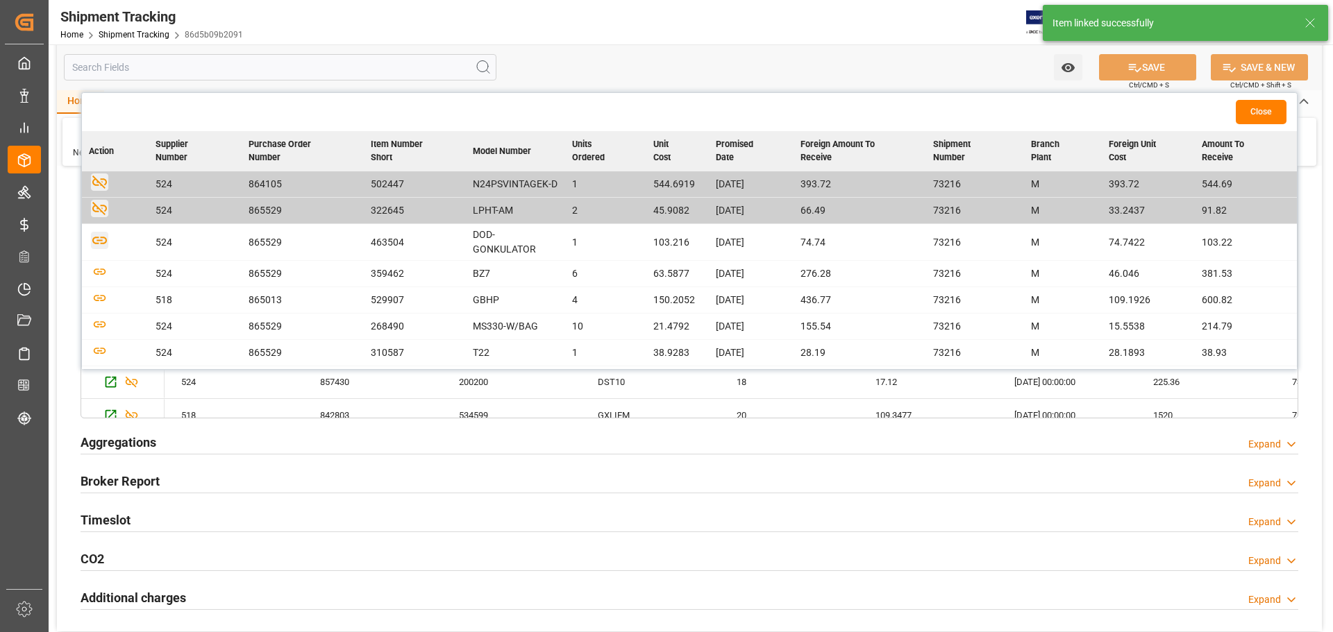
click at [104, 248] on icon "button" at bounding box center [99, 239] width 17 height 17
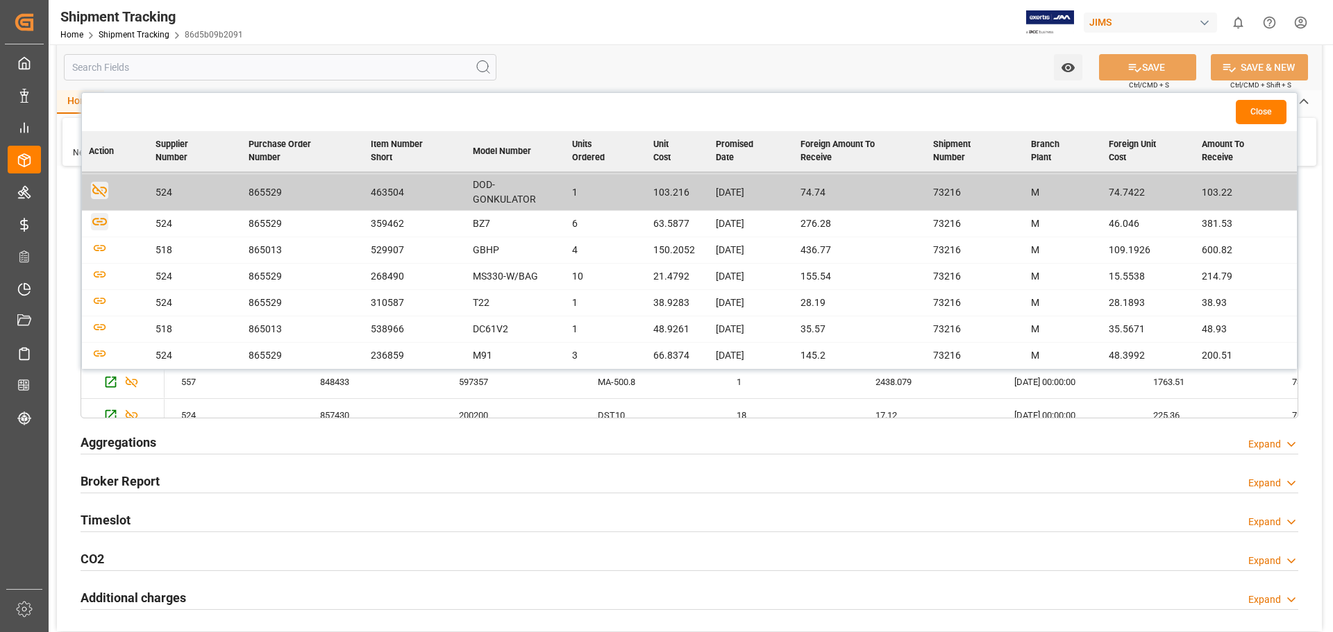
click at [103, 223] on icon "button" at bounding box center [99, 221] width 17 height 17
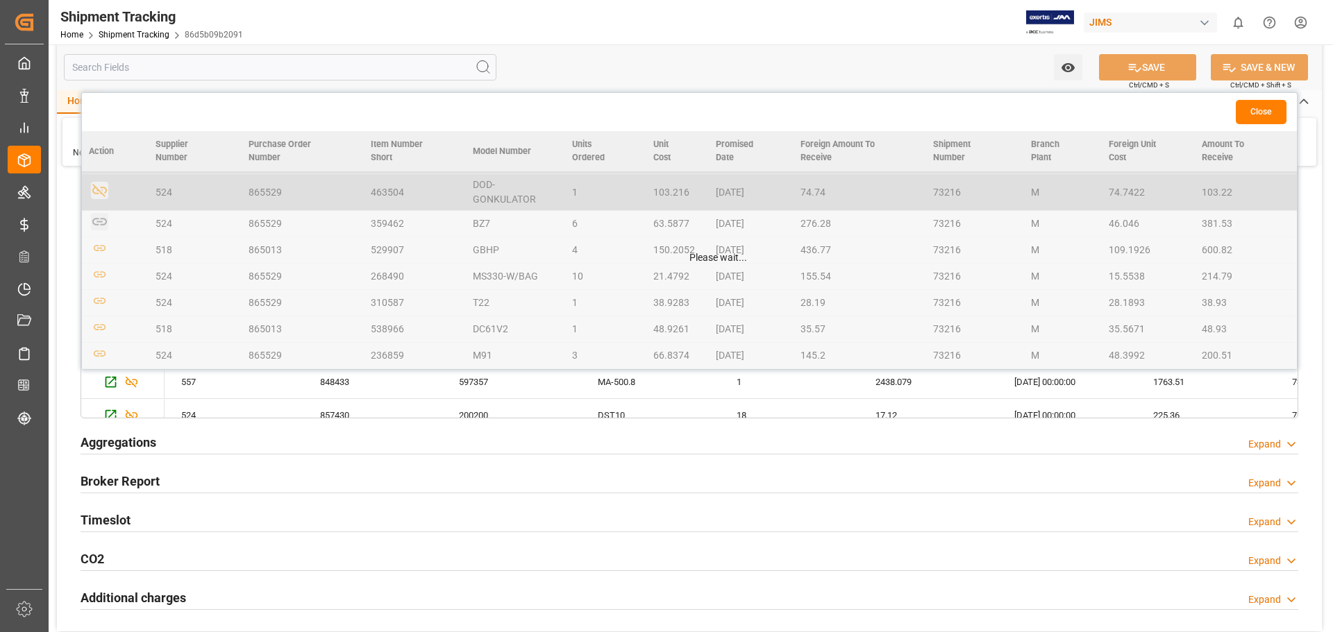
scroll to position [60, 0]
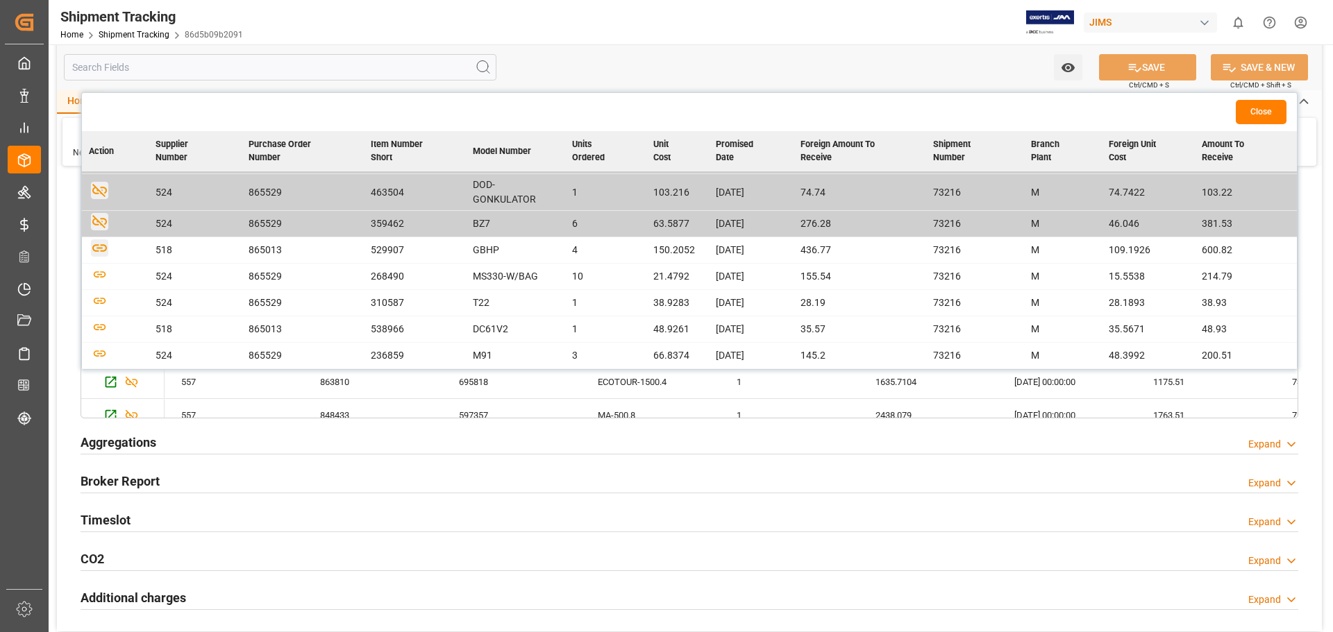
click at [101, 251] on icon "button" at bounding box center [99, 248] width 15 height 8
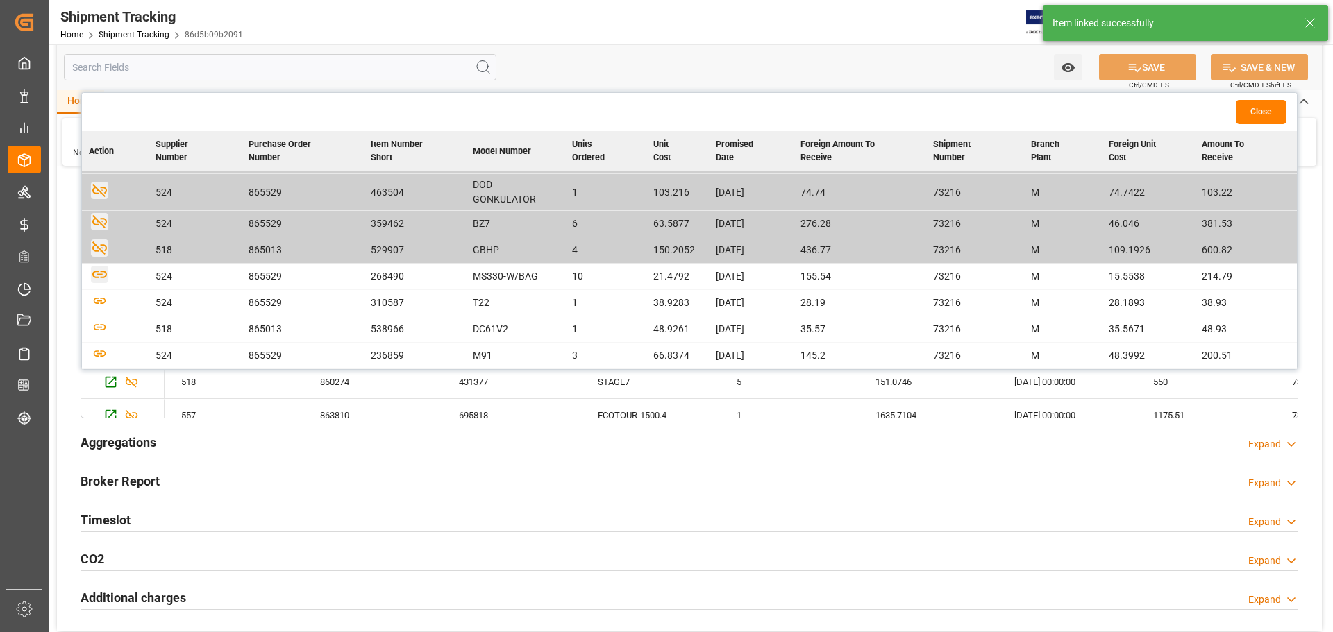
click at [102, 278] on icon "button" at bounding box center [99, 275] width 15 height 8
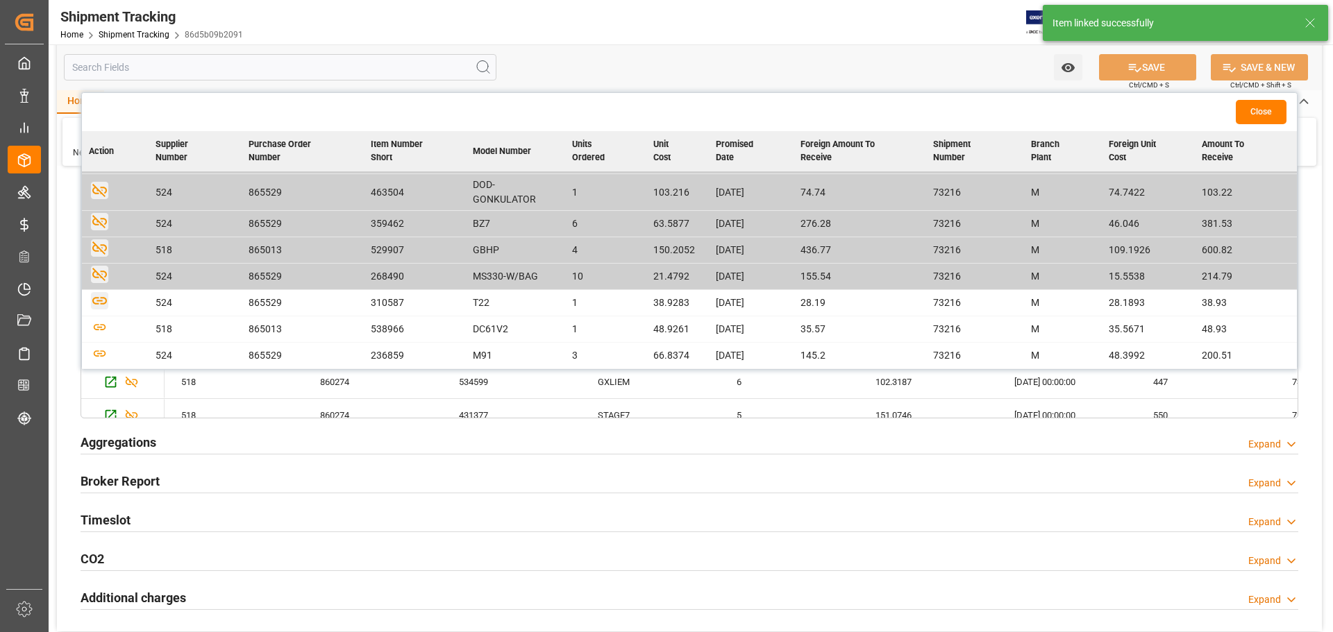
click at [100, 303] on icon "button" at bounding box center [99, 300] width 17 height 17
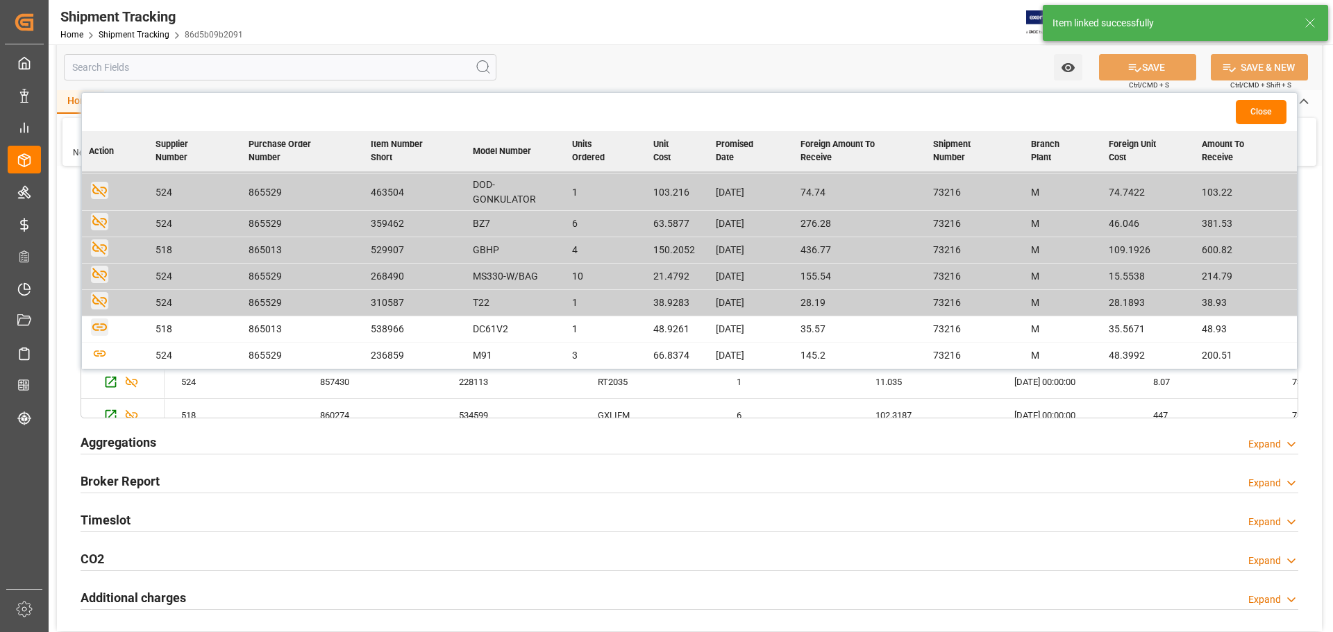
click at [106, 328] on icon "button" at bounding box center [99, 327] width 15 height 8
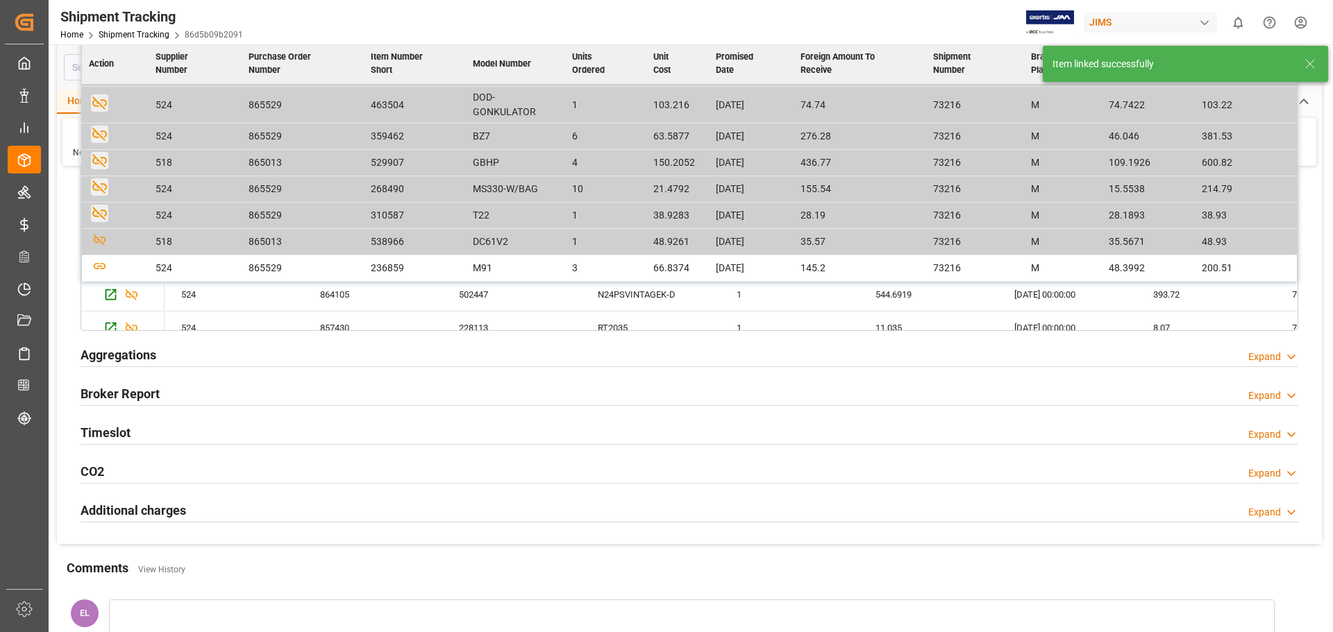
scroll to position [1041, 0]
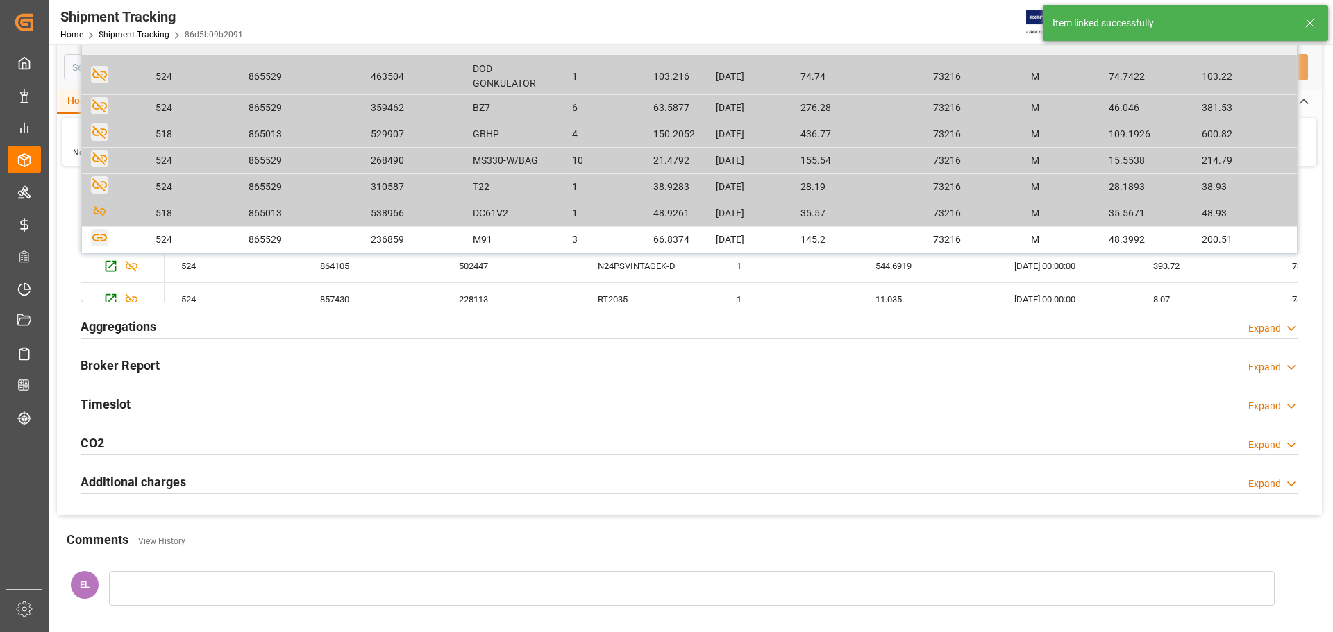
click at [98, 238] on icon "button" at bounding box center [99, 238] width 15 height 8
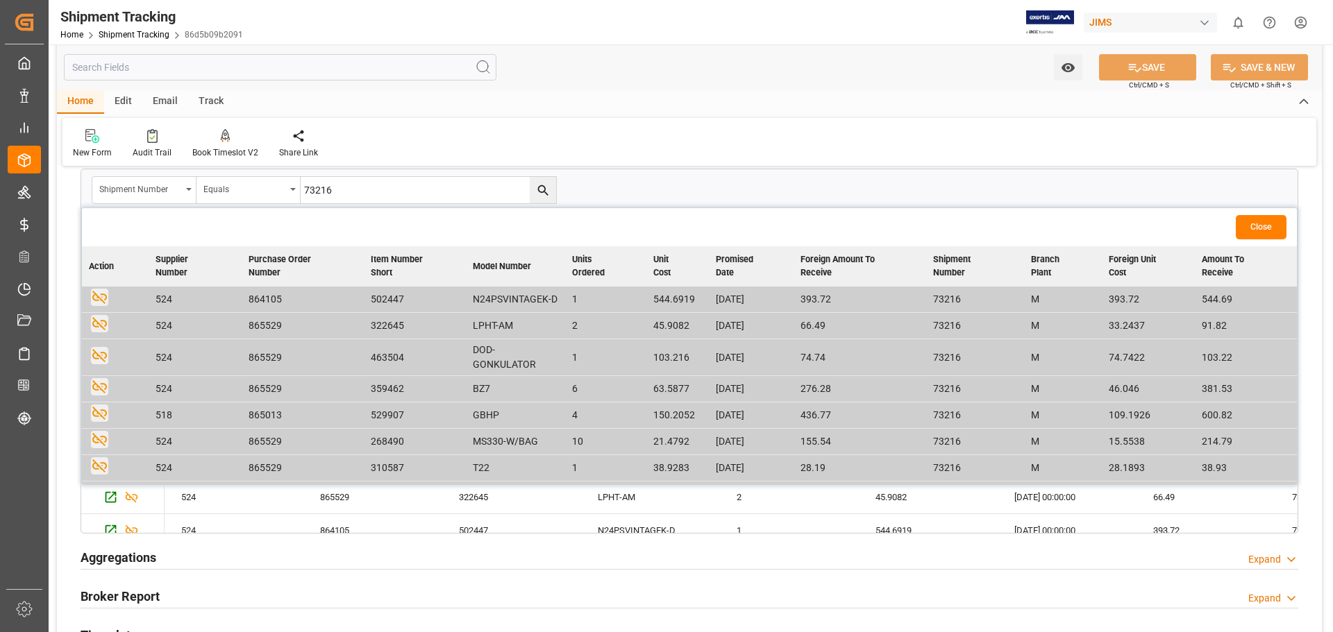
scroll to position [60, 0]
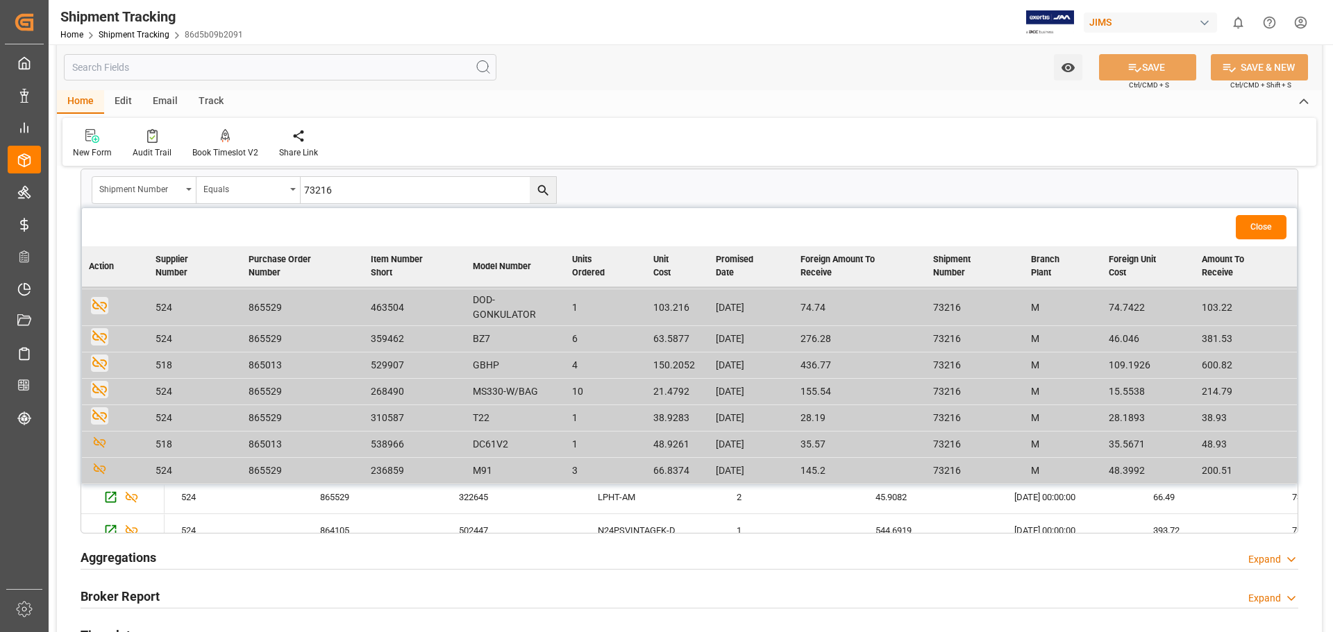
click at [1256, 229] on button "Close" at bounding box center [1260, 227] width 51 height 24
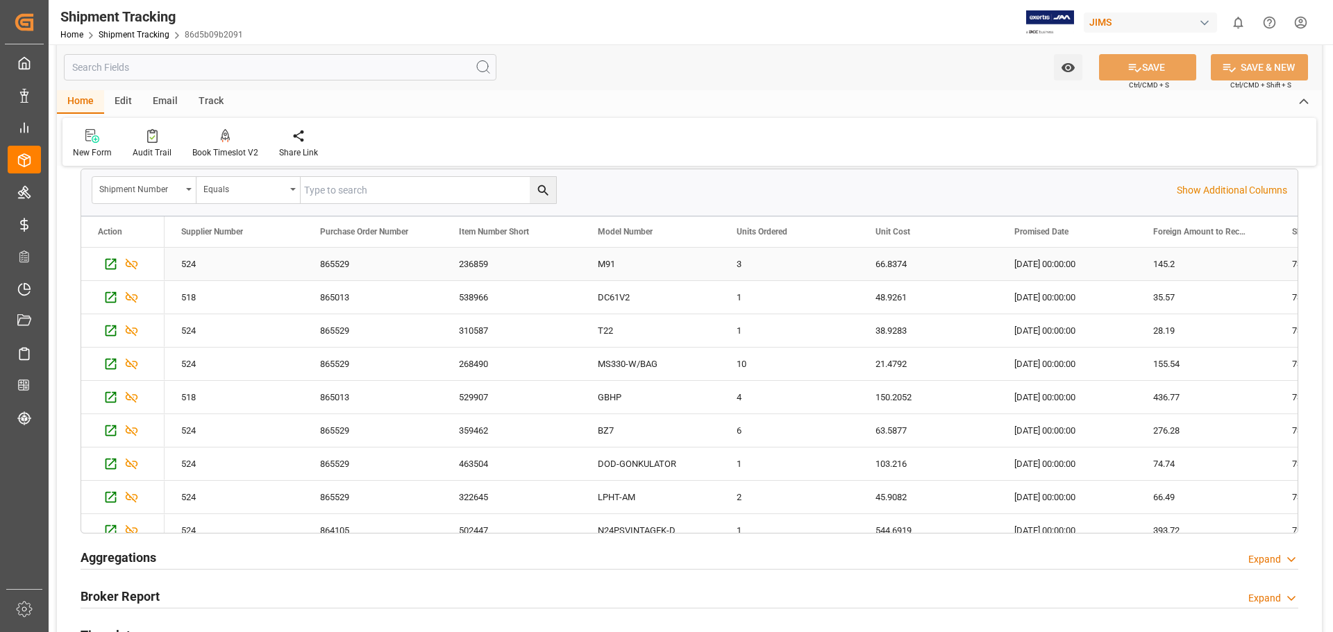
scroll to position [694, 0]
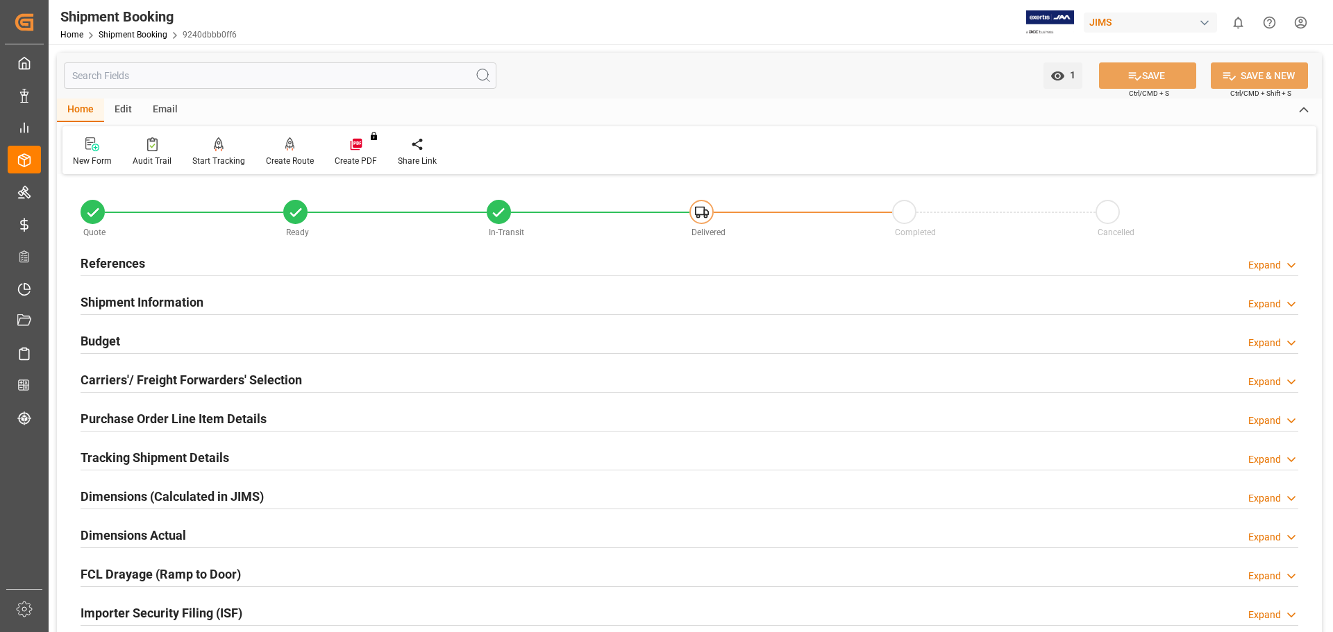
click at [104, 335] on h2 "Budget" at bounding box center [101, 341] width 40 height 19
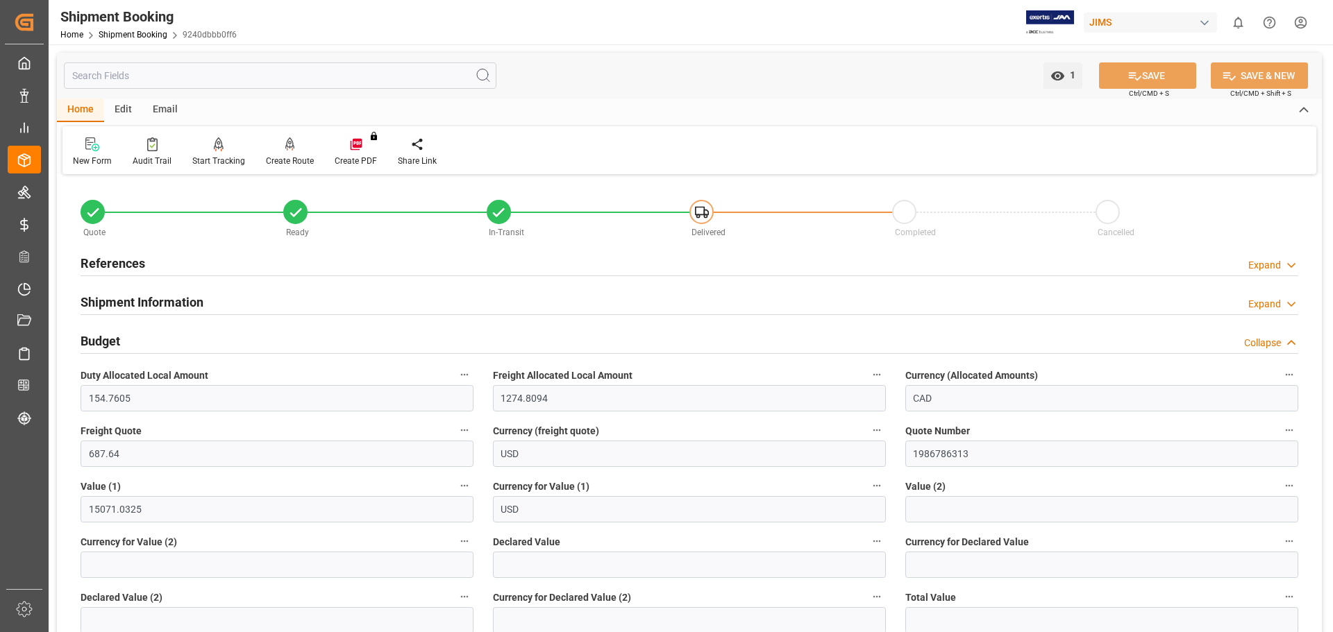
click at [104, 335] on h2 "Budget" at bounding box center [101, 341] width 40 height 19
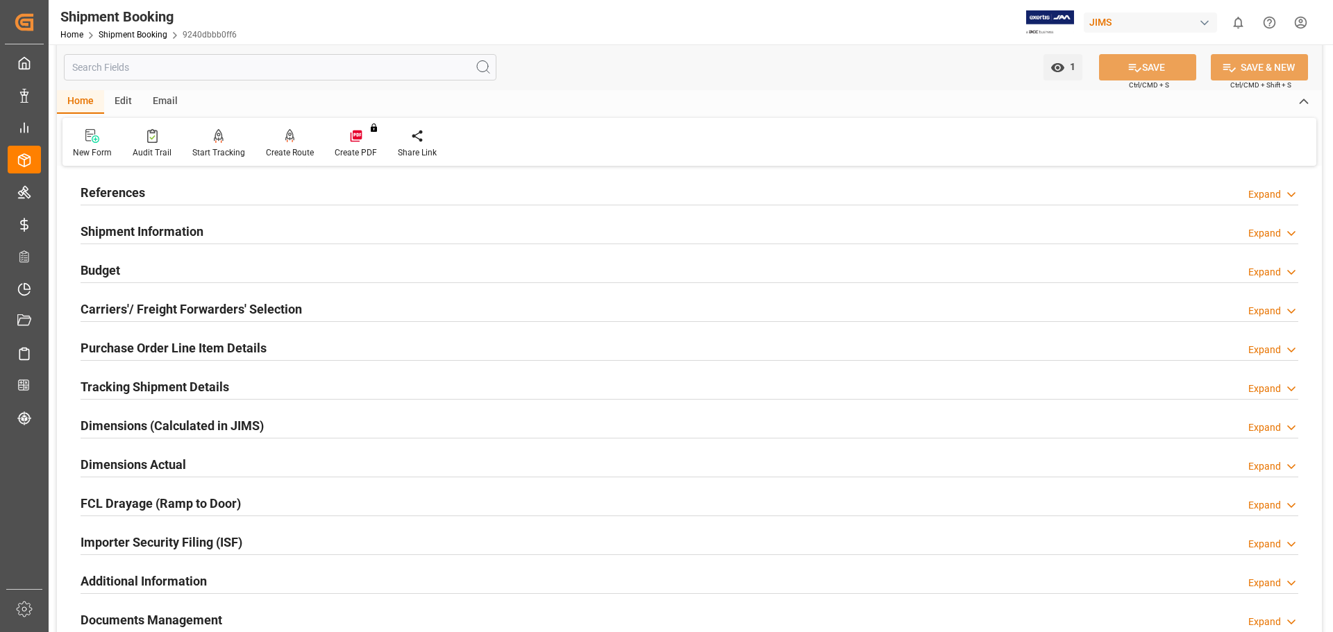
scroll to position [116, 0]
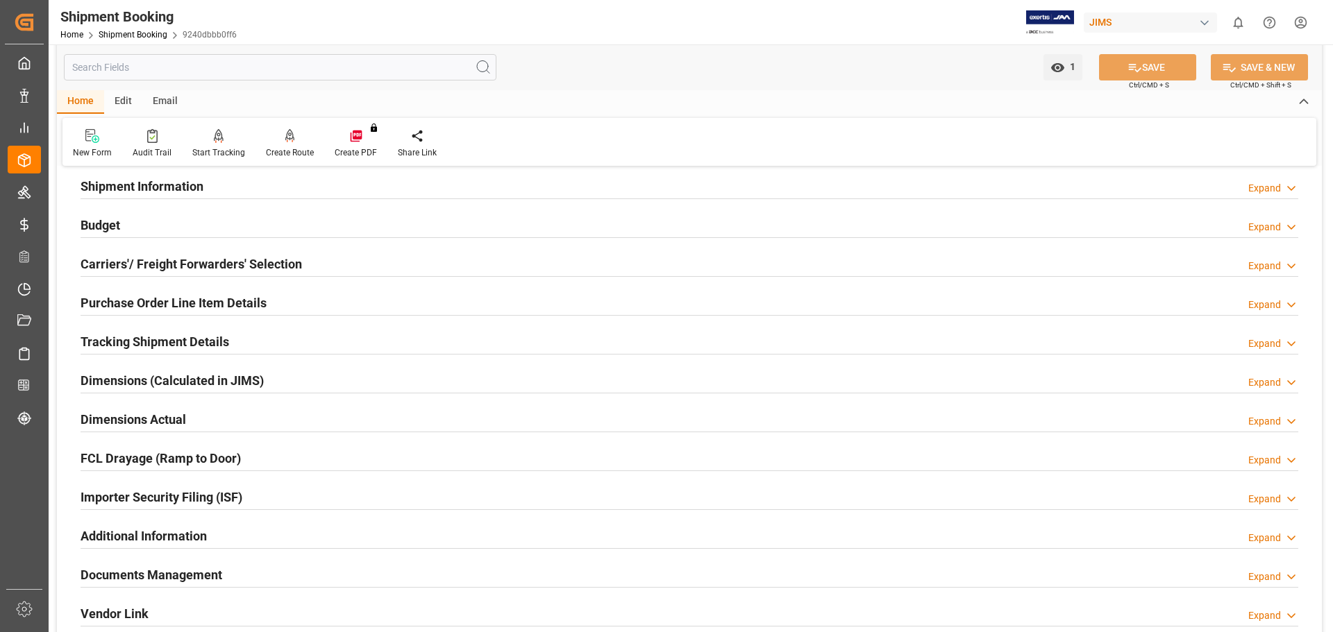
click at [126, 297] on h2 "Purchase Order Line Item Details" at bounding box center [174, 303] width 186 height 19
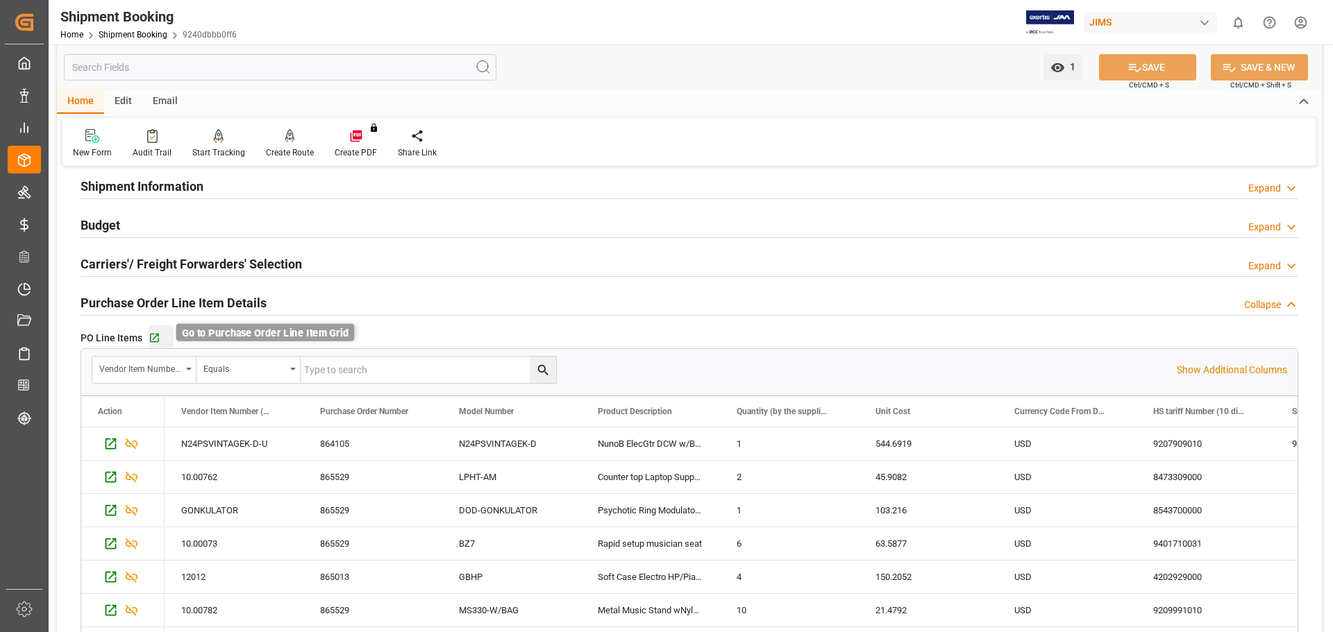
click at [155, 338] on icon "button" at bounding box center [155, 338] width 12 height 12
click at [112, 34] on link "Shipment Booking" at bounding box center [133, 35] width 69 height 10
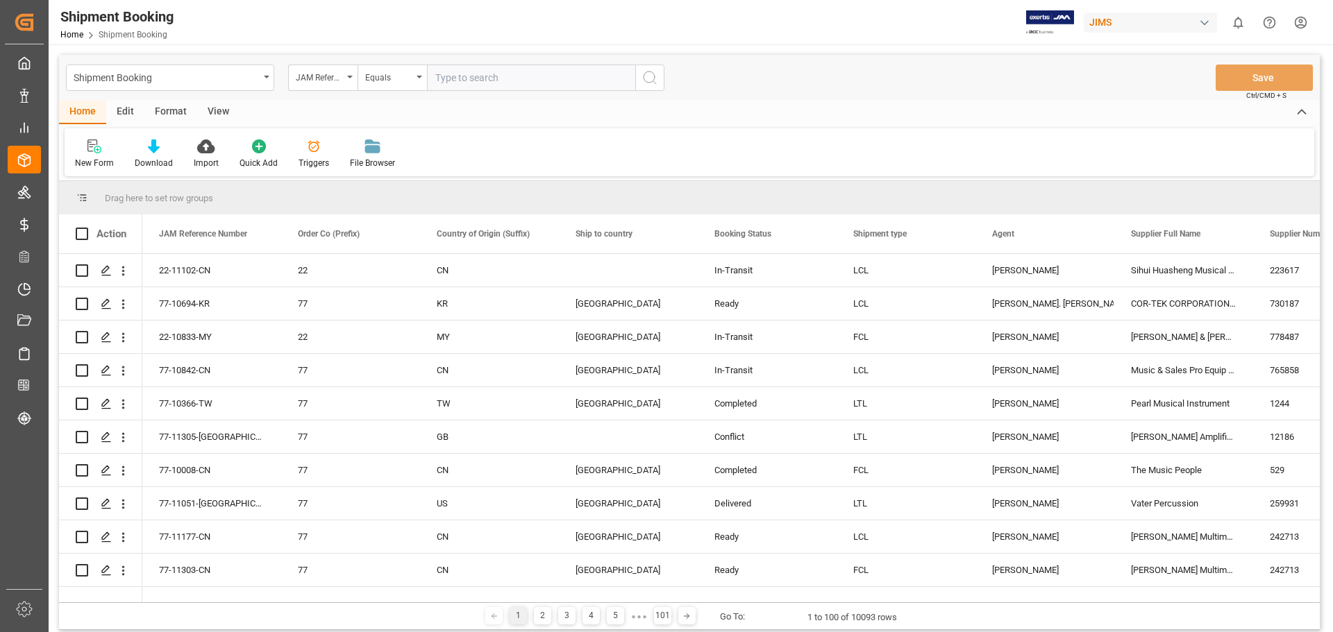
click at [470, 76] on input "text" at bounding box center [531, 78] width 208 height 26
type input "77-11037-US"
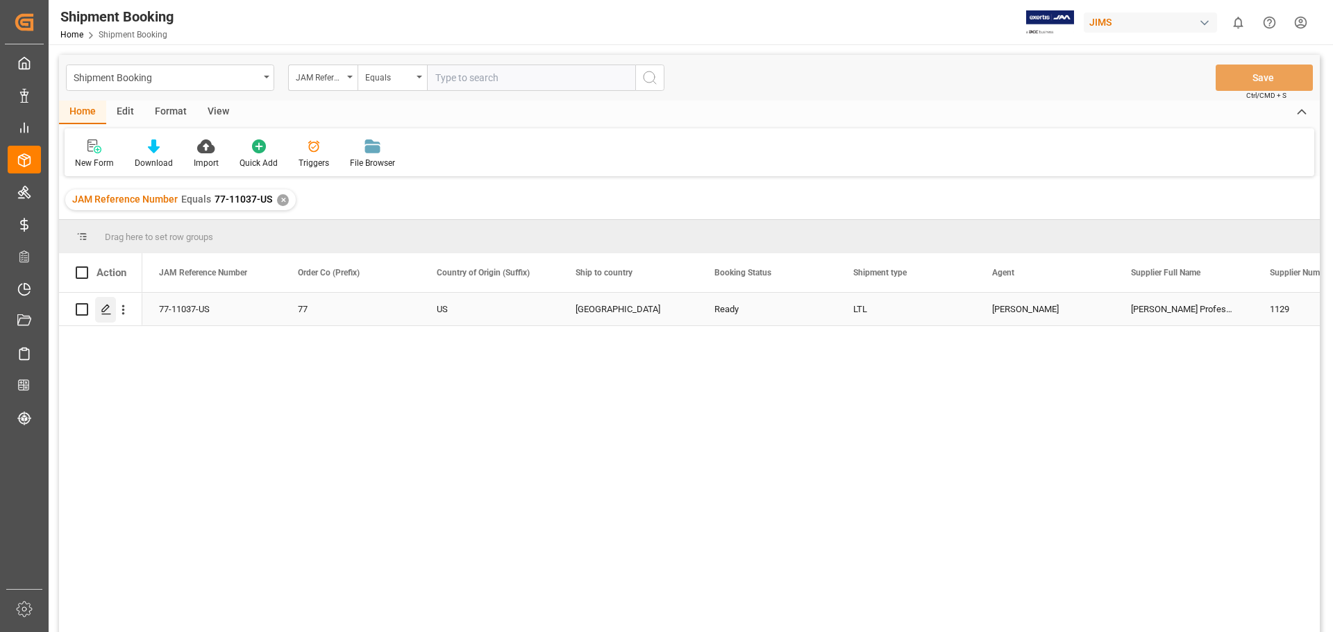
click at [106, 309] on icon "Press SPACE to select this row." at bounding box center [106, 309] width 11 height 11
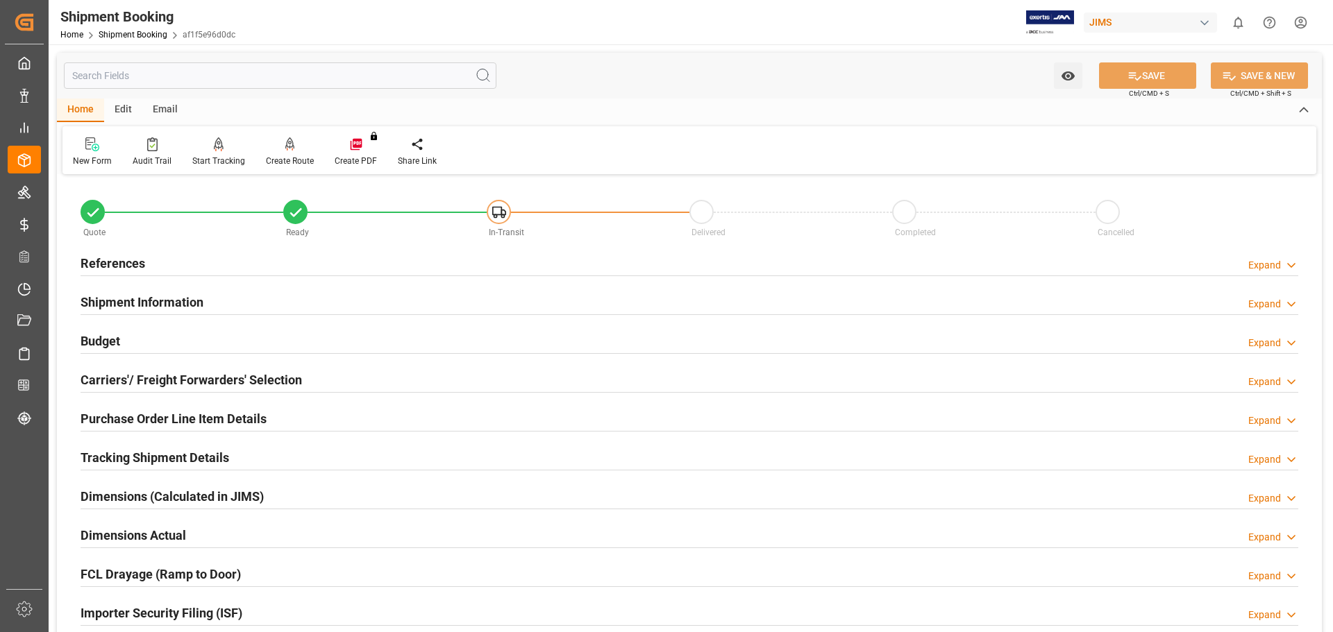
click at [144, 420] on h2 "Purchase Order Line Item Details" at bounding box center [174, 418] width 186 height 19
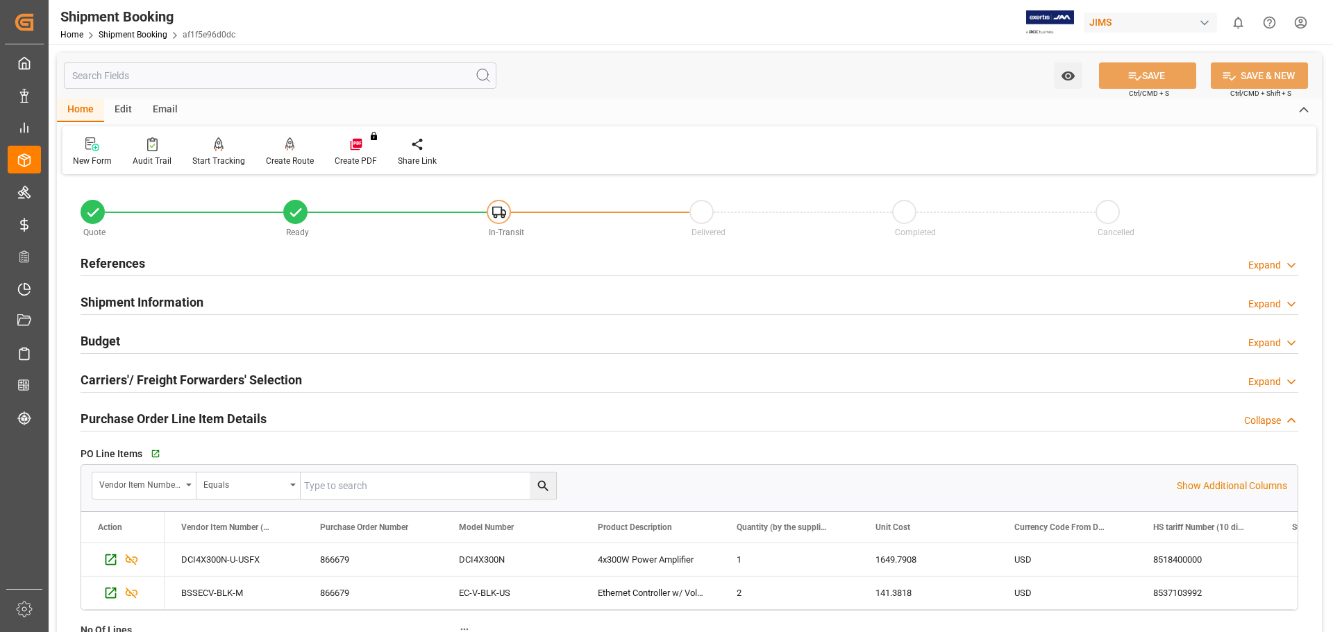
scroll to position [116, 0]
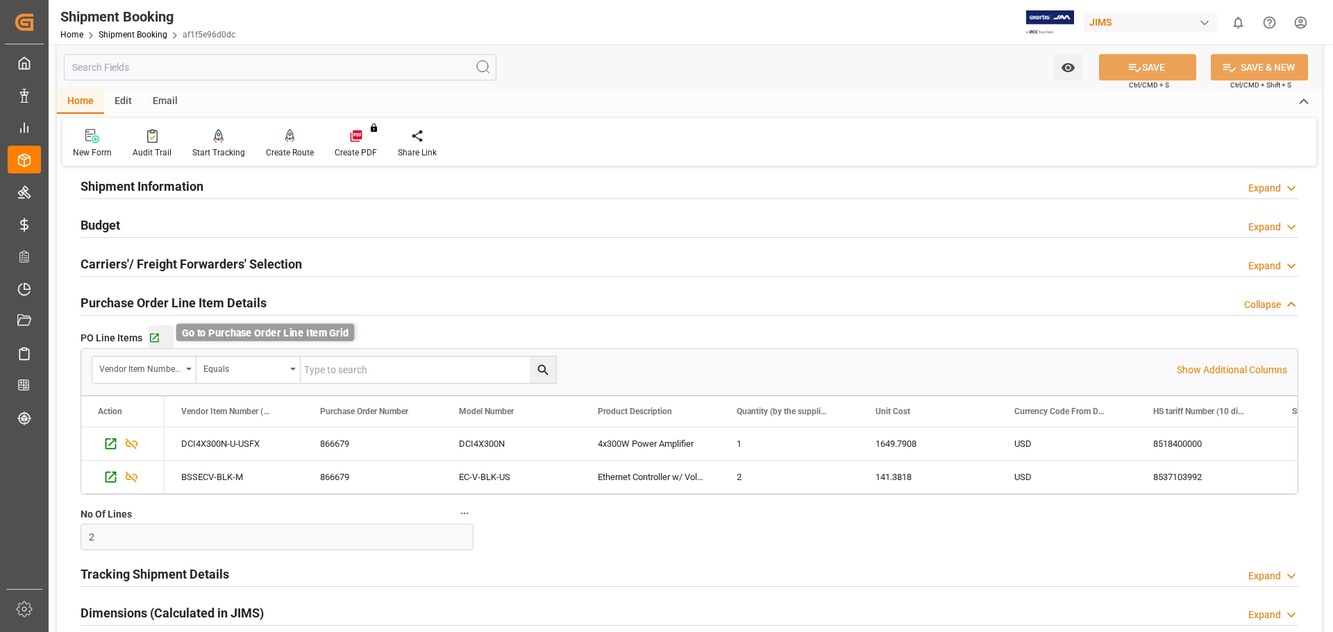
click at [158, 337] on icon "button" at bounding box center [154, 338] width 9 height 9
click at [127, 37] on link "Shipment Booking" at bounding box center [133, 35] width 69 height 10
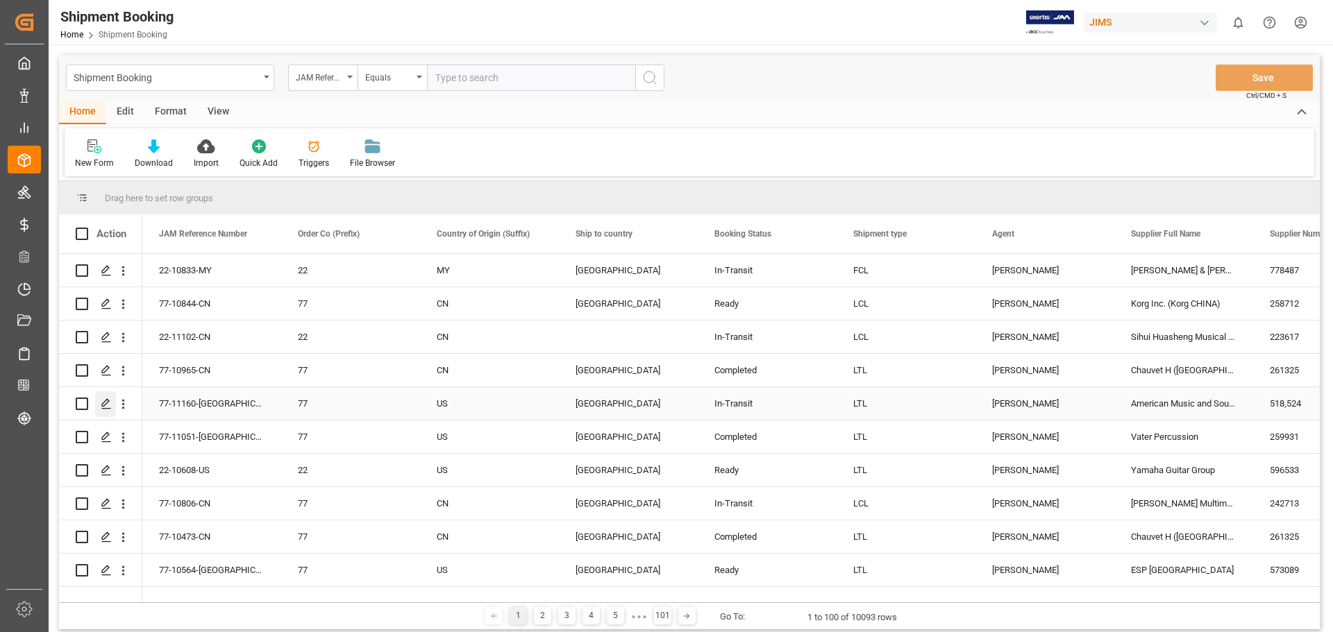
click at [110, 405] on icon "Press SPACE to select this row." at bounding box center [106, 403] width 11 height 11
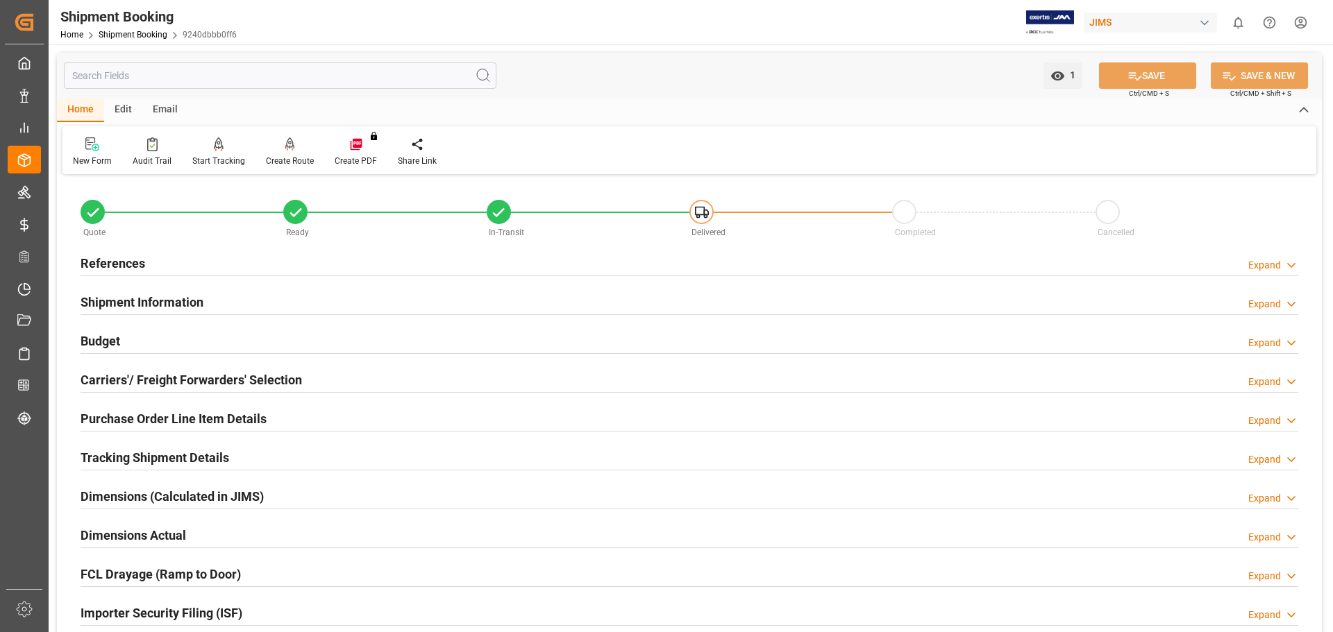
click at [154, 413] on h2 "Purchase Order Line Item Details" at bounding box center [174, 418] width 186 height 19
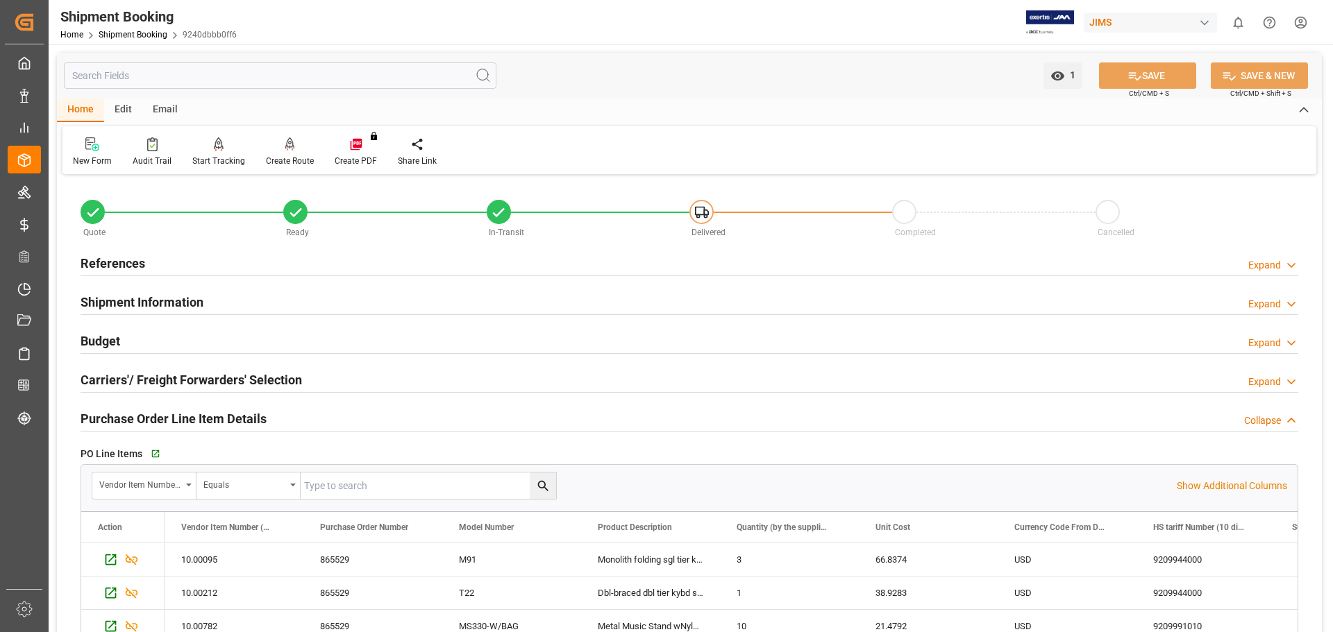
click at [154, 413] on h2 "Purchase Order Line Item Details" at bounding box center [174, 418] width 186 height 19
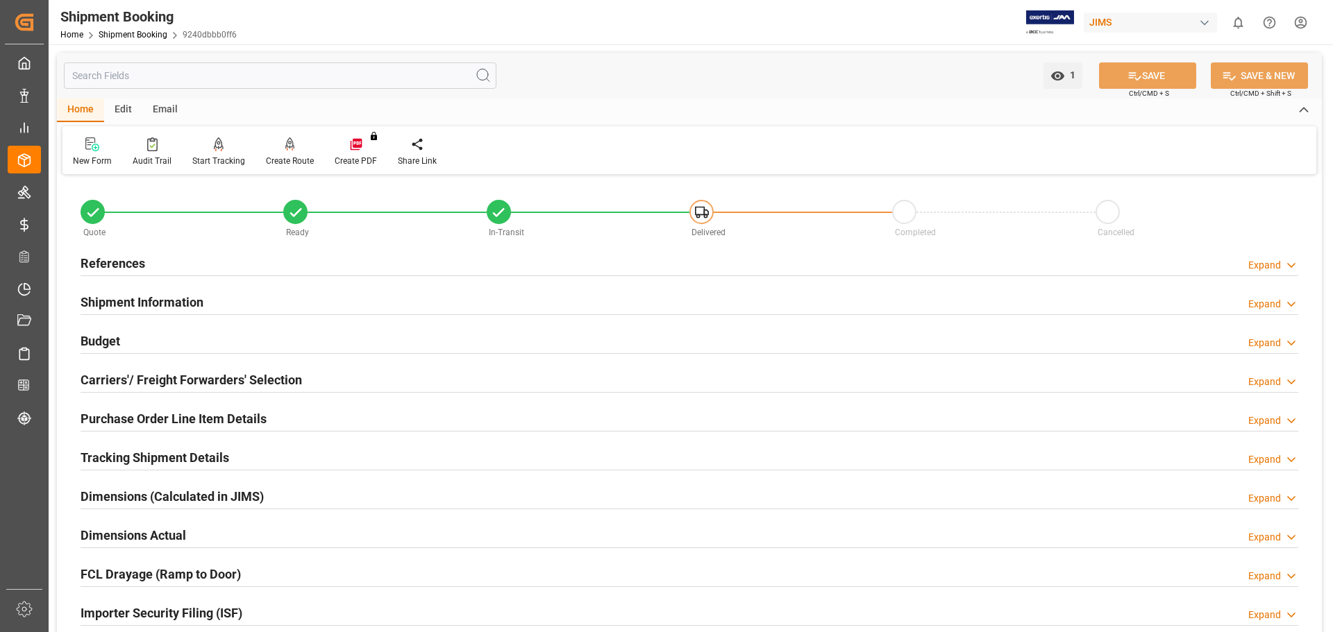
click at [112, 335] on h2 "Budget" at bounding box center [101, 341] width 40 height 19
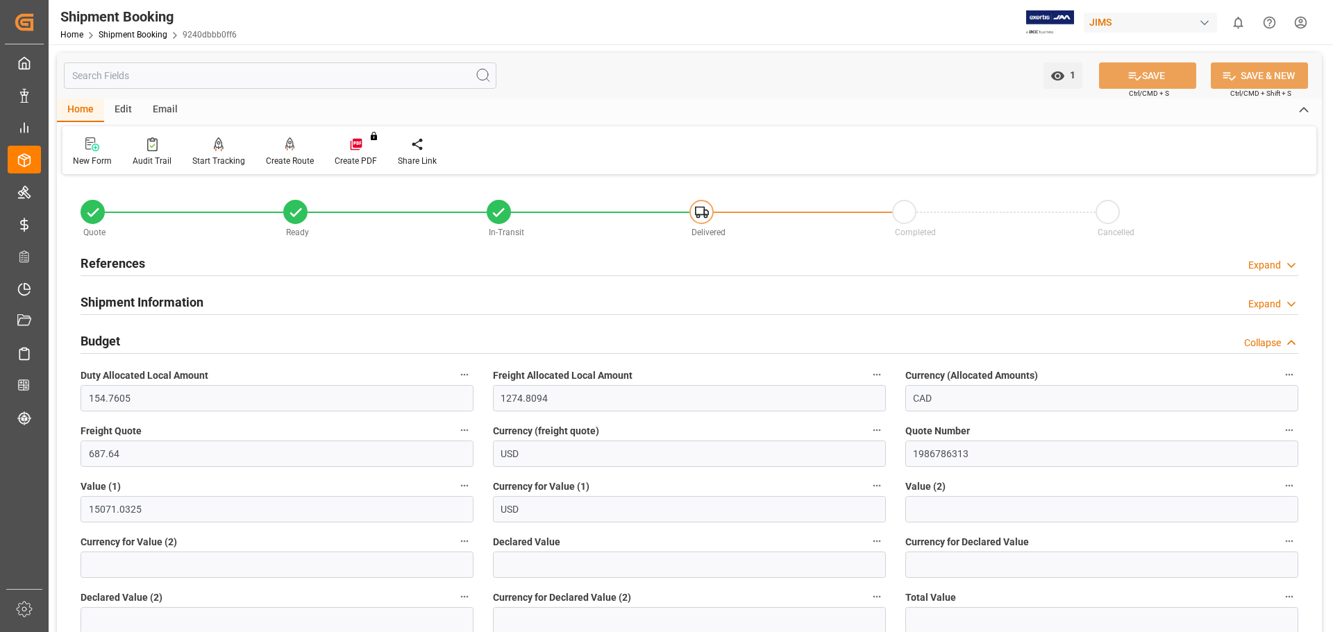
click at [112, 335] on h2 "Budget" at bounding box center [101, 341] width 40 height 19
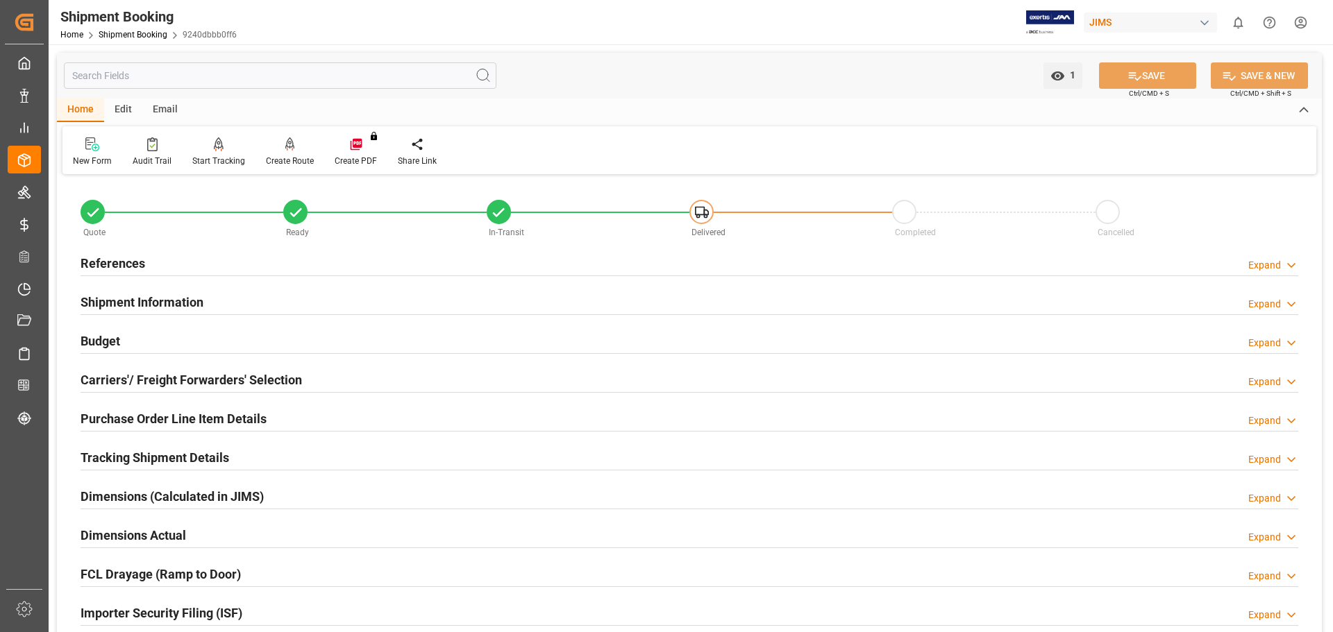
scroll to position [116, 0]
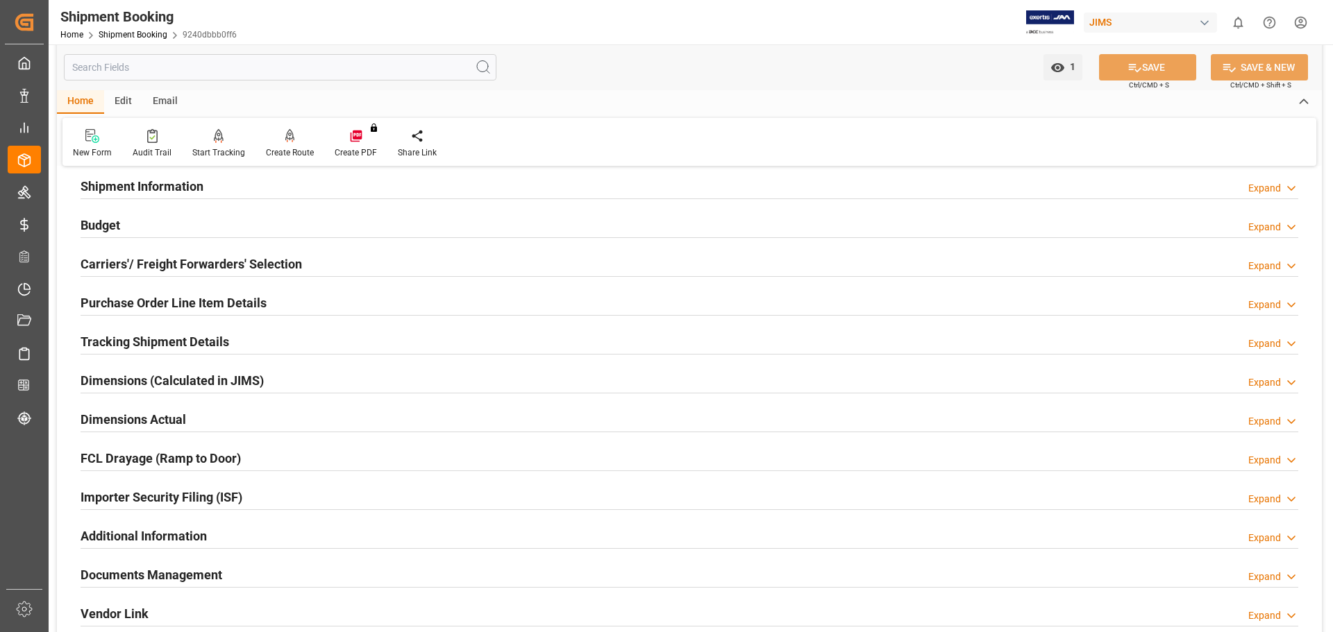
click at [186, 348] on h2 "Tracking Shipment Details" at bounding box center [155, 341] width 149 height 19
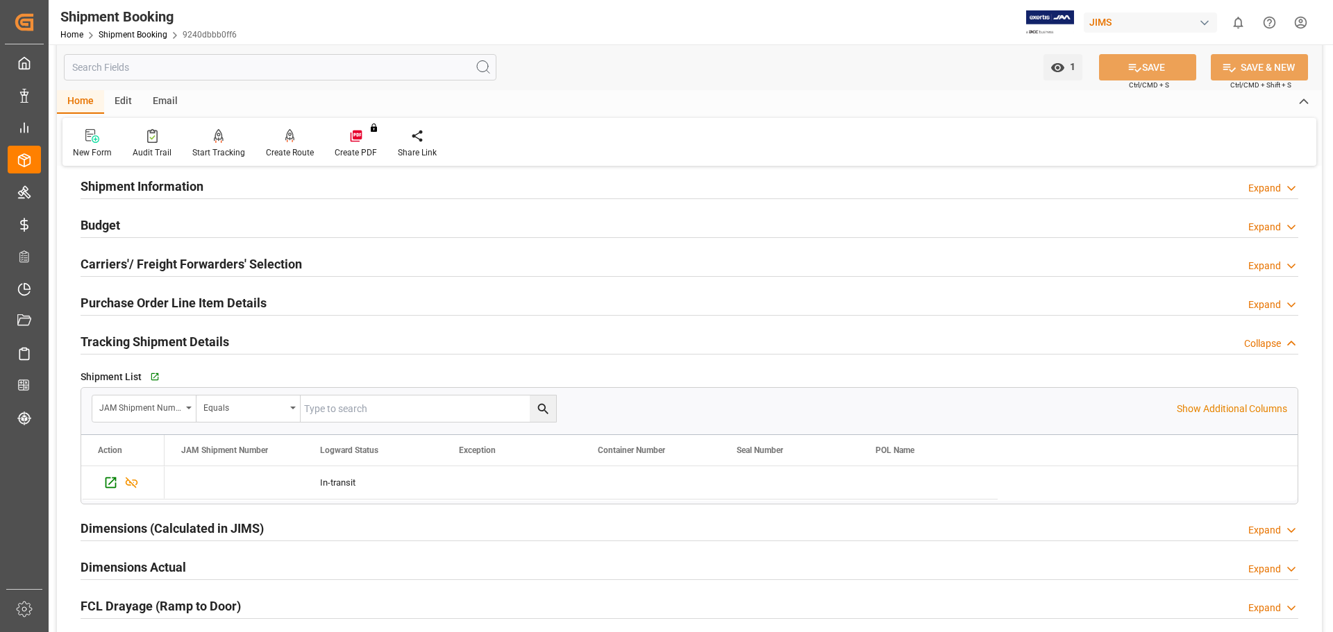
click at [186, 348] on h2 "Tracking Shipment Details" at bounding box center [155, 341] width 149 height 19
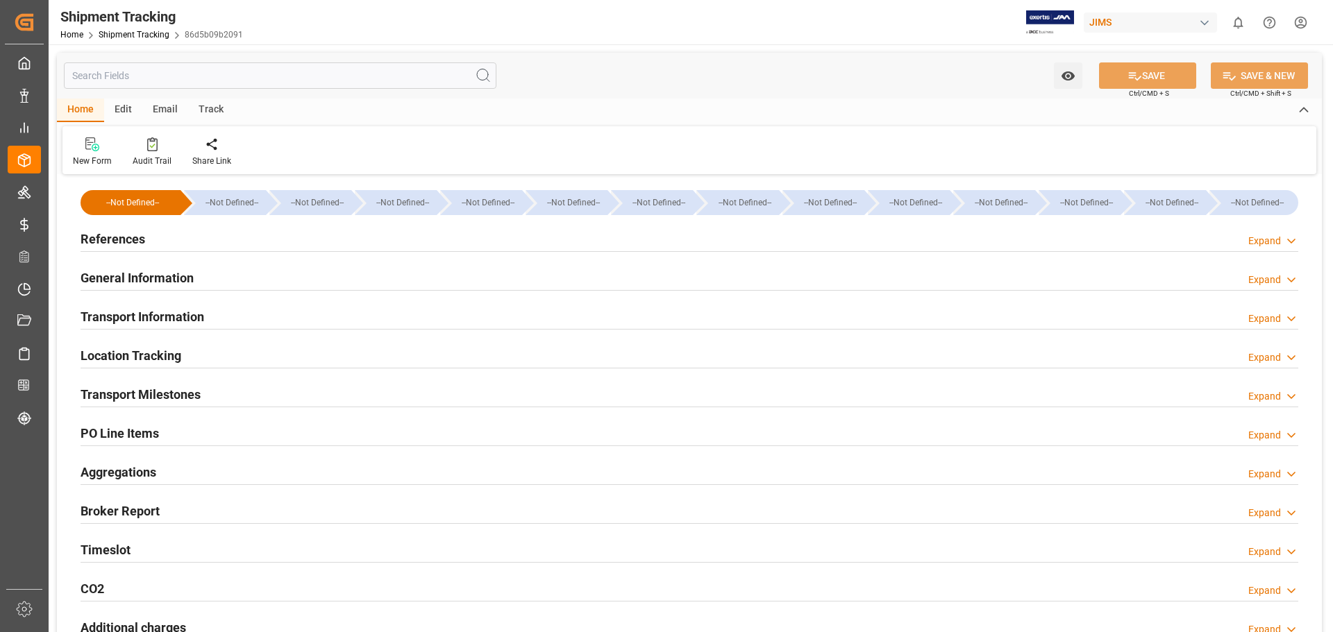
type input "15071.0325"
click at [157, 310] on h2 "Transport Information" at bounding box center [143, 316] width 124 height 19
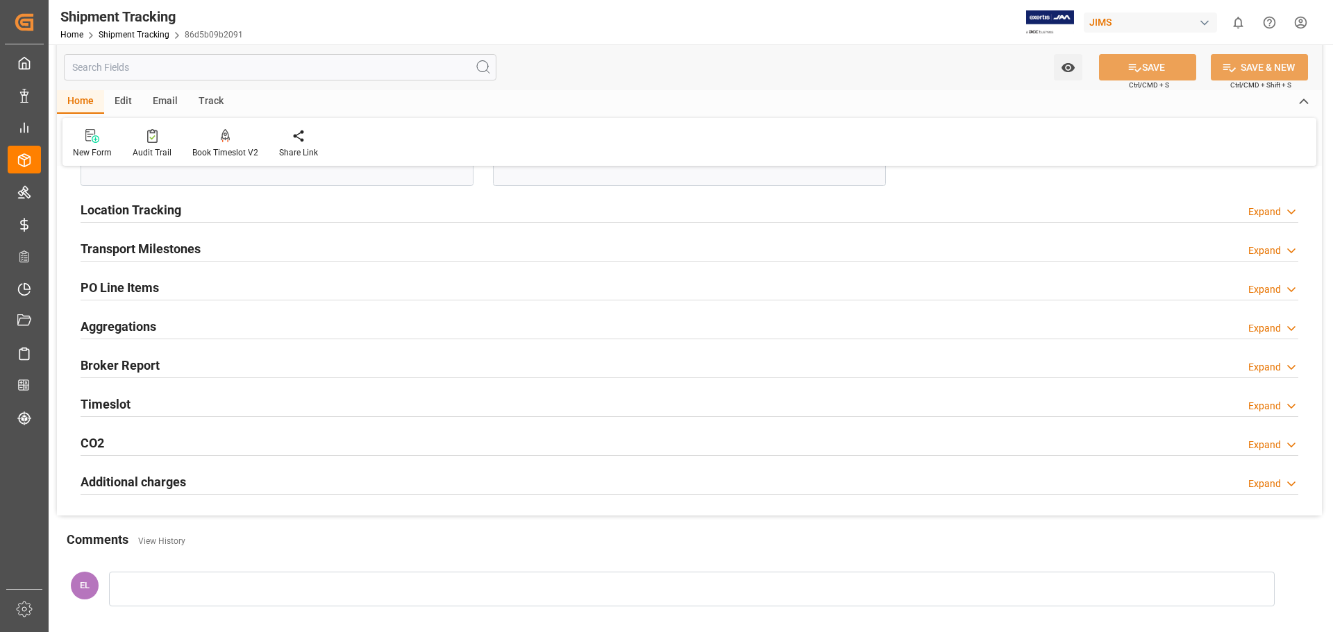
scroll to position [808, 0]
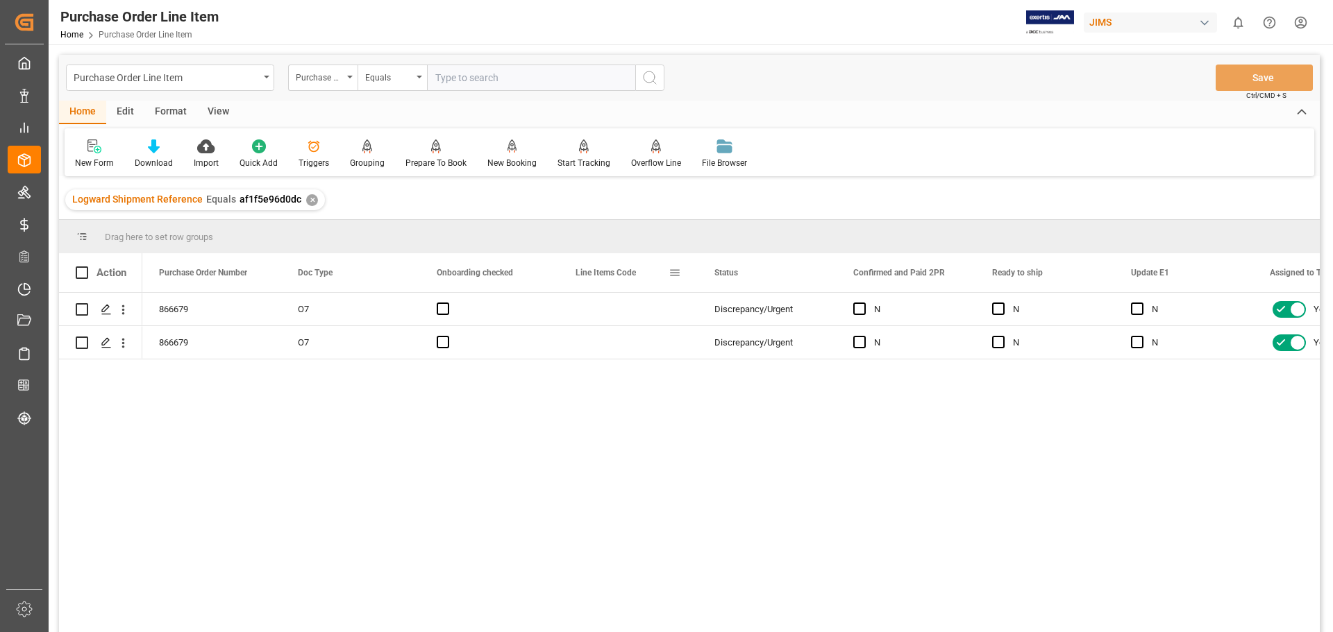
click at [670, 272] on span at bounding box center [674, 273] width 12 height 12
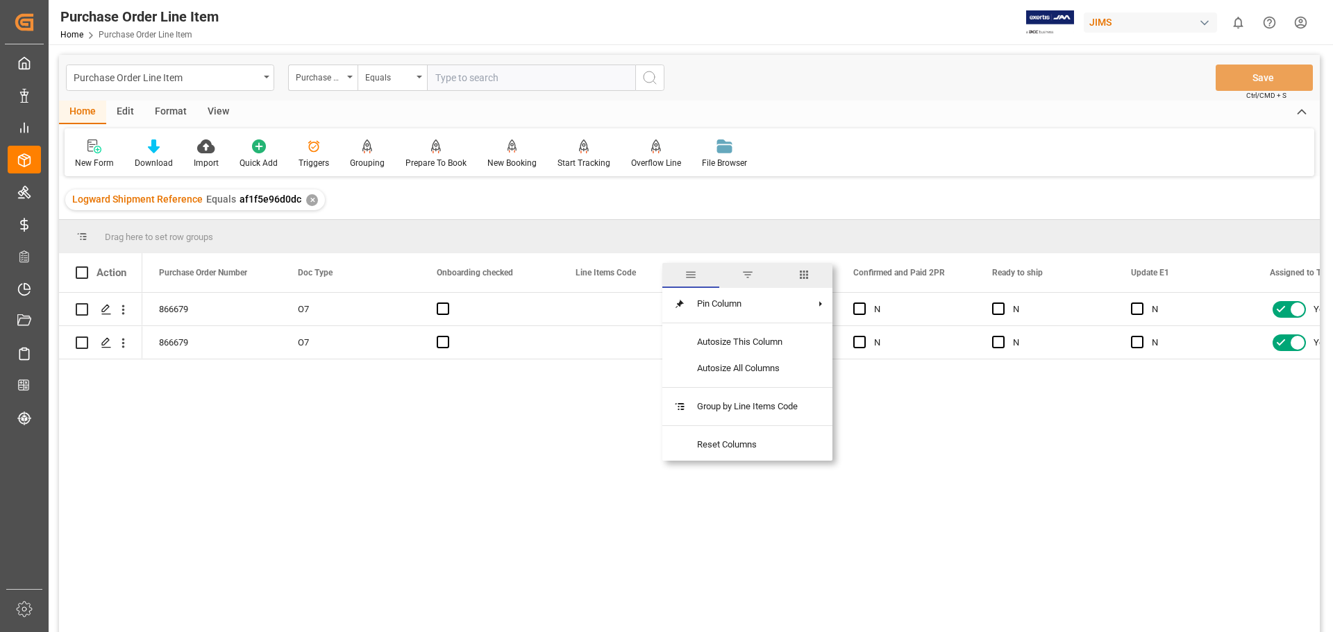
click at [806, 275] on span "columns" at bounding box center [803, 275] width 12 height 12
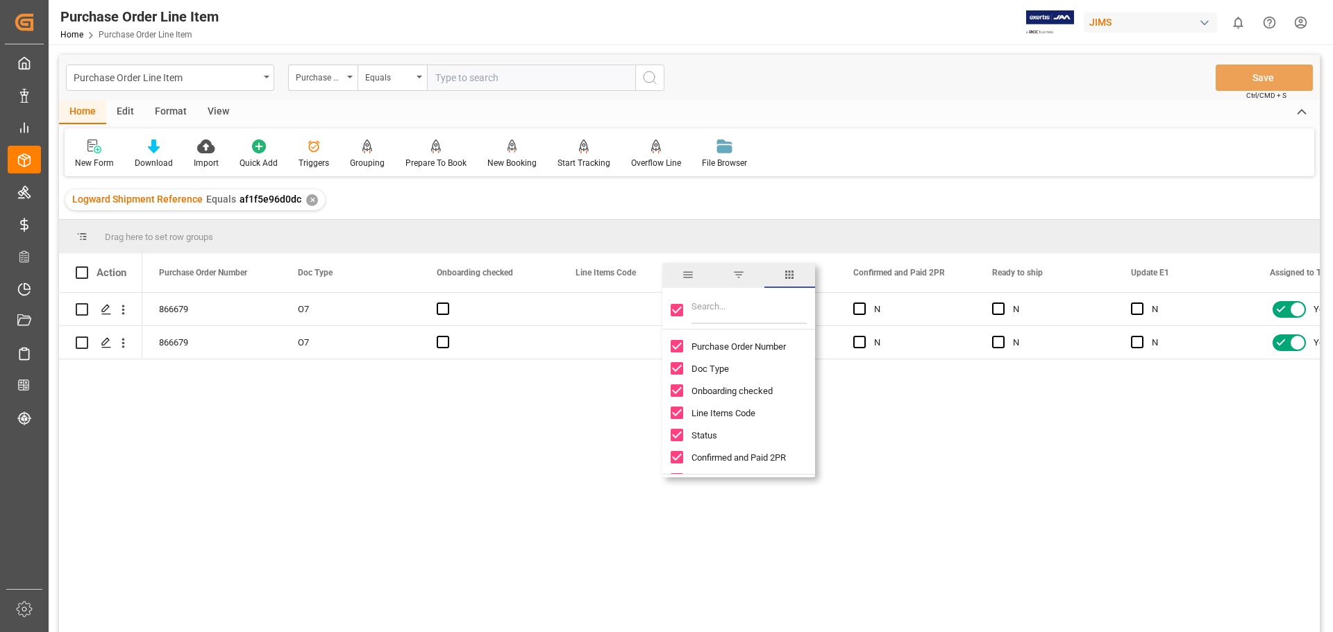
click at [673, 310] on input "Toggle Select All Columns" at bounding box center [676, 310] width 12 height 12
checkbox input "false"
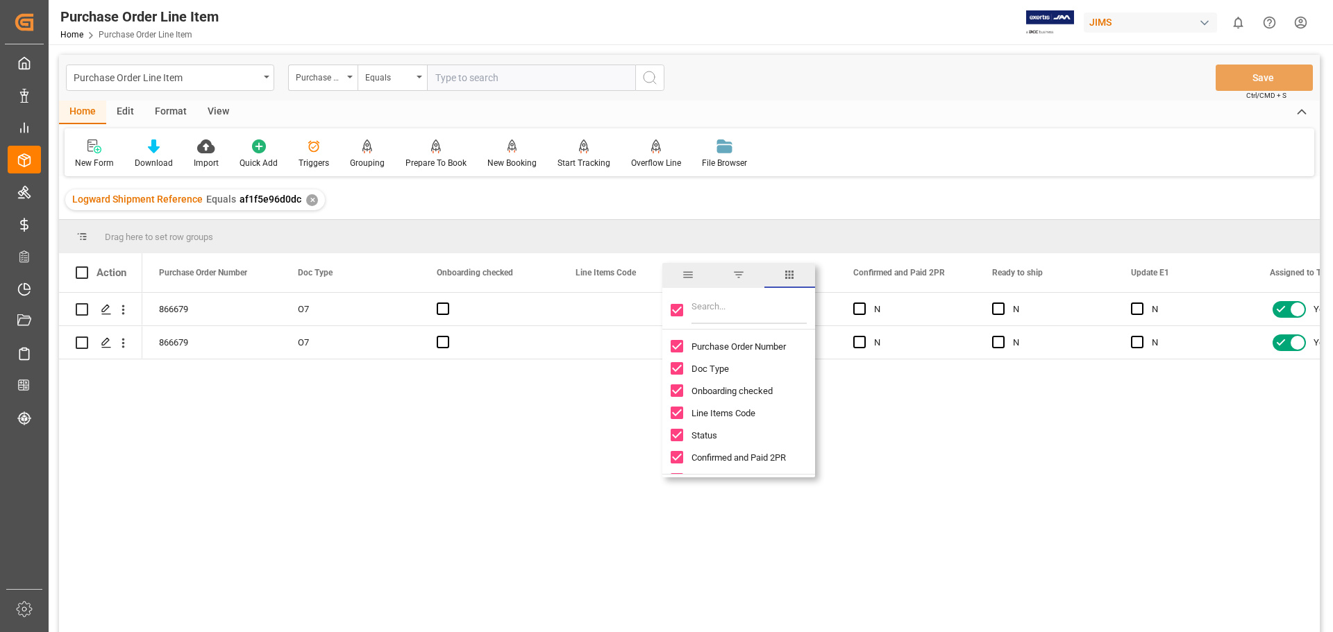
checkbox input "false"
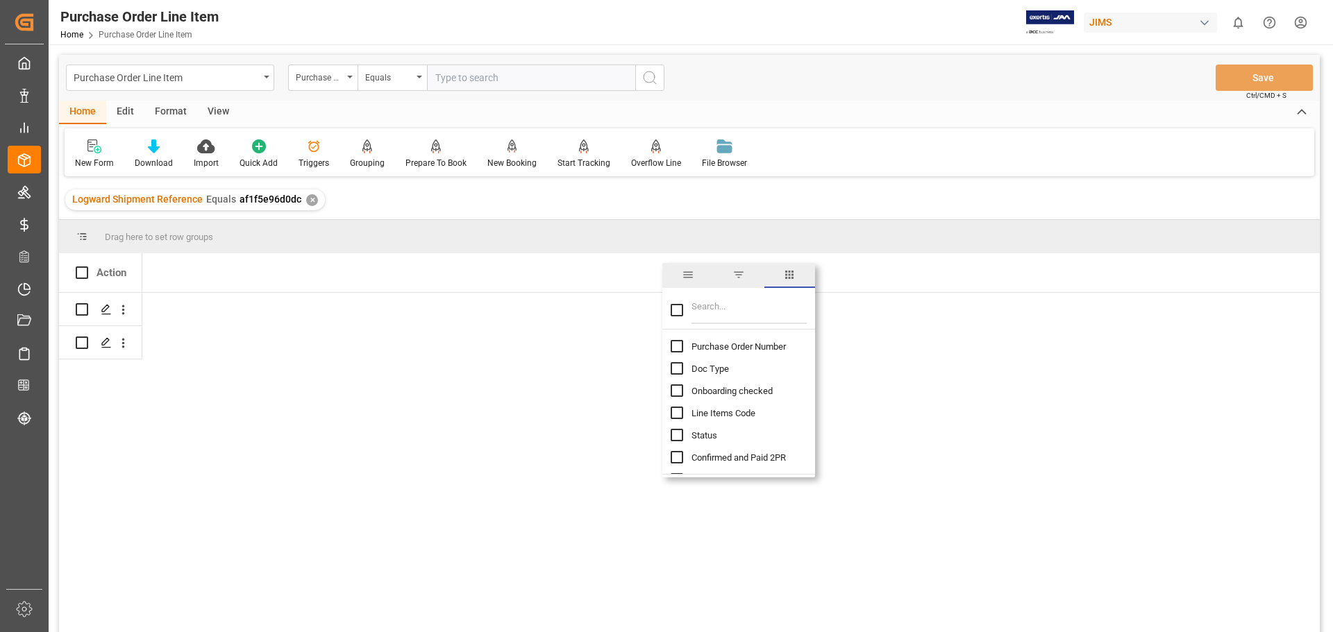
click at [705, 309] on input "Filter Columns Input" at bounding box center [748, 310] width 115 height 28
type input "INCOTERM"
click at [675, 306] on input "Toggle Select All Columns" at bounding box center [676, 310] width 12 height 12
checkbox input "true"
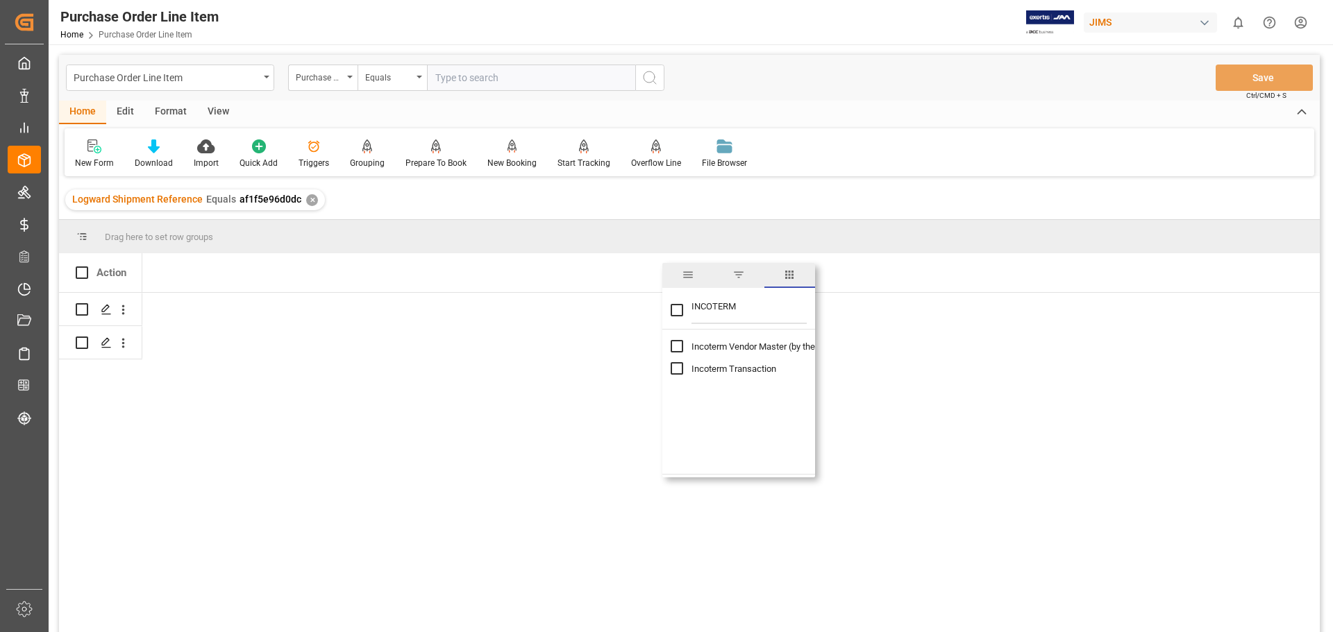
checkbox input "true"
click at [674, 305] on input "Toggle Select All Columns" at bounding box center [676, 310] width 12 height 12
checkbox input "false"
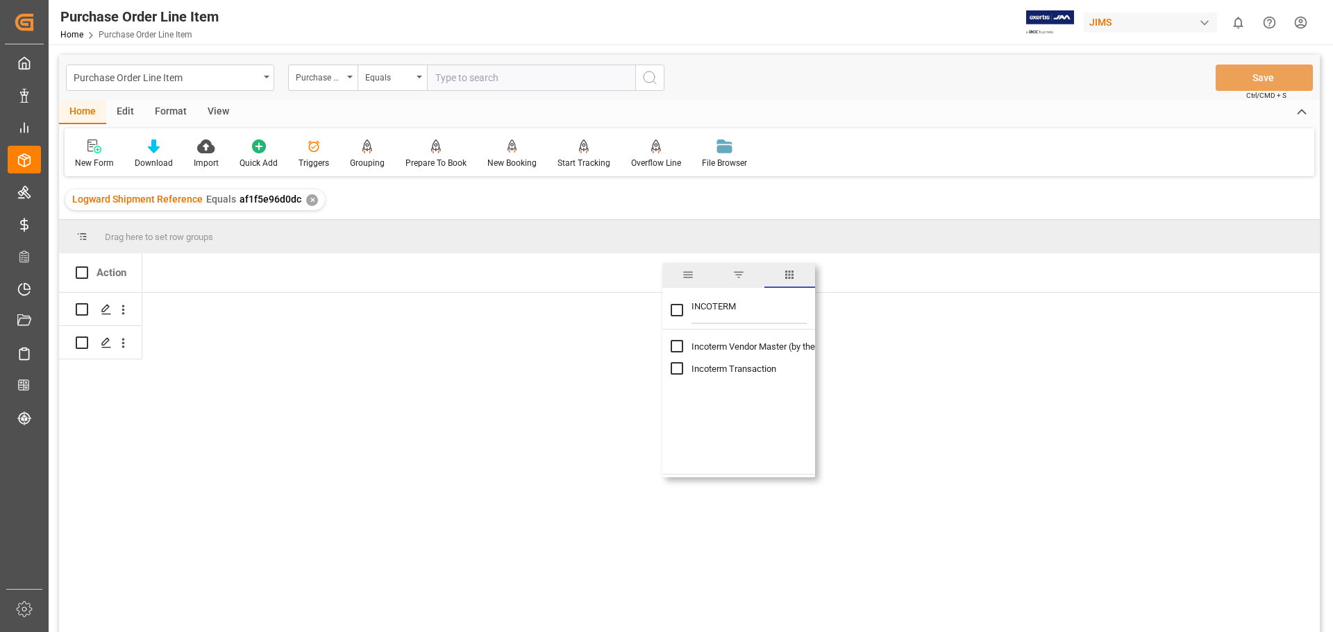
click at [218, 105] on div "View" at bounding box center [218, 113] width 42 height 24
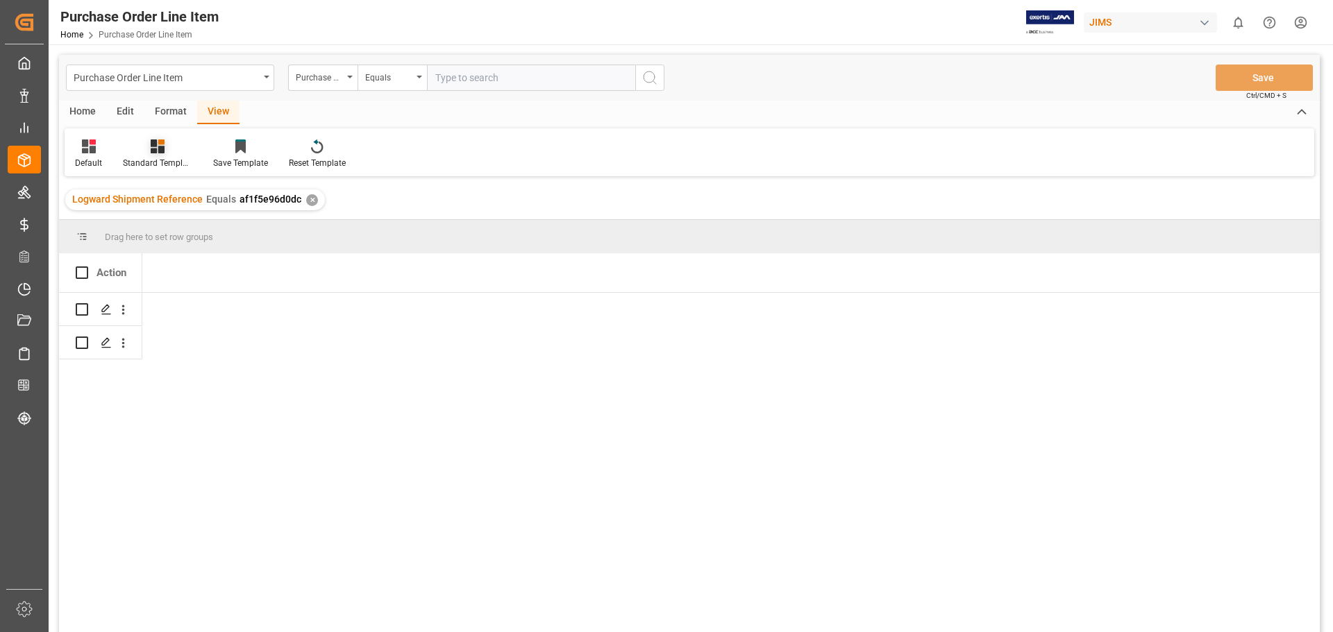
click at [151, 152] on icon at bounding box center [158, 146] width 14 height 14
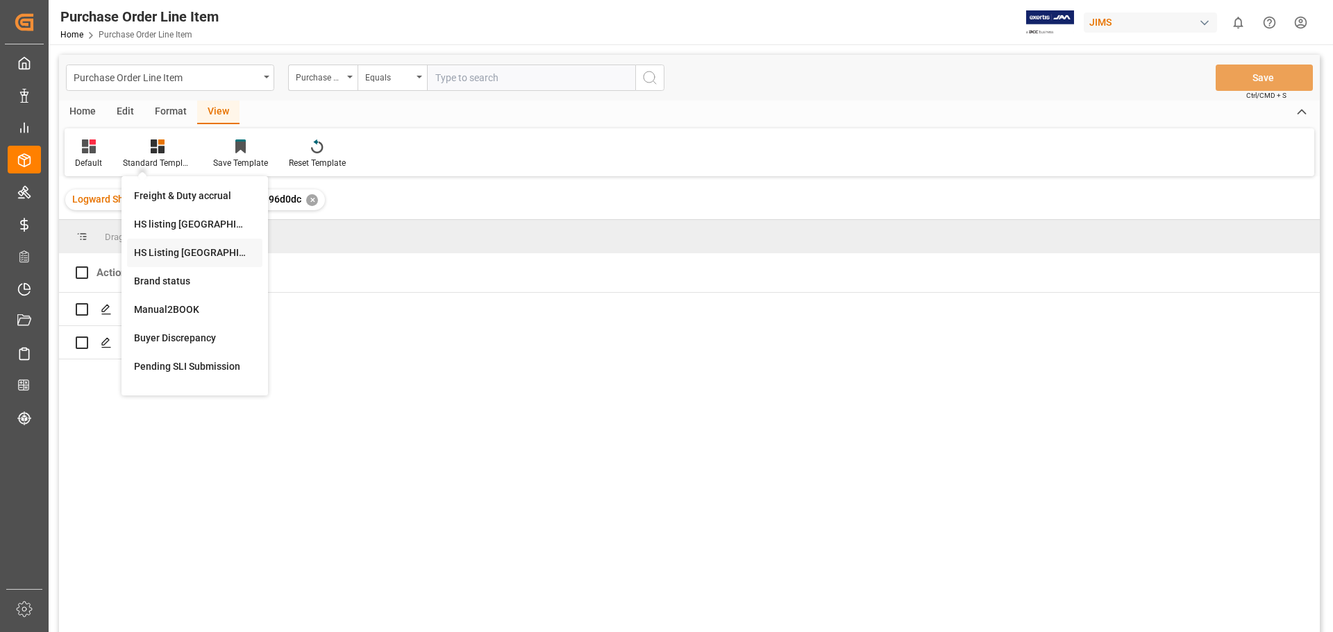
click at [206, 253] on div "HS Listing [GEOGRAPHIC_DATA]" at bounding box center [194, 253] width 121 height 15
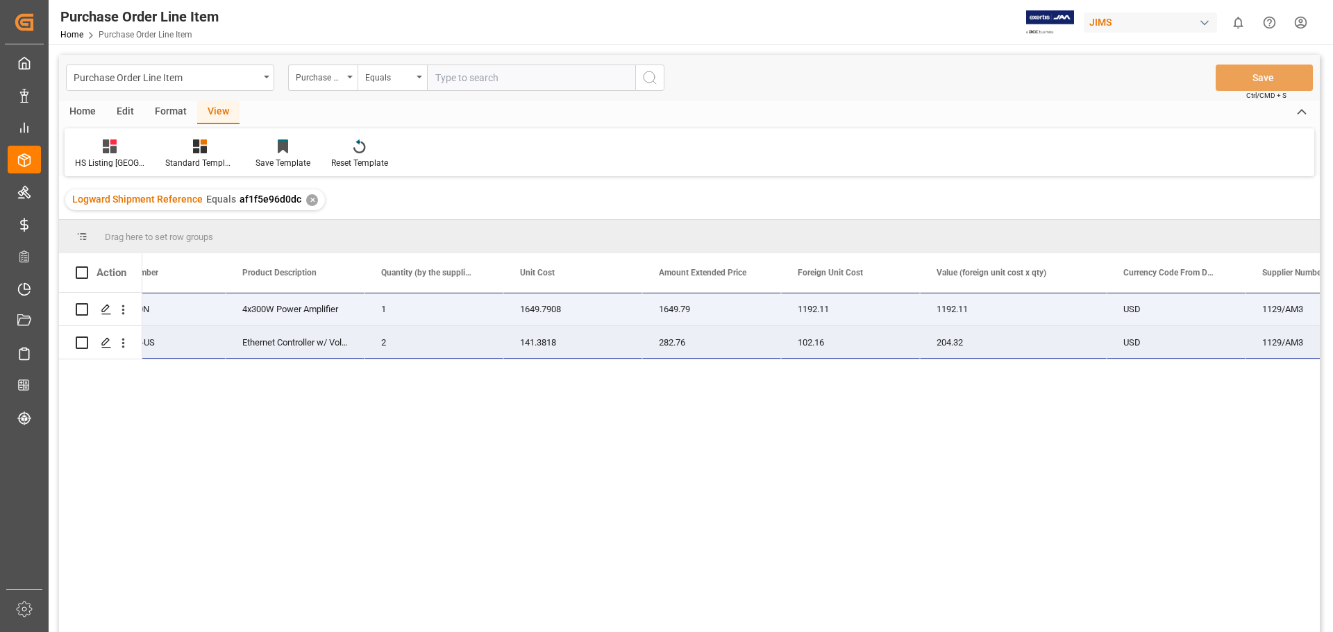
drag, startPoint x: 153, startPoint y: 305, endPoint x: 1274, endPoint y: 344, distance: 1122.2
click at [1274, 344] on div "77-11037-US DCI4X300N-U-USFX DCI4X300N 4x300W Power Amplifier 1 1649.7908 1649.…" at bounding box center [527, 326] width 1991 height 67
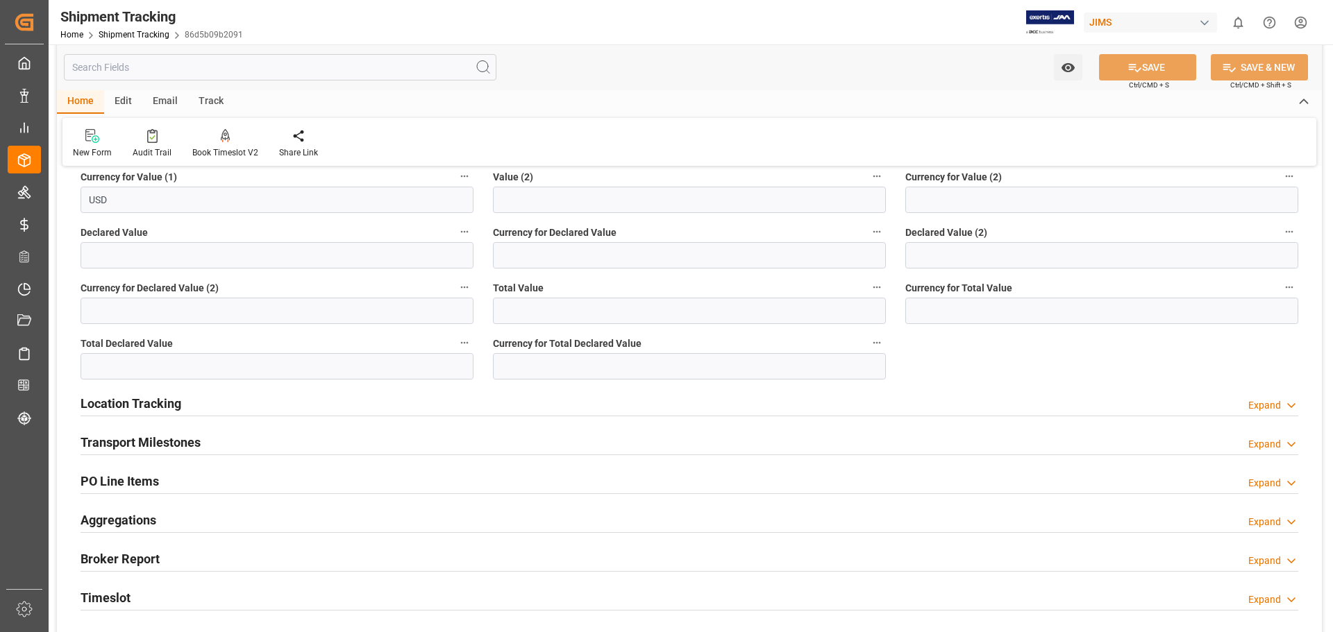
scroll to position [578, 0]
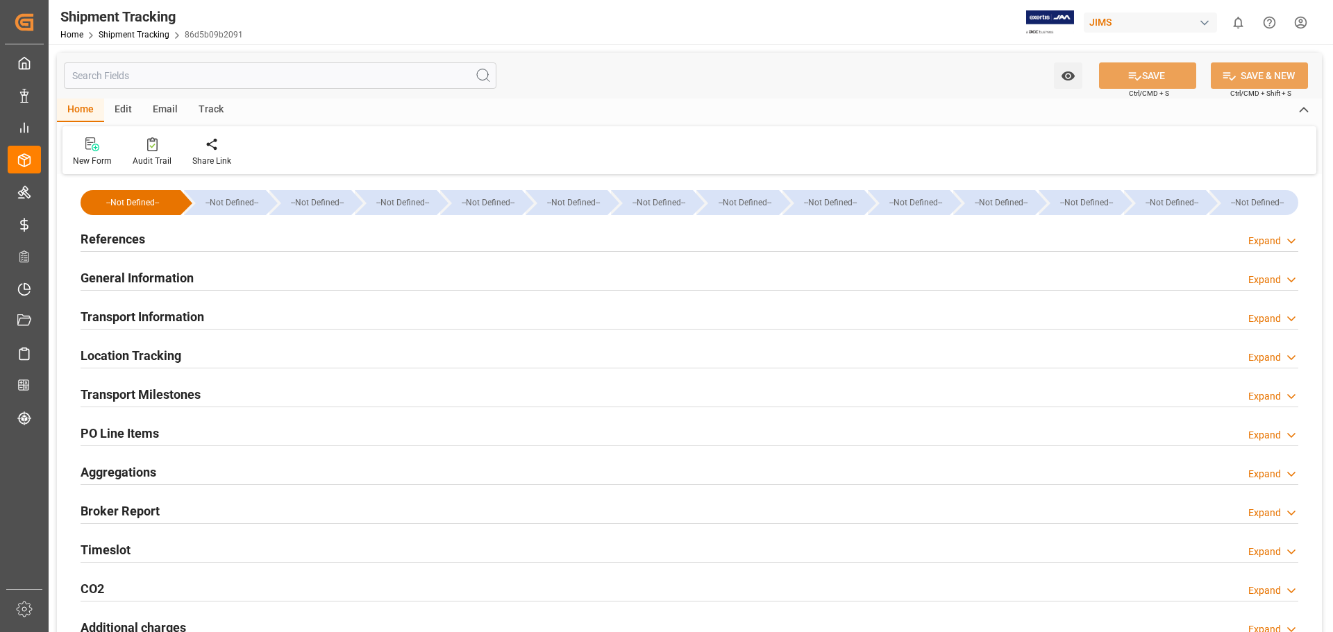
type input "13458.5445"
click at [110, 312] on h2 "Transport Information" at bounding box center [143, 316] width 124 height 19
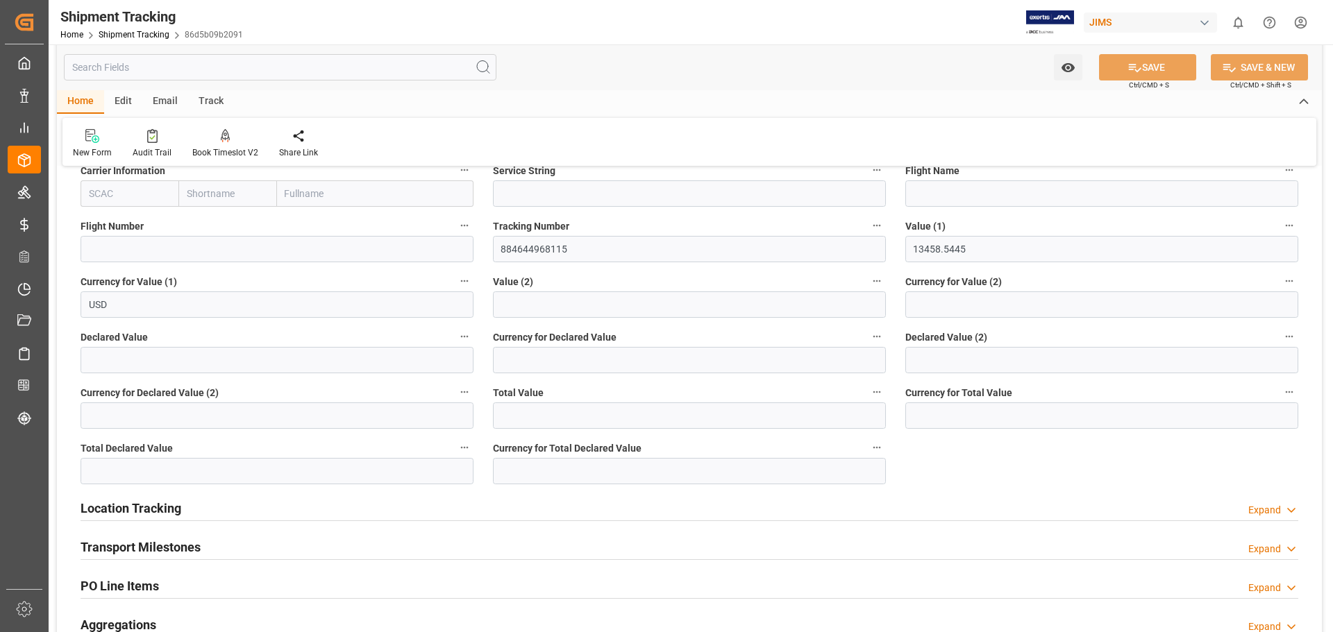
scroll to position [578, 0]
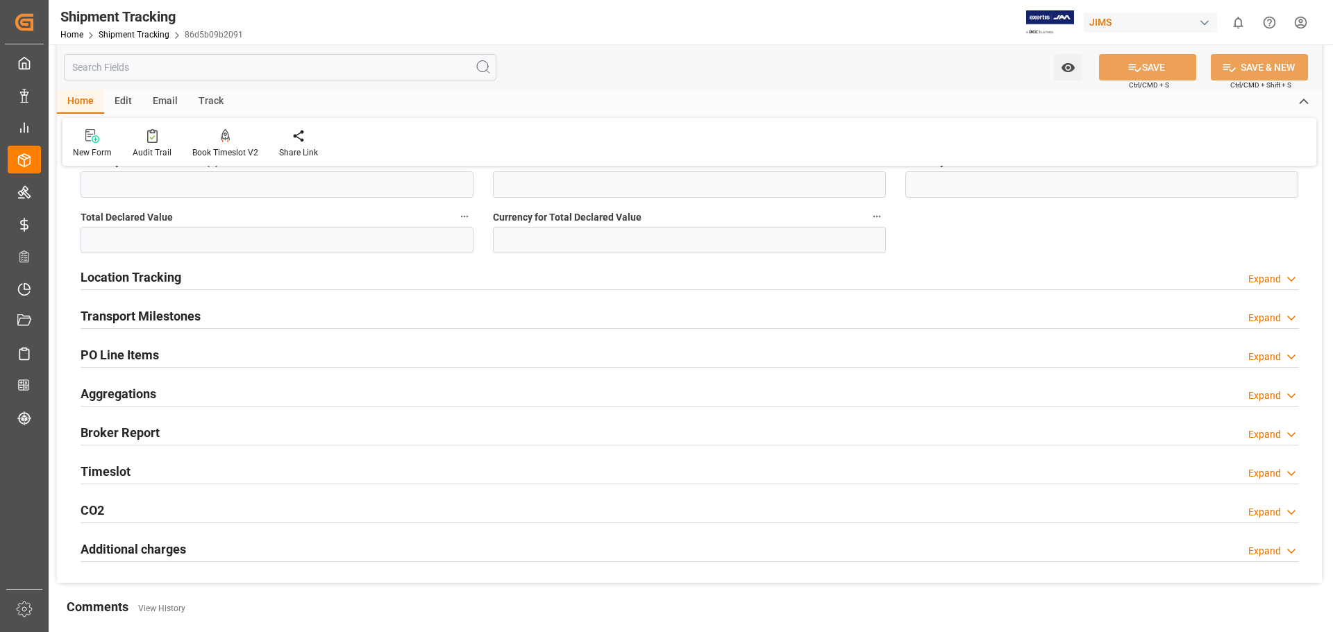
click at [144, 356] on h2 "PO Line Items" at bounding box center [120, 355] width 78 height 19
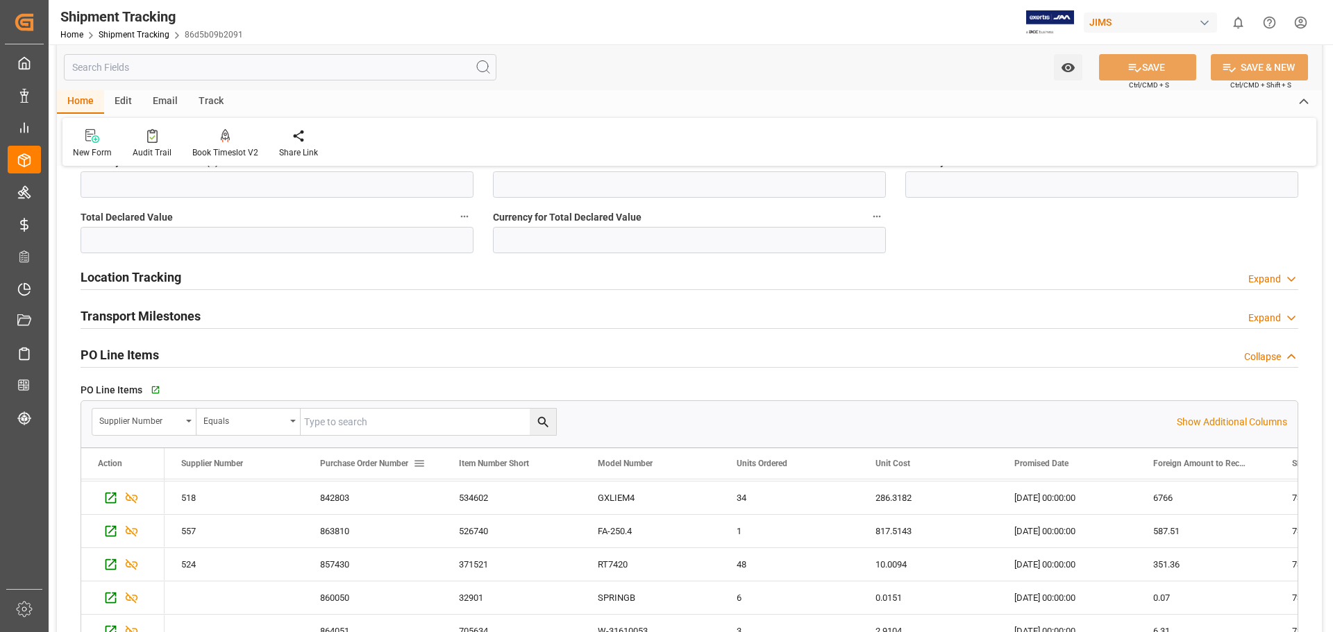
scroll to position [0, 0]
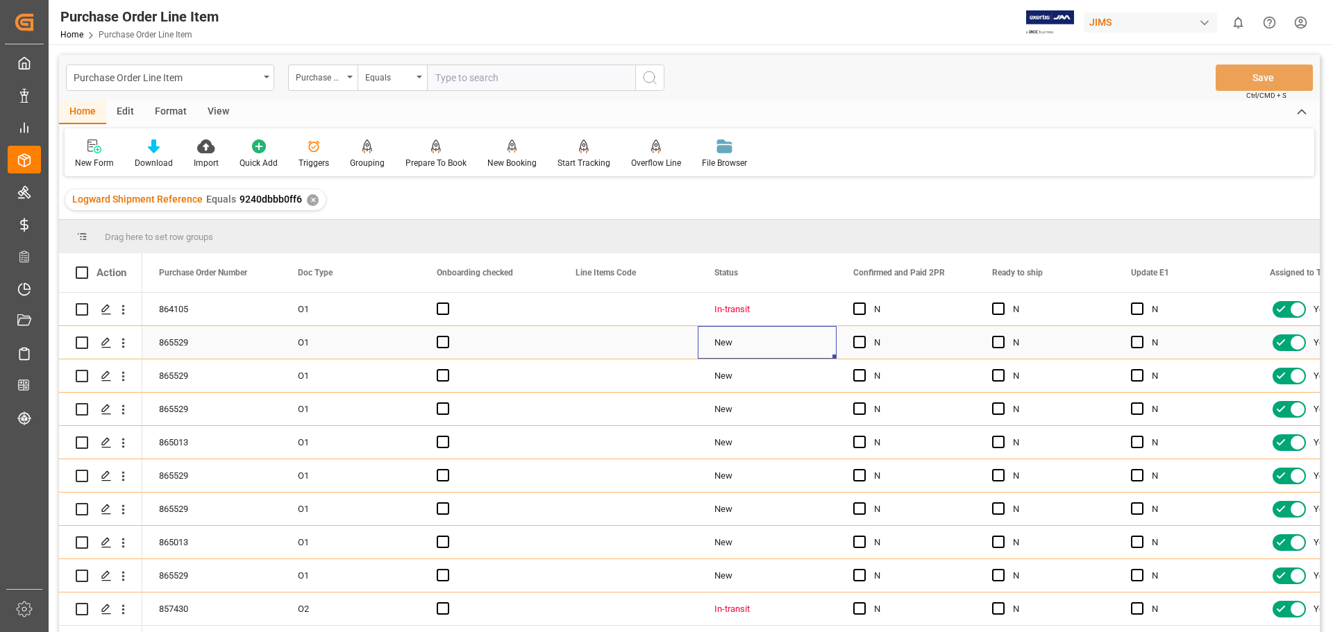
click at [731, 346] on div "New" at bounding box center [766, 343] width 105 height 32
click at [796, 350] on div "New" at bounding box center [766, 343] width 105 height 32
click at [781, 344] on div "New" at bounding box center [766, 343] width 105 height 32
click at [780, 344] on div "New" at bounding box center [766, 343] width 105 height 32
click at [777, 344] on input "New" at bounding box center [767, 350] width 117 height 26
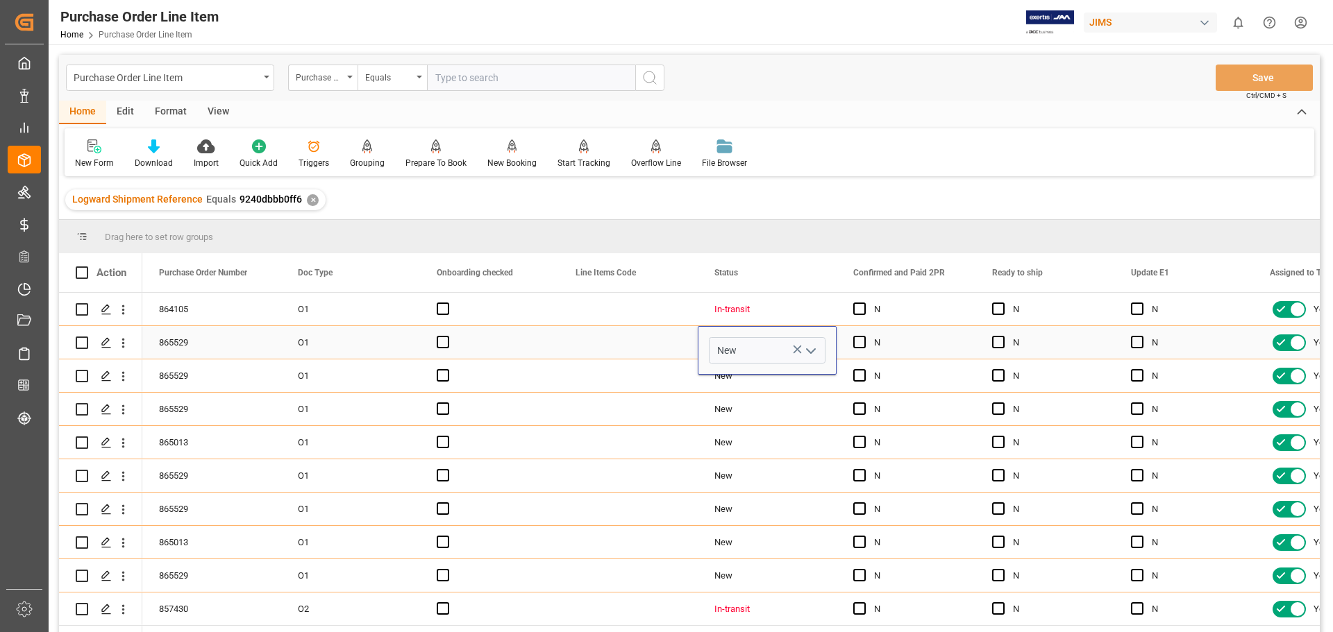
click at [811, 355] on icon "open menu" at bounding box center [810, 351] width 17 height 17
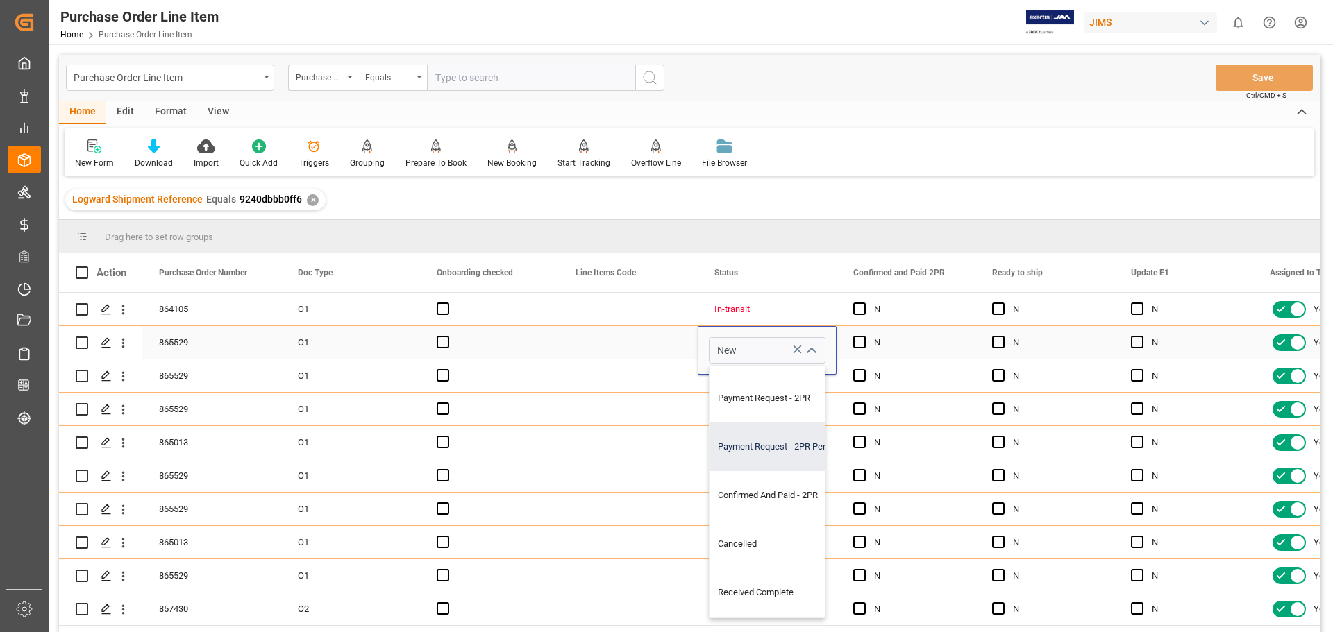
scroll to position [579, 0]
click at [877, 173] on div "New Form Download Import Quick Add Triggers Grouping Grouping Tooltip Prepare T…" at bounding box center [689, 152] width 1249 height 48
